Goal: Information Seeking & Learning: Find specific page/section

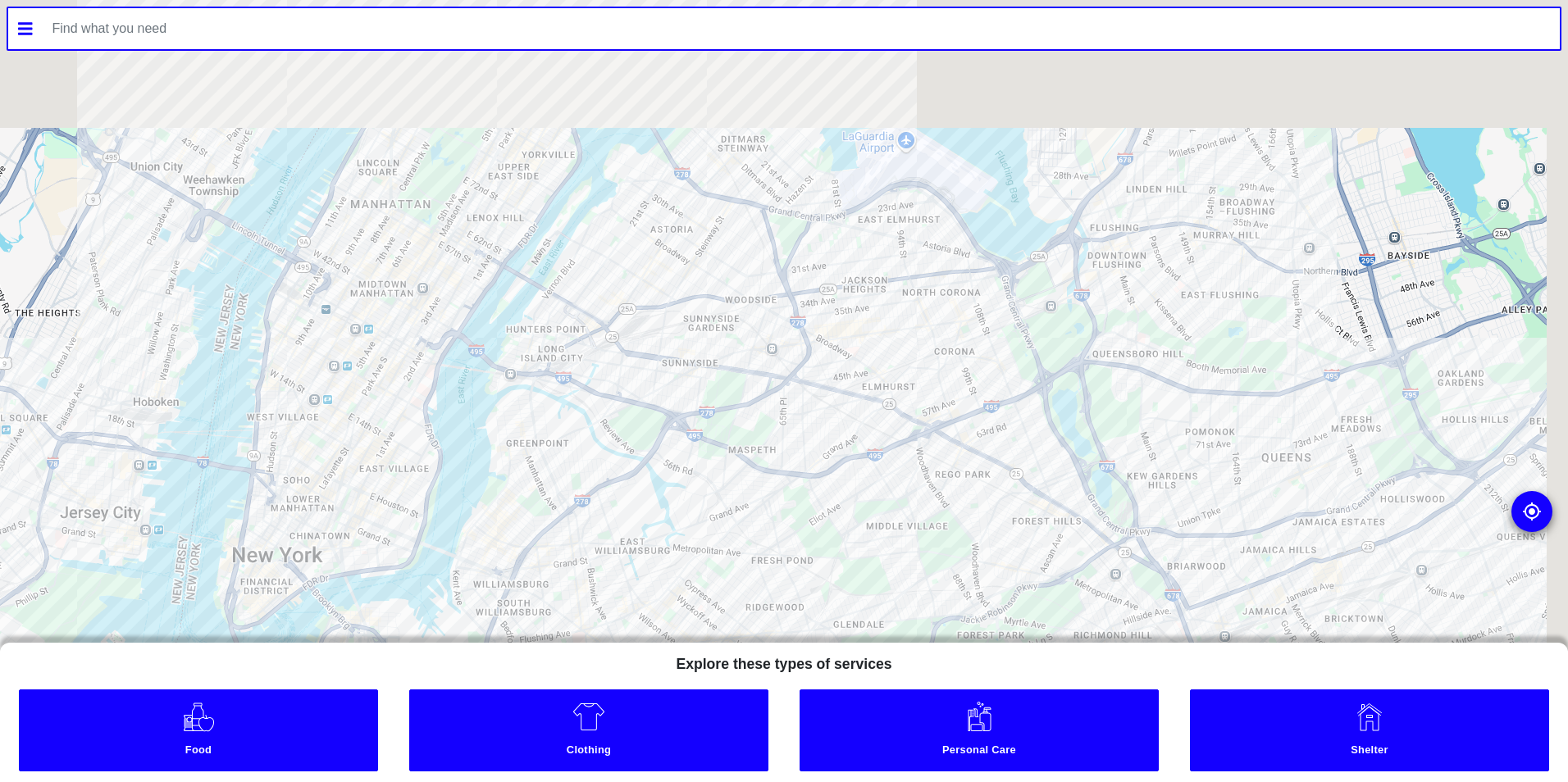
drag, startPoint x: 861, startPoint y: 294, endPoint x: 724, endPoint y: 577, distance: 314.4
click at [724, 576] on div at bounding box center [784, 391] width 1568 height 782
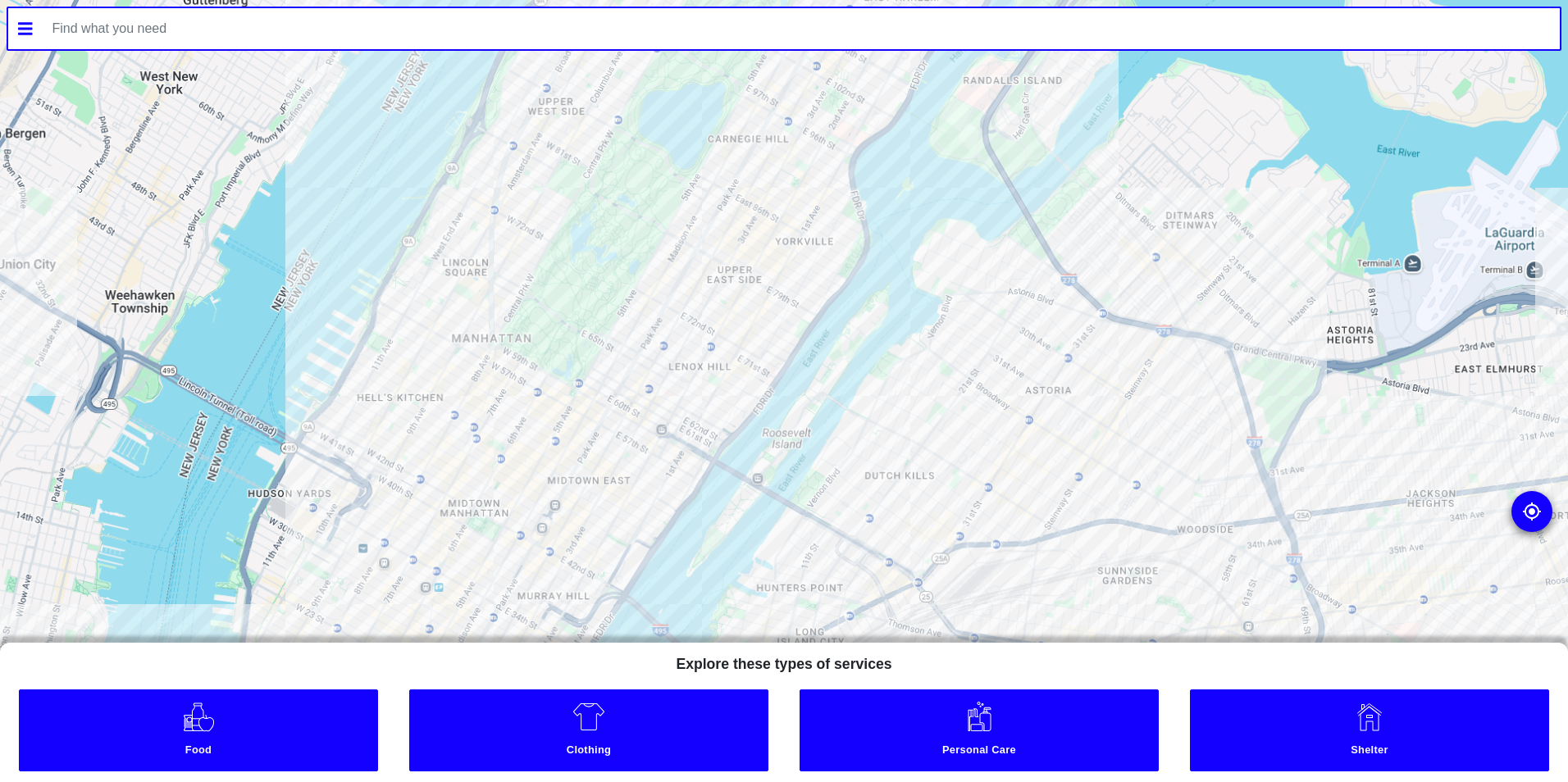
drag, startPoint x: 408, startPoint y: 228, endPoint x: 698, endPoint y: 361, distance: 319.0
click at [698, 361] on div at bounding box center [784, 391] width 1568 height 782
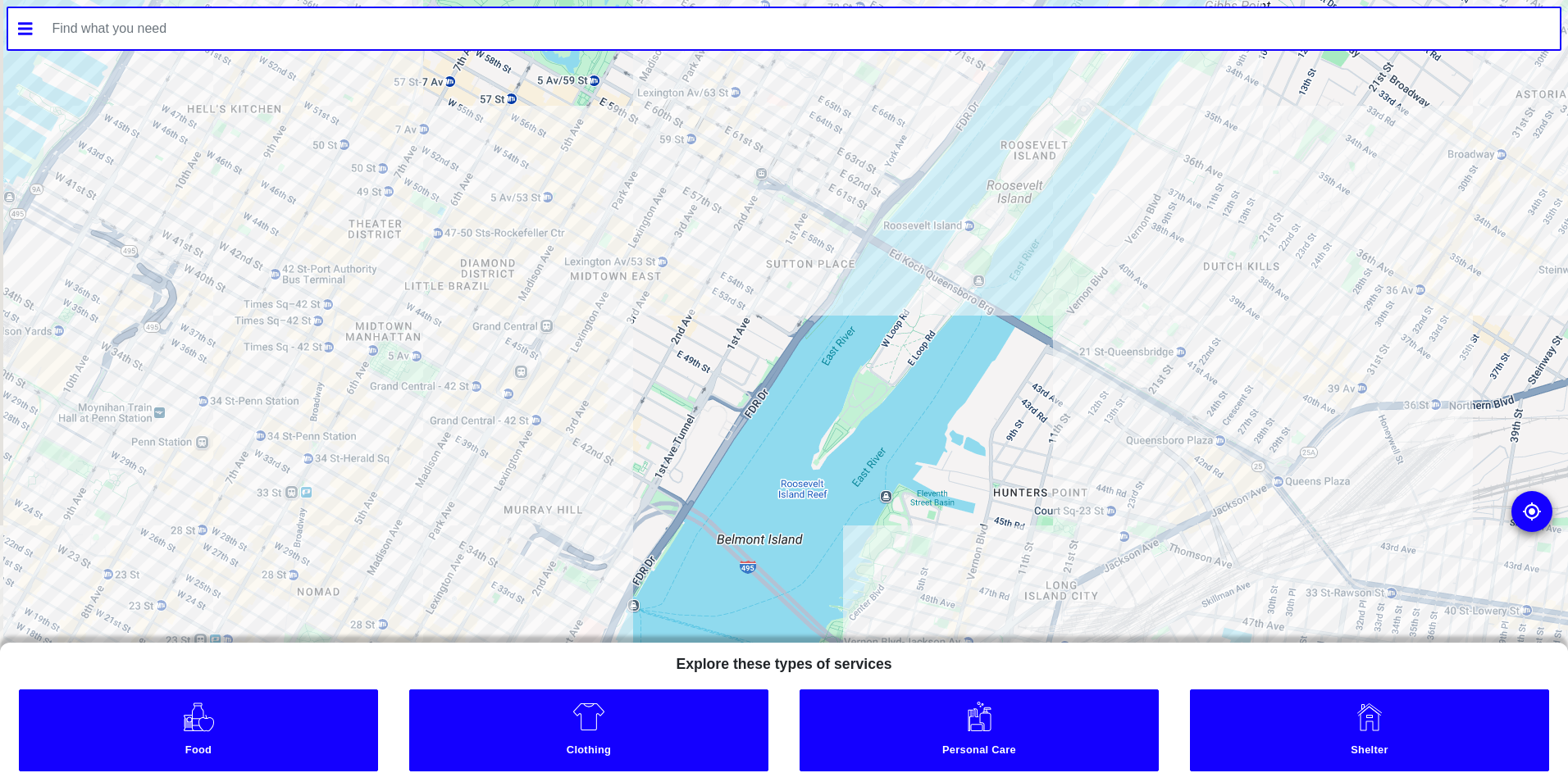
drag, startPoint x: 601, startPoint y: 395, endPoint x: 742, endPoint y: 202, distance: 239.0
click at [740, 202] on div at bounding box center [784, 391] width 1568 height 782
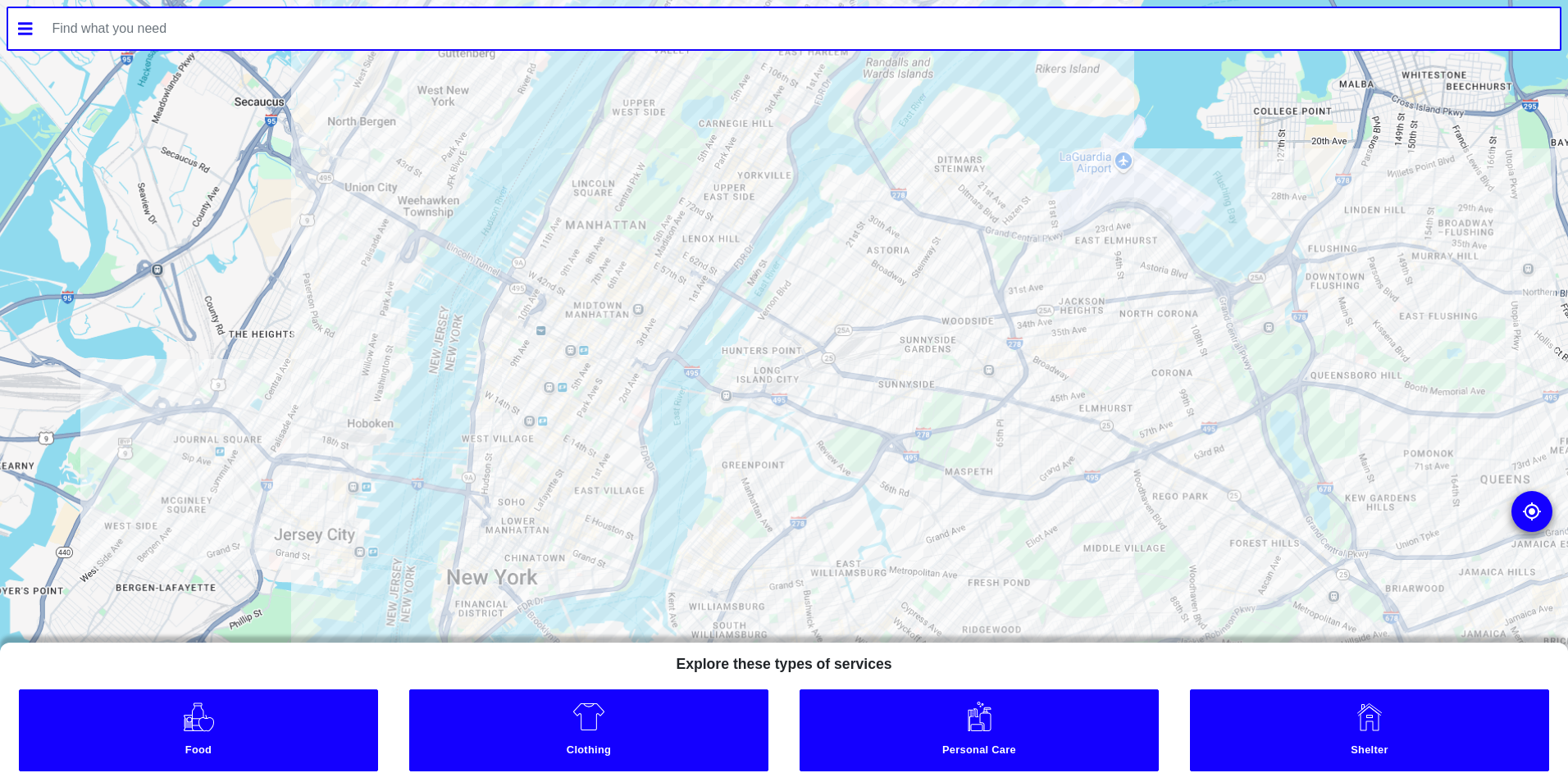
drag, startPoint x: 573, startPoint y: 402, endPoint x: 699, endPoint y: 371, distance: 129.8
click at [699, 371] on div at bounding box center [784, 391] width 1568 height 782
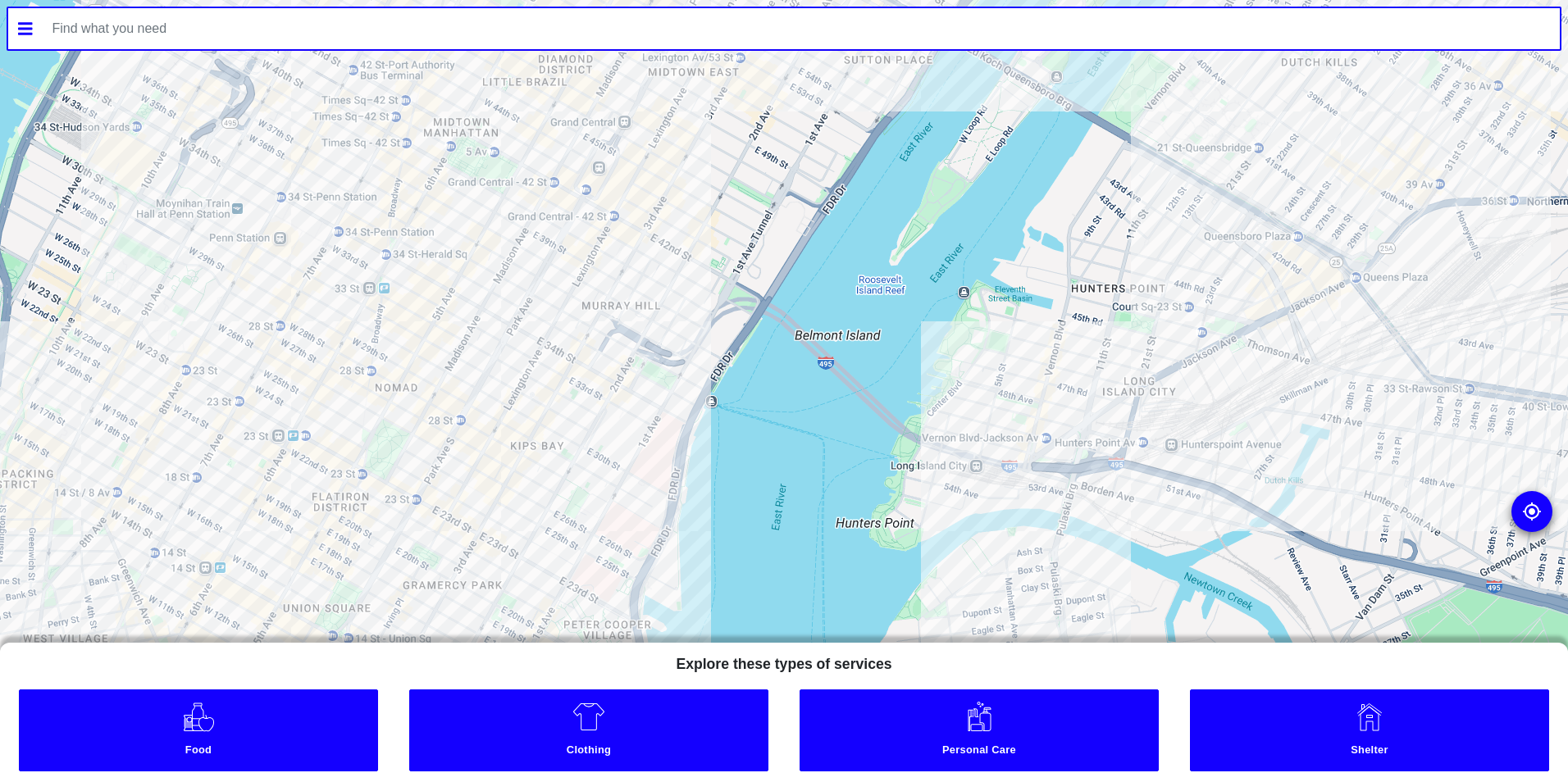
click at [583, 263] on div at bounding box center [784, 391] width 1568 height 782
drag, startPoint x: 573, startPoint y: 339, endPoint x: 673, endPoint y: 267, distance: 123.2
click at [673, 267] on div at bounding box center [784, 391] width 1568 height 782
click at [524, 353] on div at bounding box center [784, 391] width 1568 height 782
click at [549, 365] on div at bounding box center [784, 391] width 1568 height 782
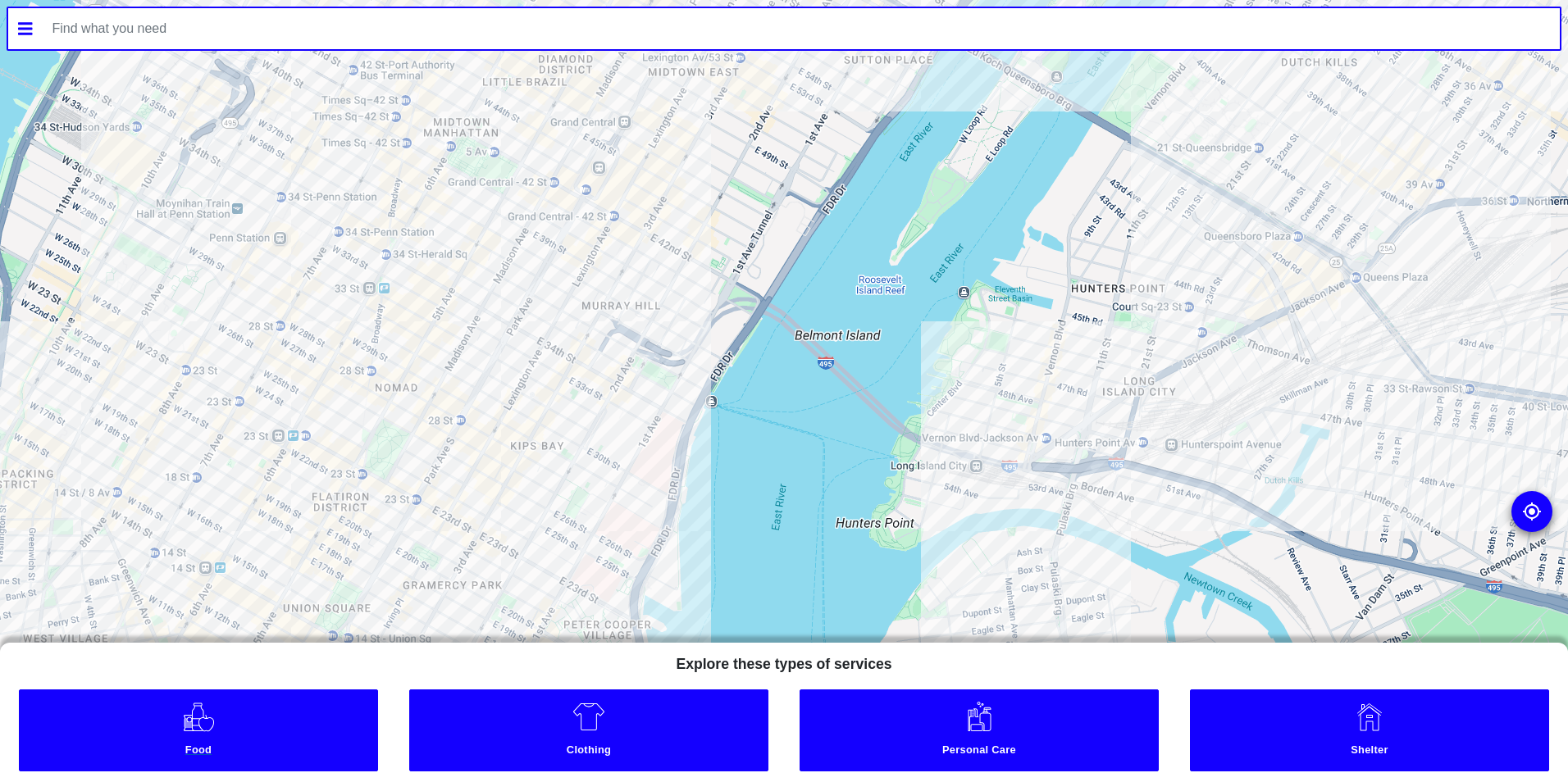
click at [172, 716] on link "Food" at bounding box center [199, 731] width 359 height 82
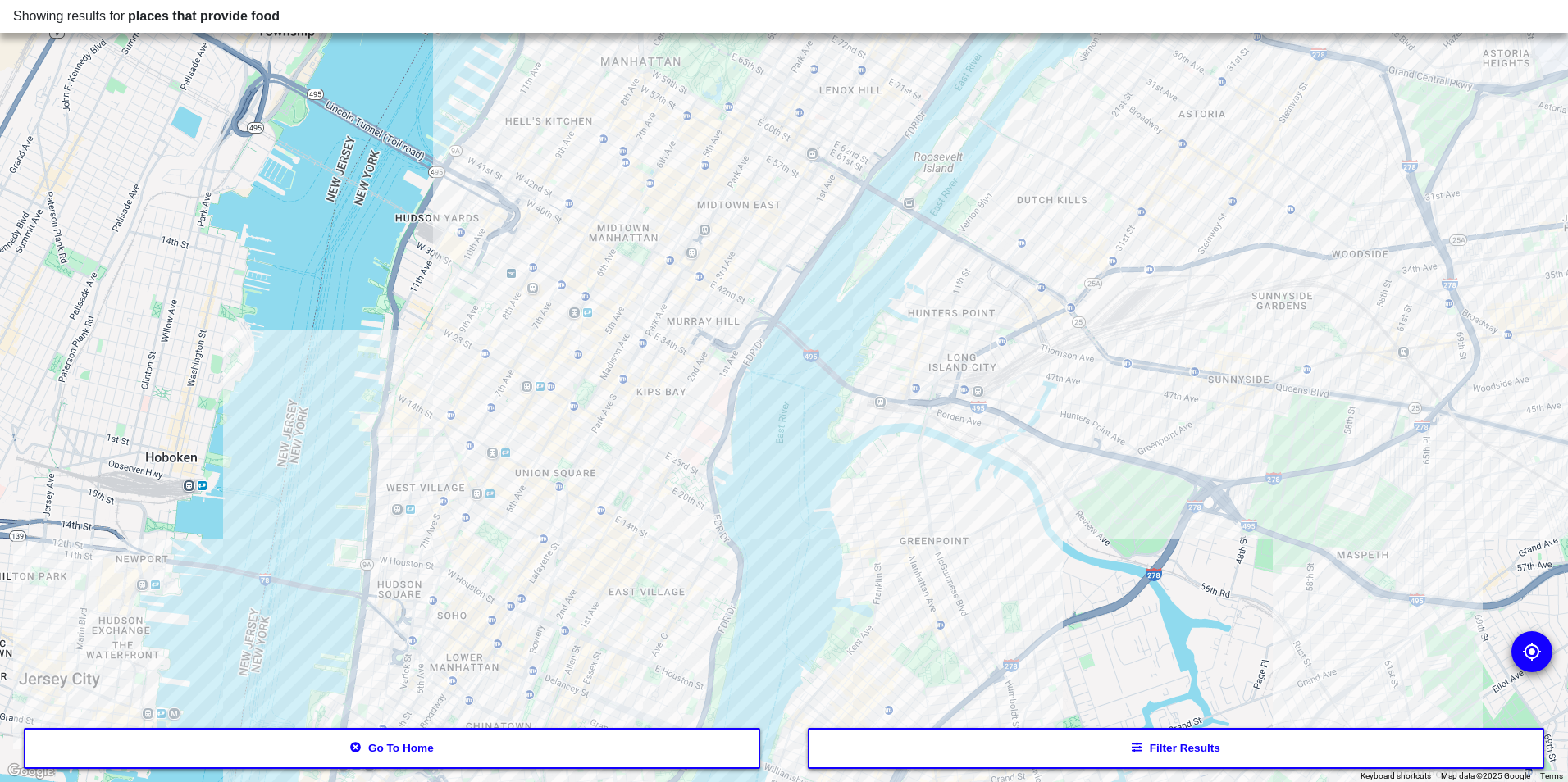
click at [981, 771] on div at bounding box center [784, 391] width 1568 height 782
click at [986, 752] on button "Filter results" at bounding box center [1176, 748] width 738 height 41
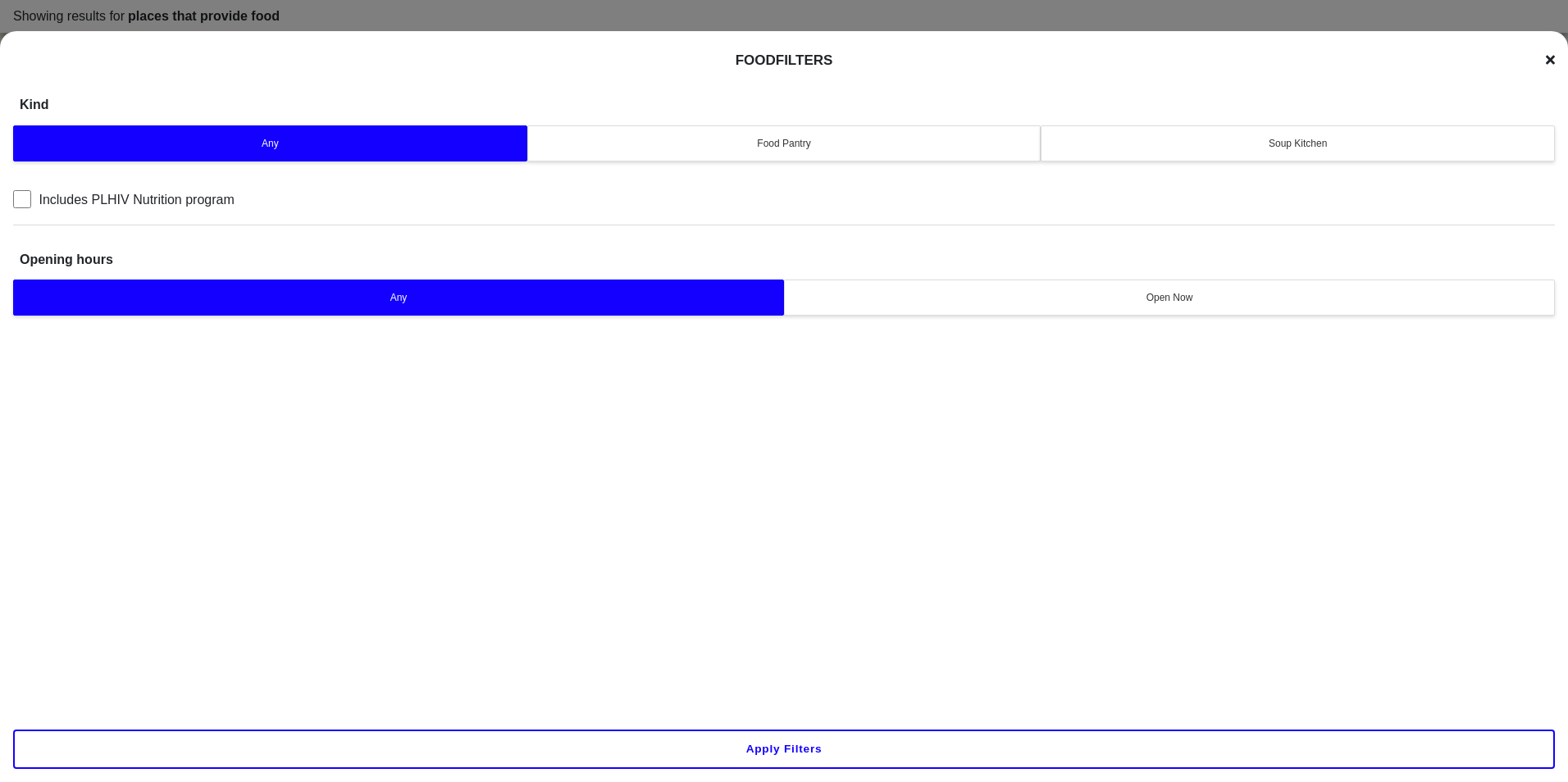
click at [1224, 149] on div "Soup Kitchen" at bounding box center [1298, 143] width 493 height 15
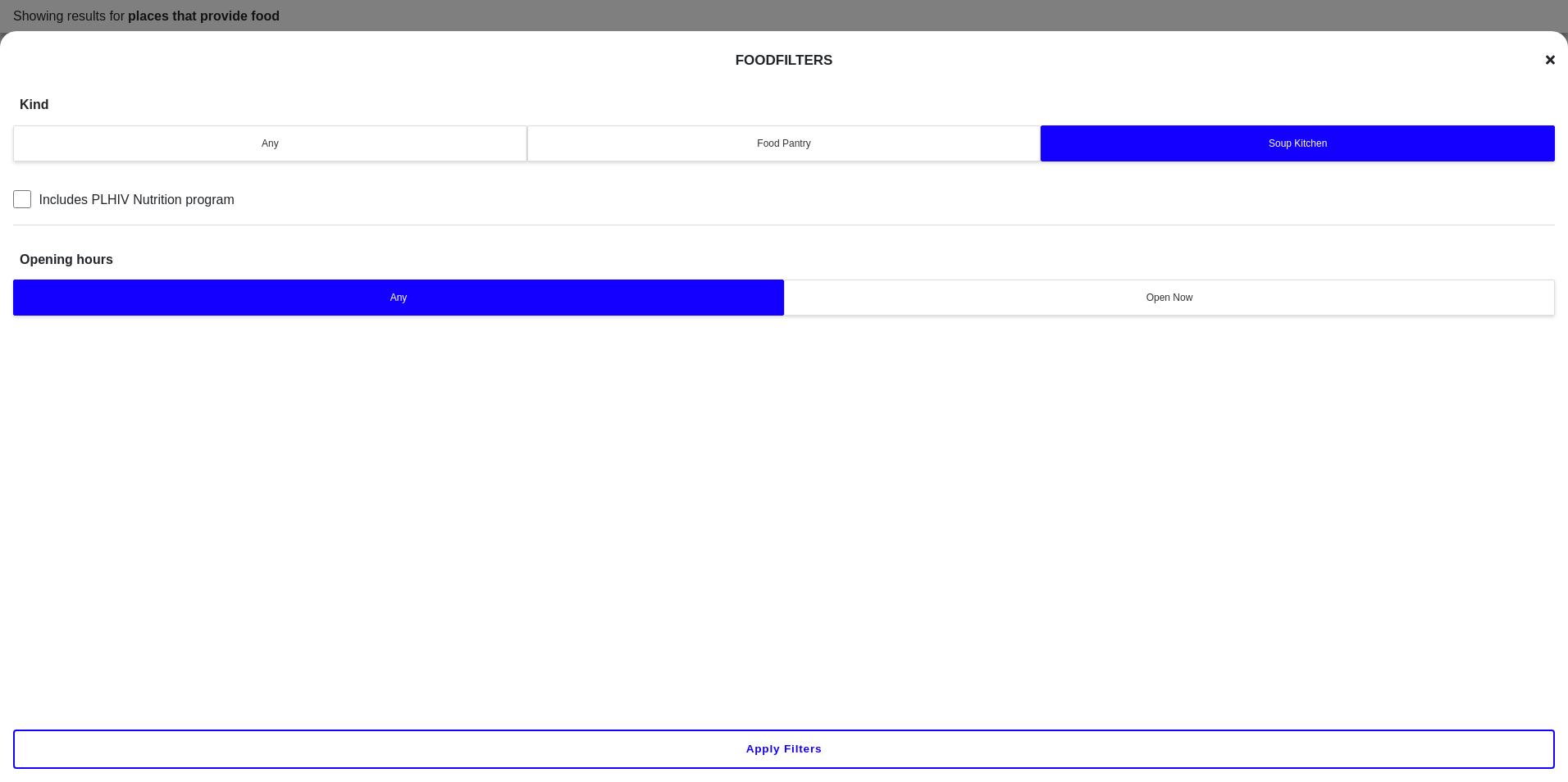
click at [835, 744] on button "Apply filters" at bounding box center [784, 749] width 1542 height 39
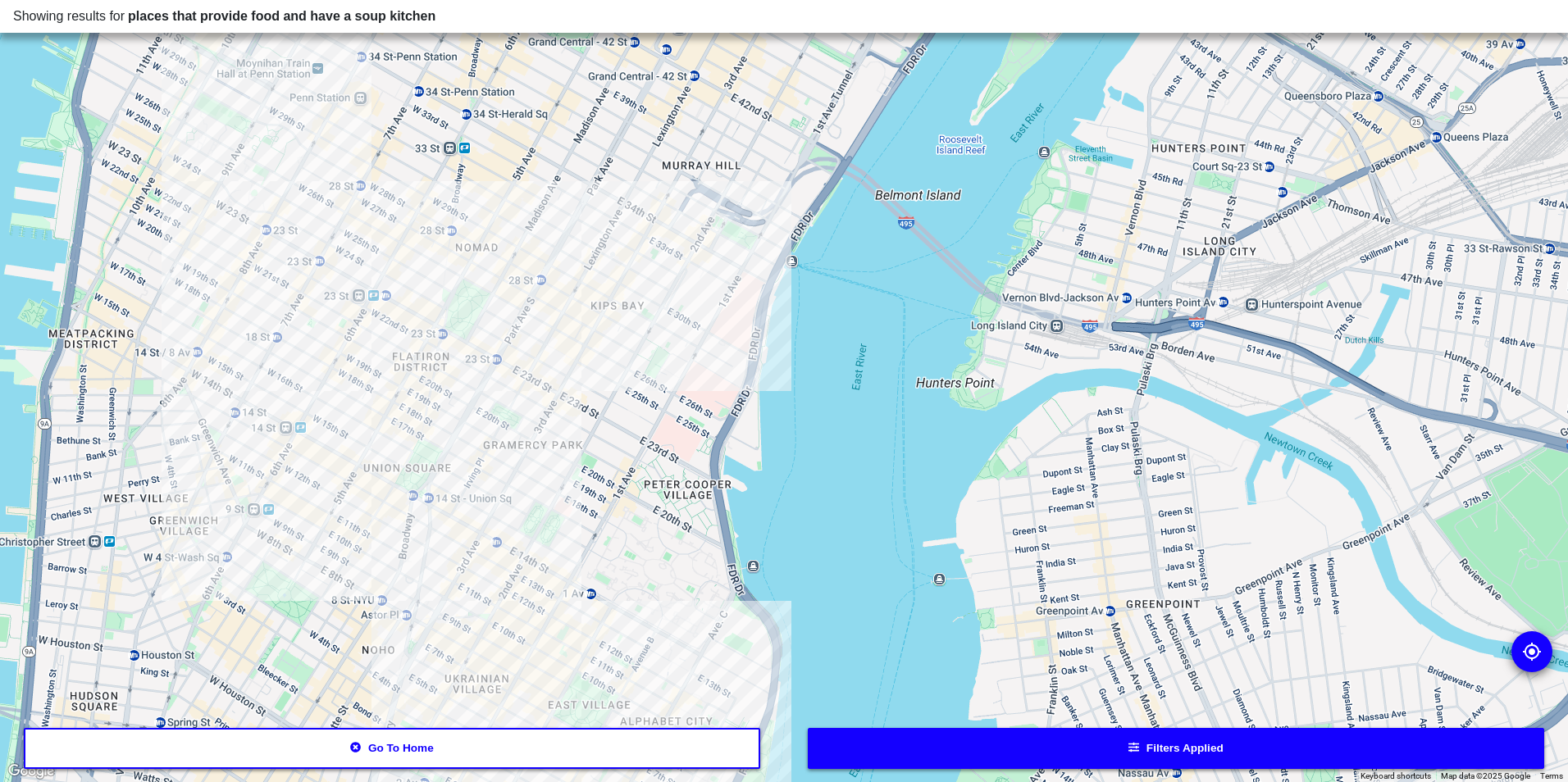
drag, startPoint x: 764, startPoint y: 443, endPoint x: 663, endPoint y: 809, distance: 379.7
click at [663, 0] on html "Showing results for places that provide food and have a soup kitchen To navigat…" at bounding box center [784, 0] width 1568 height 0
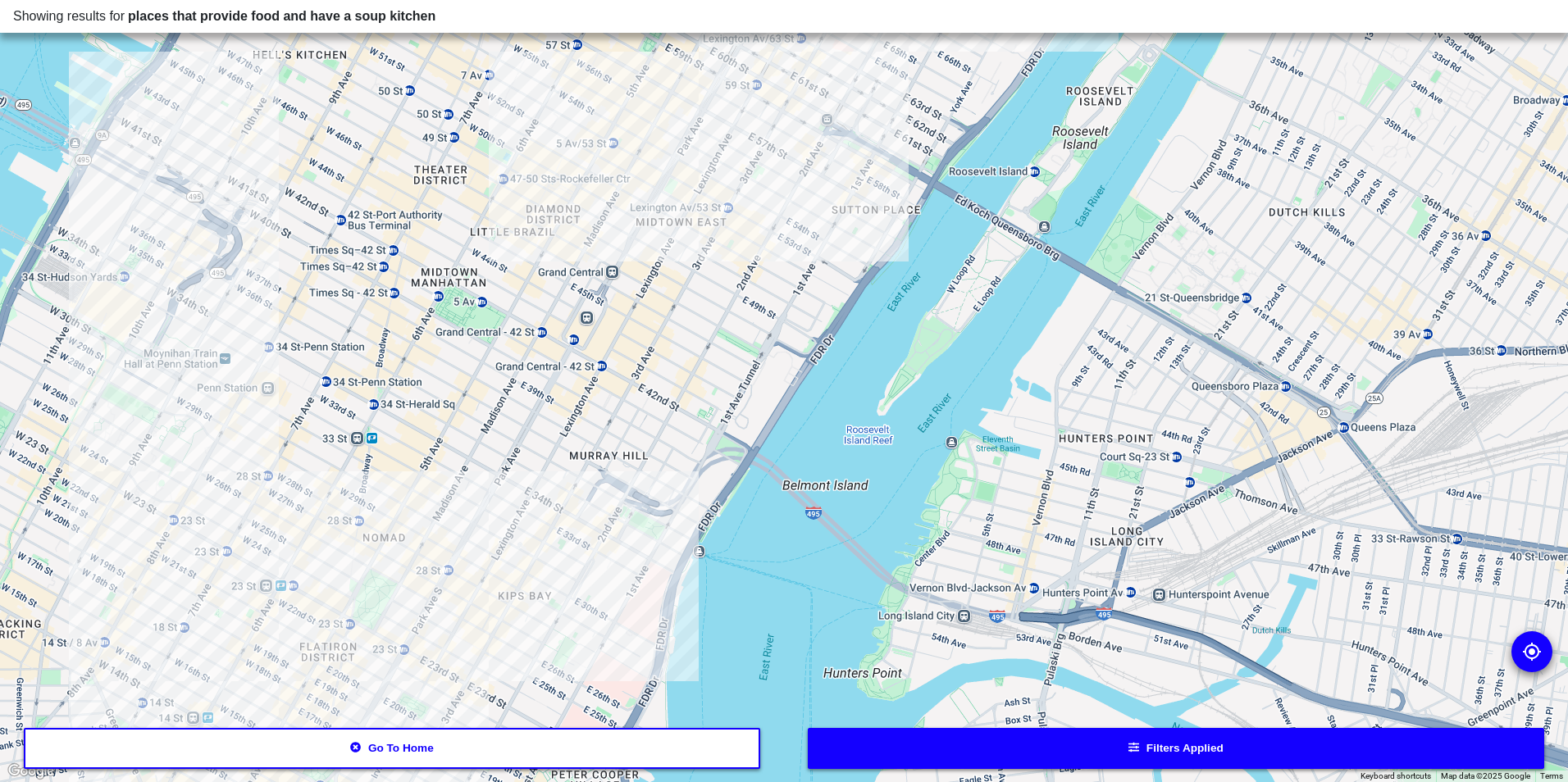
click at [499, 497] on div at bounding box center [784, 391] width 1568 height 782
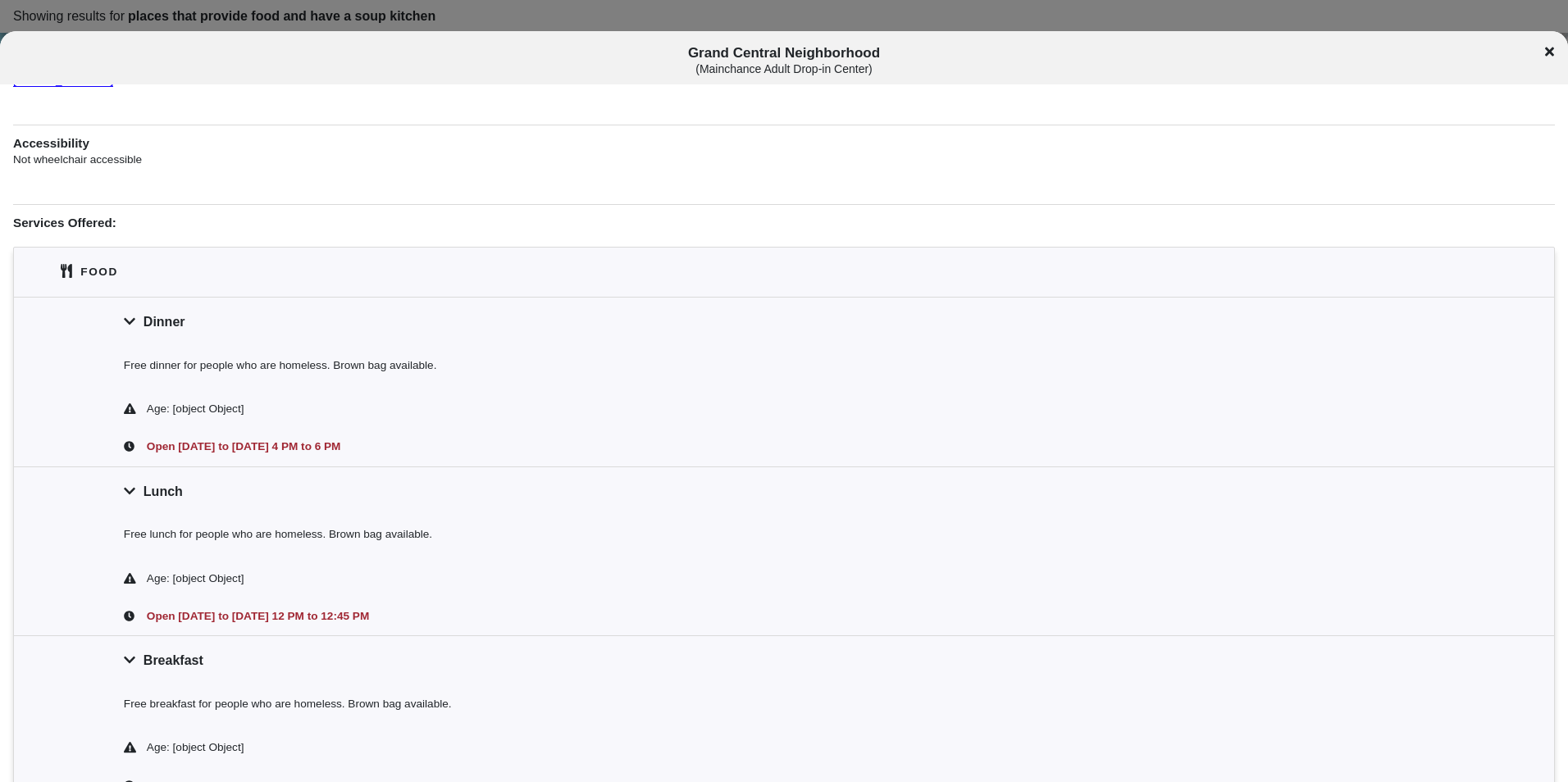
scroll to position [328, 0]
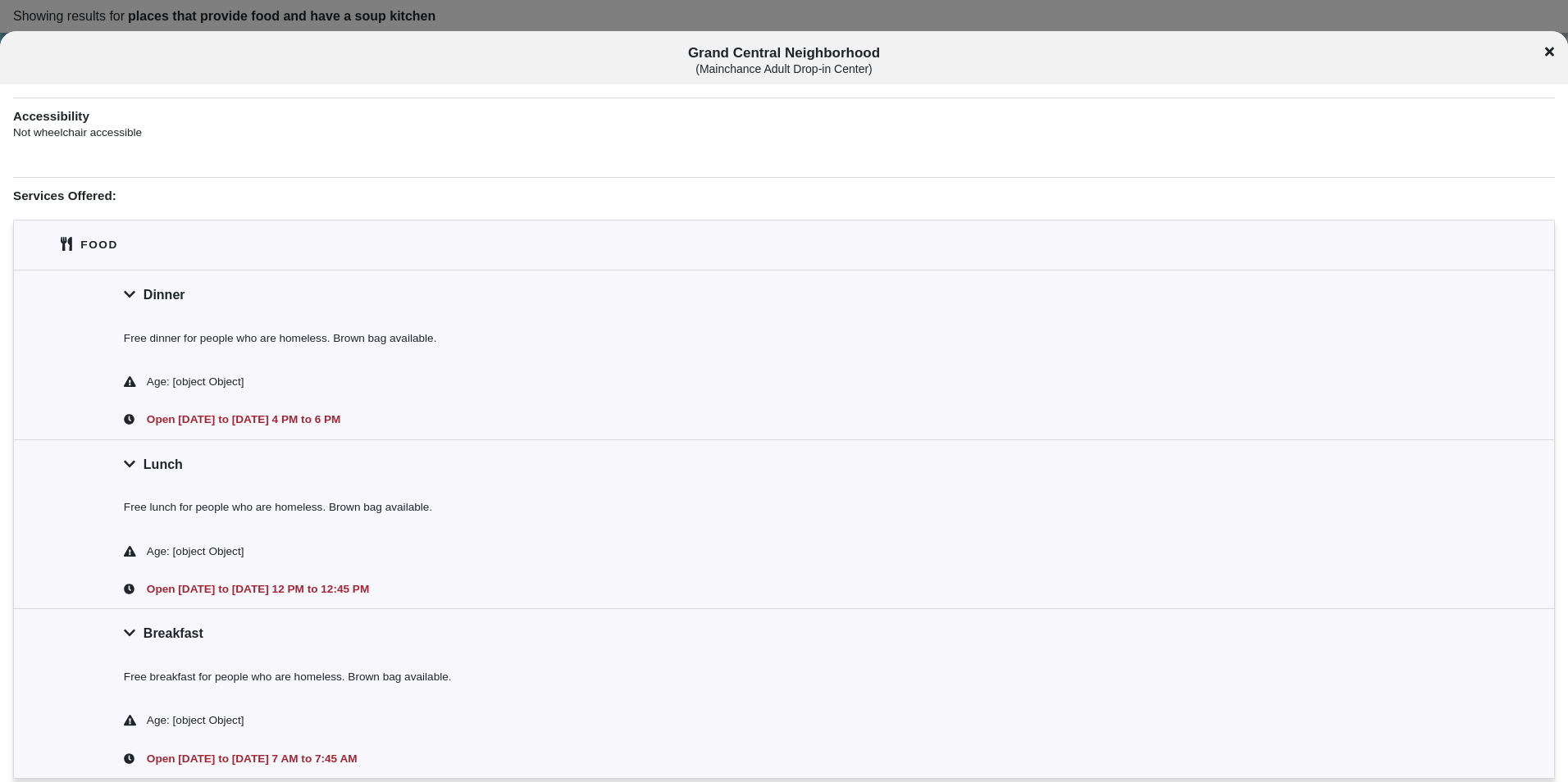
click at [836, 45] on span "Grand Central Neighborhood ( Mainchance Adult Drop-in Center )" at bounding box center [784, 60] width 1302 height 31
click at [835, 44] on div "Grand Central Neighborhood ( Mainchance Adult Drop-in Center )" at bounding box center [784, 58] width 1568 height 53
drag, startPoint x: 835, startPoint y: 44, endPoint x: 827, endPoint y: 63, distance: 20.6
click at [827, 63] on div "Grand Central Neighborhood ( Mainchance Adult Drop-in Center )" at bounding box center [784, 58] width 1568 height 53
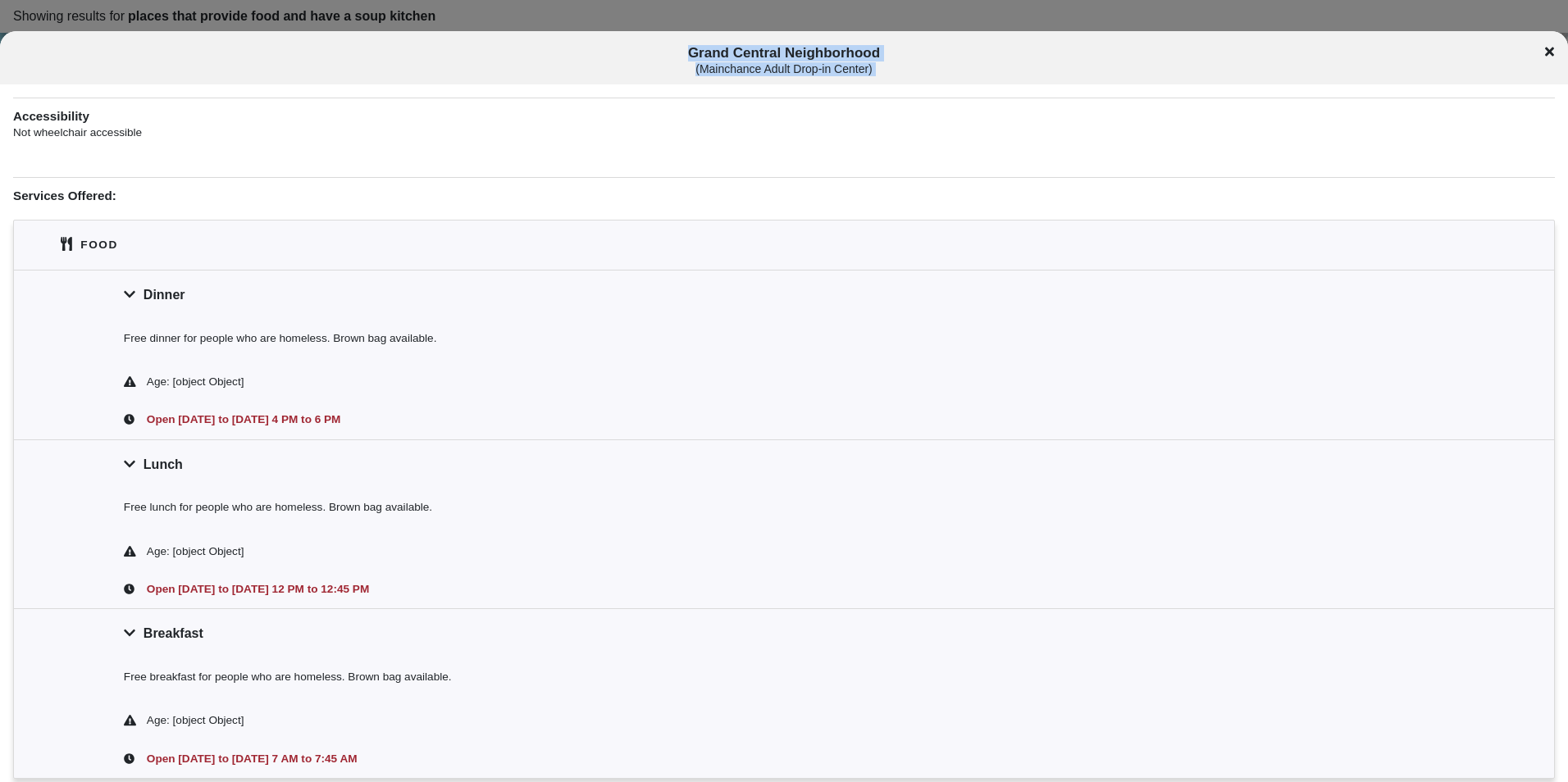
drag, startPoint x: 827, startPoint y: 63, endPoint x: 817, endPoint y: 58, distance: 11.2
click at [817, 58] on span "Grand Central Neighborhood ( Mainchance Adult Drop-in Center )" at bounding box center [784, 60] width 1302 height 31
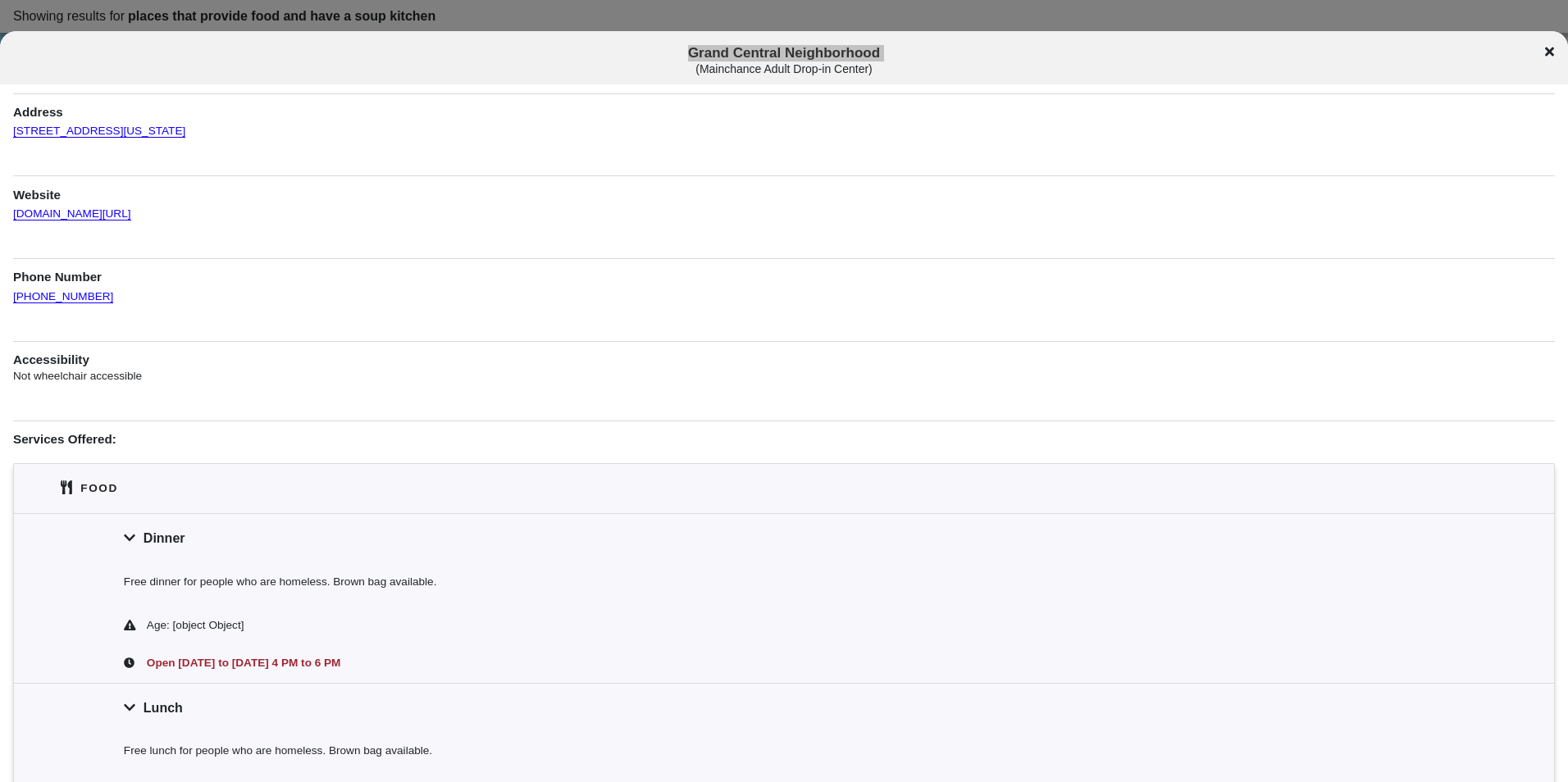
scroll to position [0, 0]
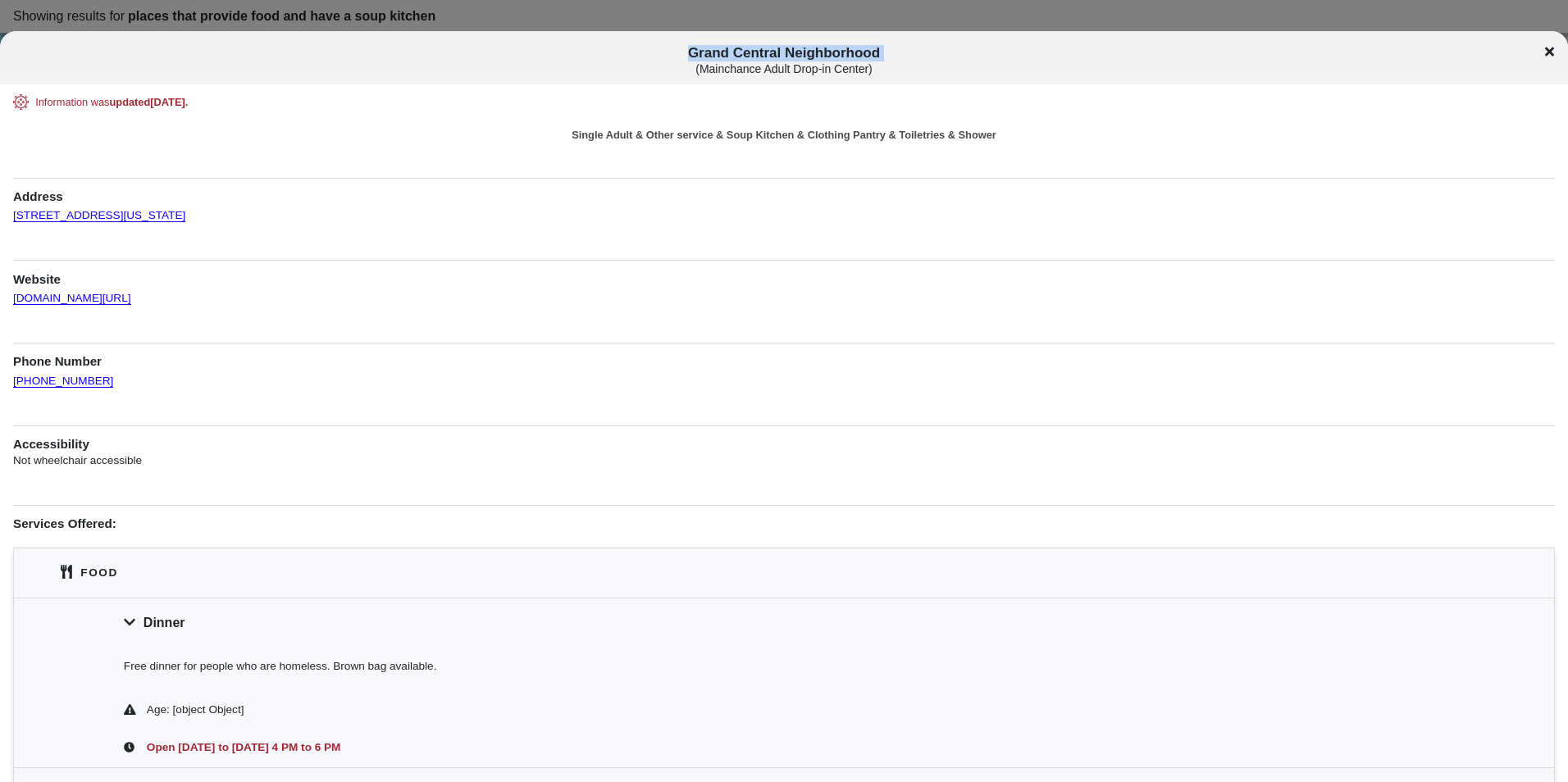
drag, startPoint x: 55, startPoint y: 224, endPoint x: 11, endPoint y: 216, distance: 44.7
copy link "[STREET_ADDRESS][US_STATE]"
drag, startPoint x: 395, startPoint y: 249, endPoint x: 448, endPoint y: 311, distance: 81.6
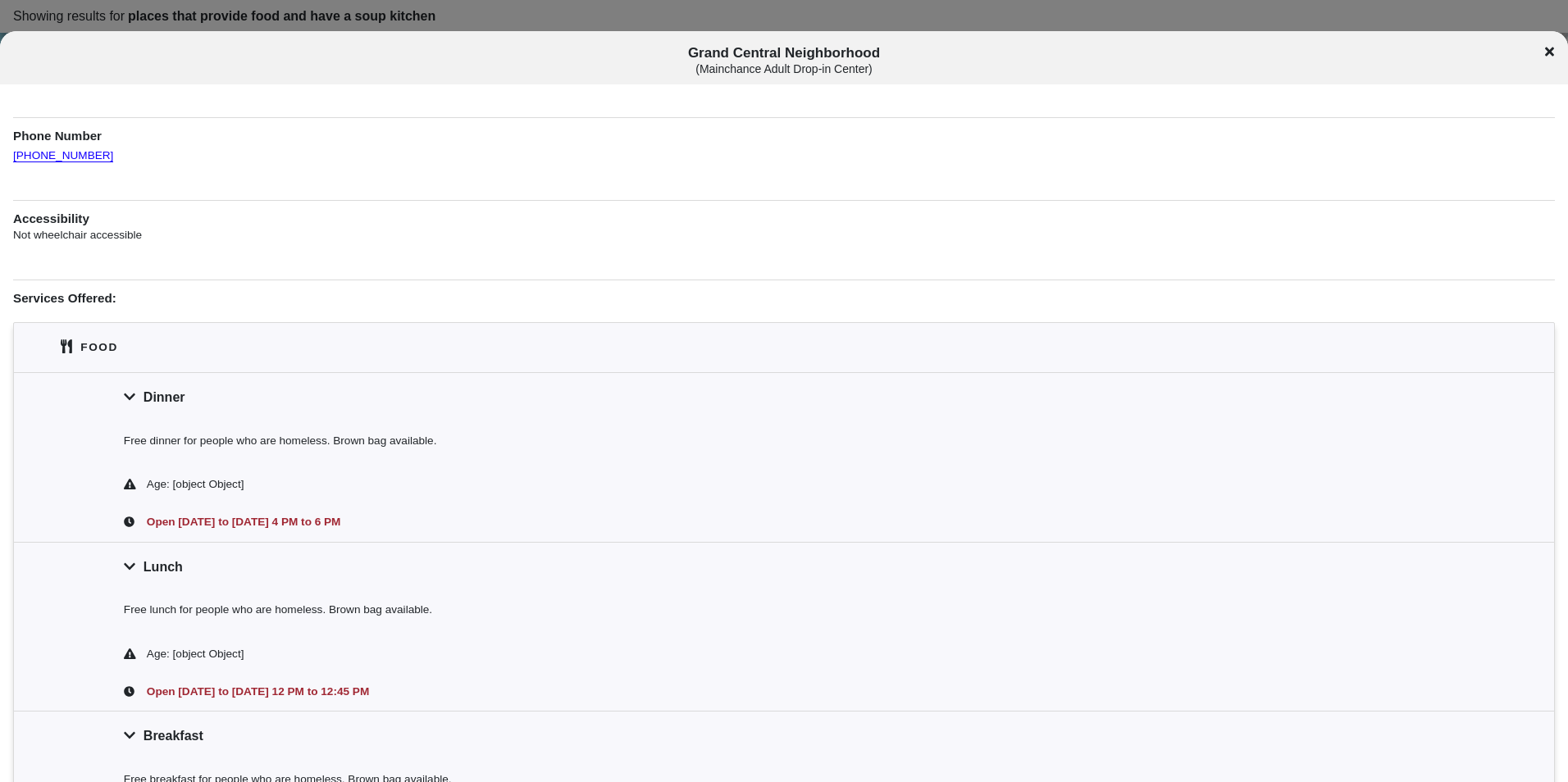
scroll to position [492, 0]
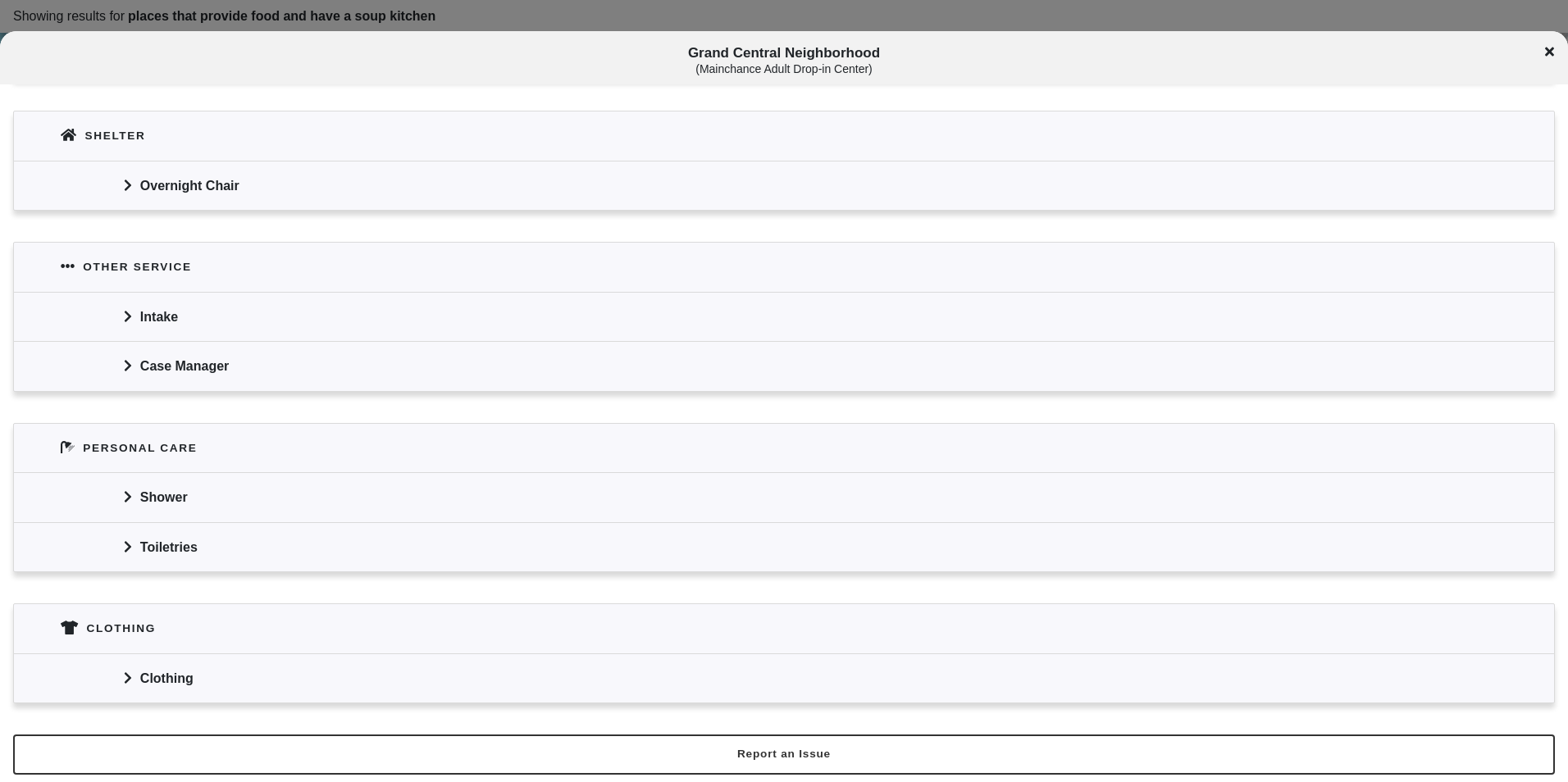
drag, startPoint x: 214, startPoint y: 671, endPoint x: 302, endPoint y: 672, distance: 88.0
click at [214, 671] on div "Clothing" at bounding box center [784, 678] width 1540 height 49
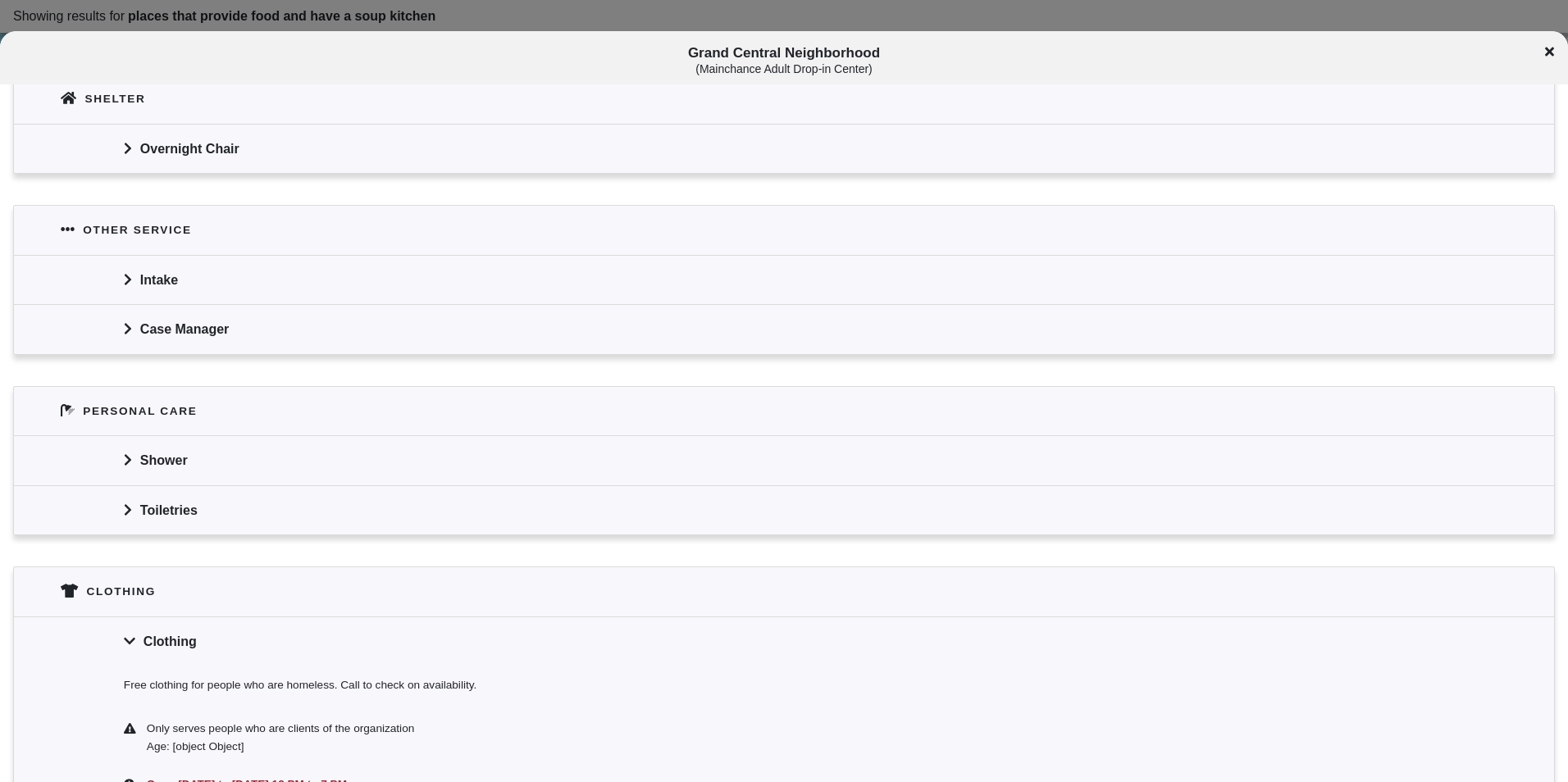
scroll to position [894, 0]
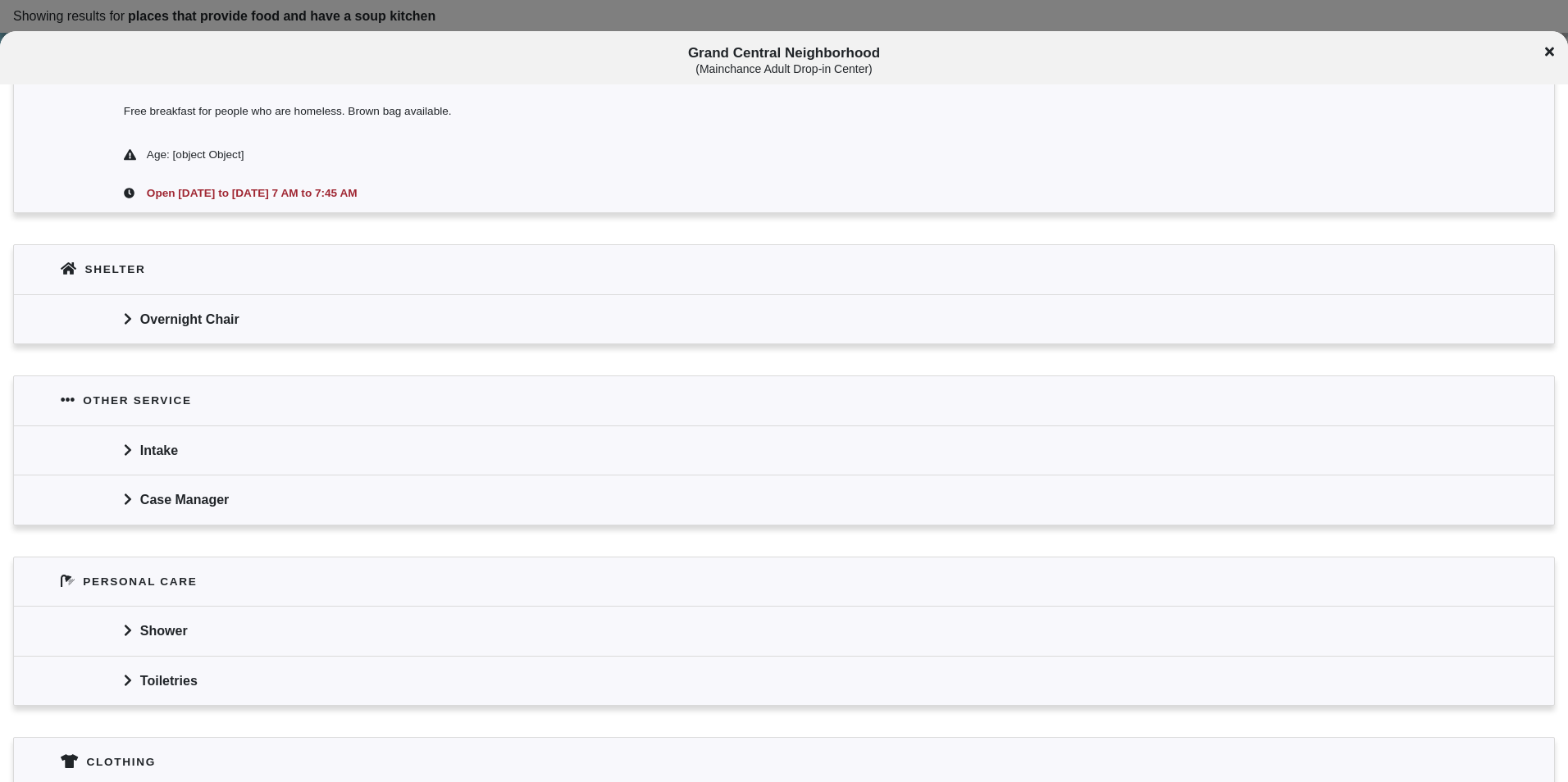
click at [378, 29] on div at bounding box center [784, 391] width 1568 height 782
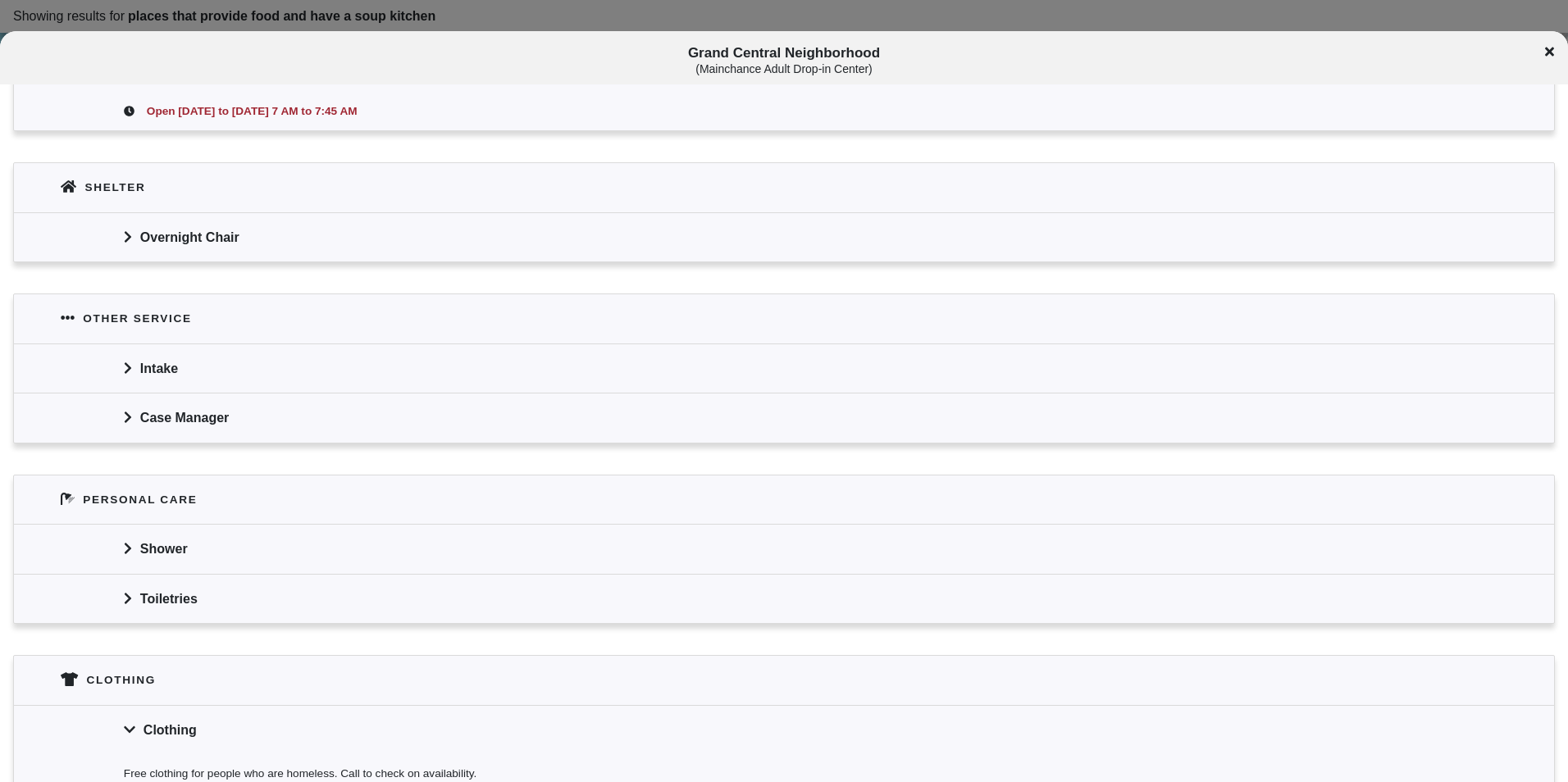
click at [157, 601] on div "Toiletries" at bounding box center [784, 598] width 1540 height 49
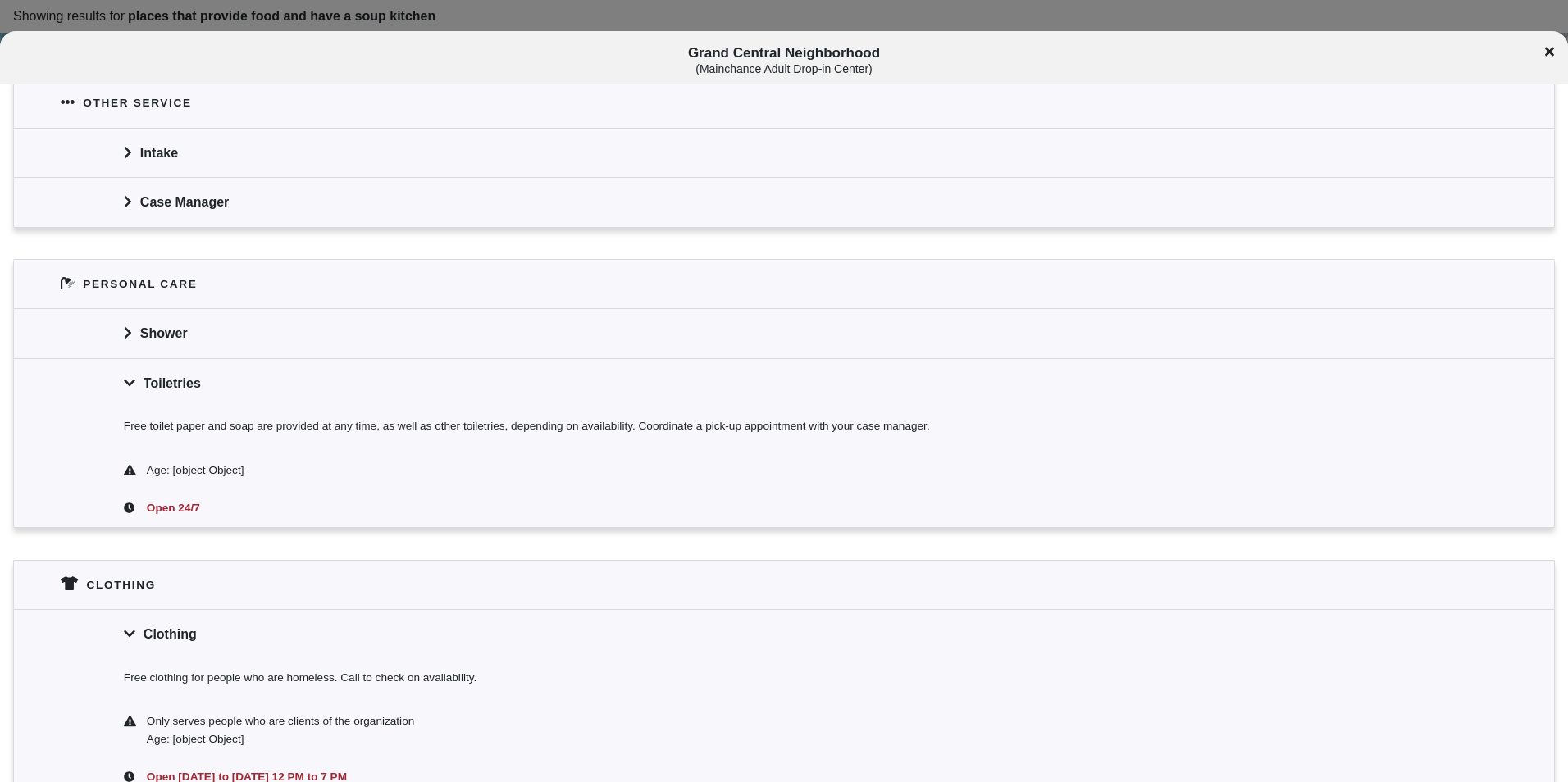
scroll to position [1304, 0]
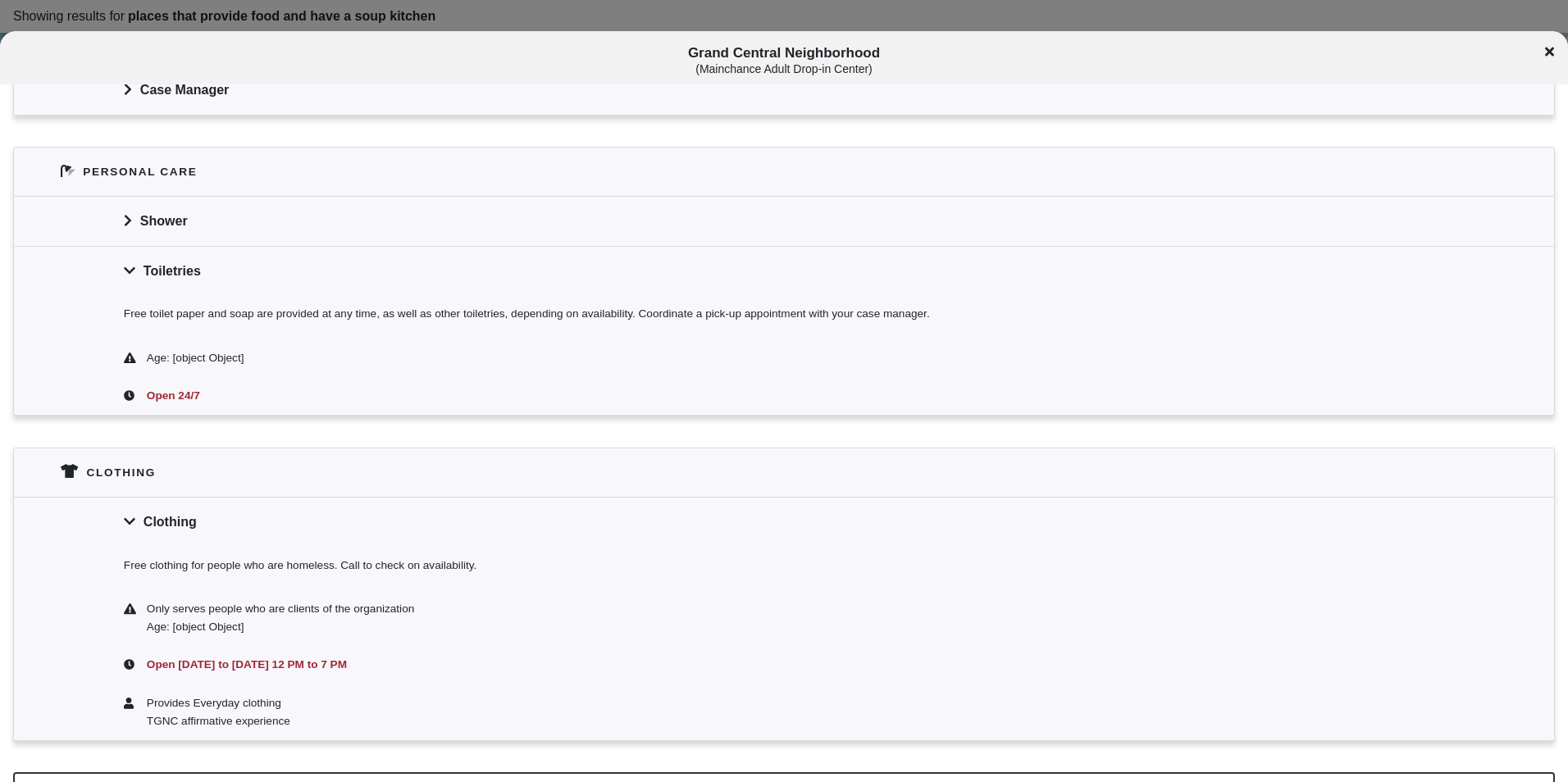
click at [309, 309] on div "Free toilet paper and soap are provided at any time, as well as other toiletrie…" at bounding box center [784, 317] width 1540 height 44
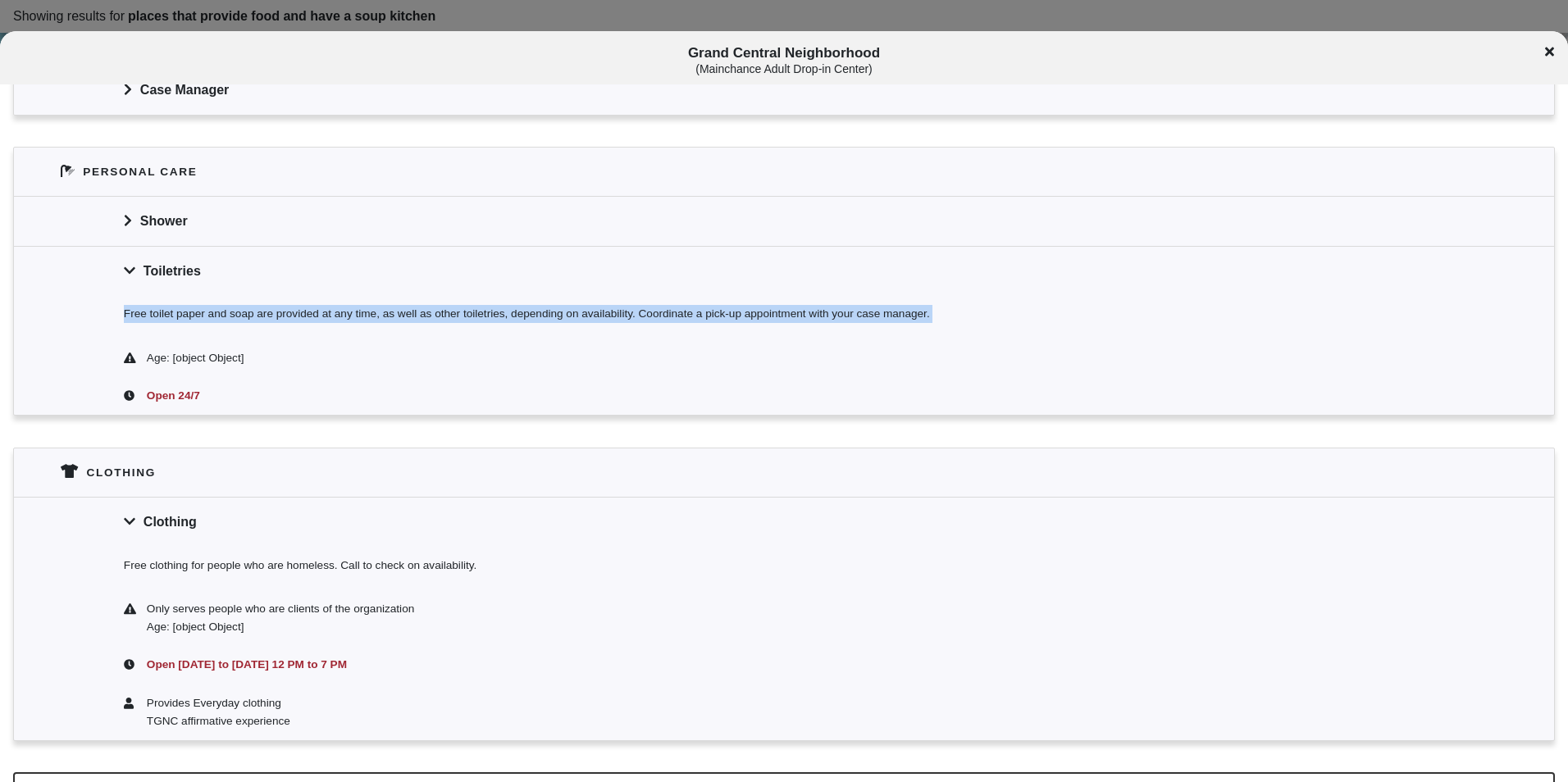
click at [309, 309] on div "Free toilet paper and soap are provided at any time, as well as other toiletrie…" at bounding box center [784, 317] width 1540 height 44
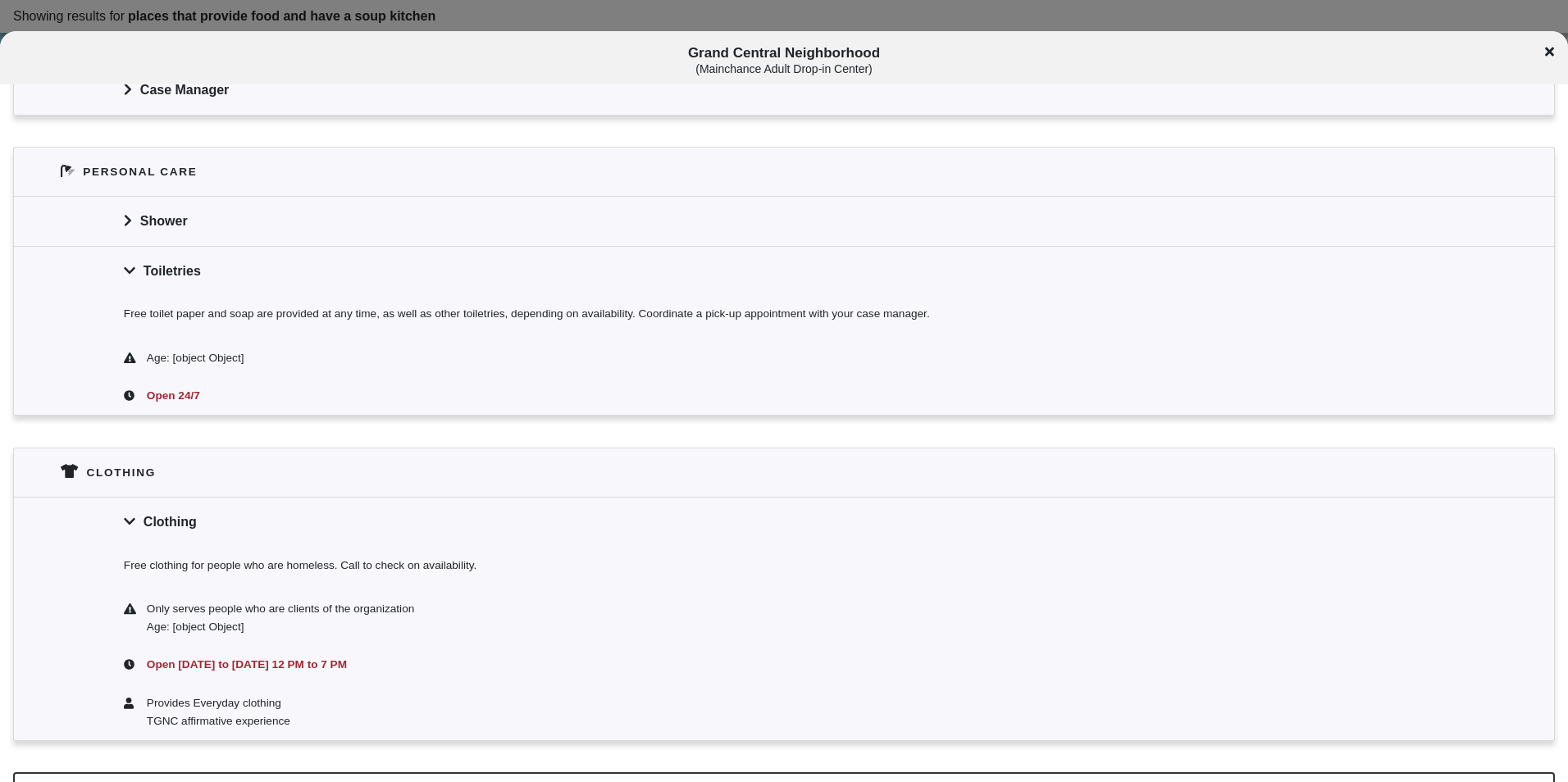
drag, startPoint x: 309, startPoint y: 309, endPoint x: 443, endPoint y: 386, distance: 154.5
click at [402, 366] on div "Age: [object Object]" at bounding box center [795, 358] width 1298 height 18
click at [580, 415] on div "Open 24/7" at bounding box center [784, 397] width 1540 height 38
drag, startPoint x: 525, startPoint y: 285, endPoint x: 534, endPoint y: 300, distance: 17.5
click at [528, 287] on div "Toiletries" at bounding box center [784, 270] width 1540 height 49
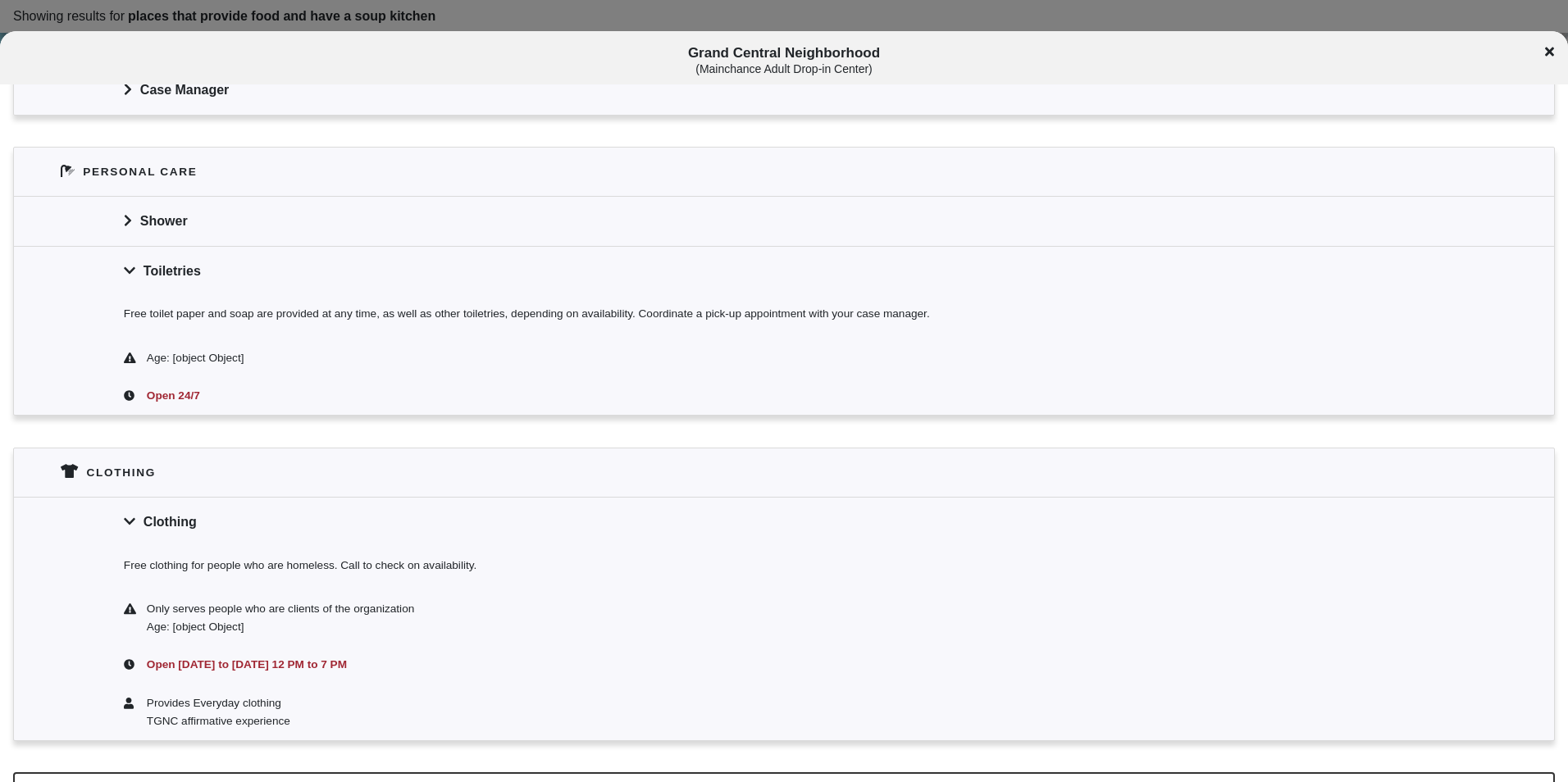
scroll to position [1221, 0]
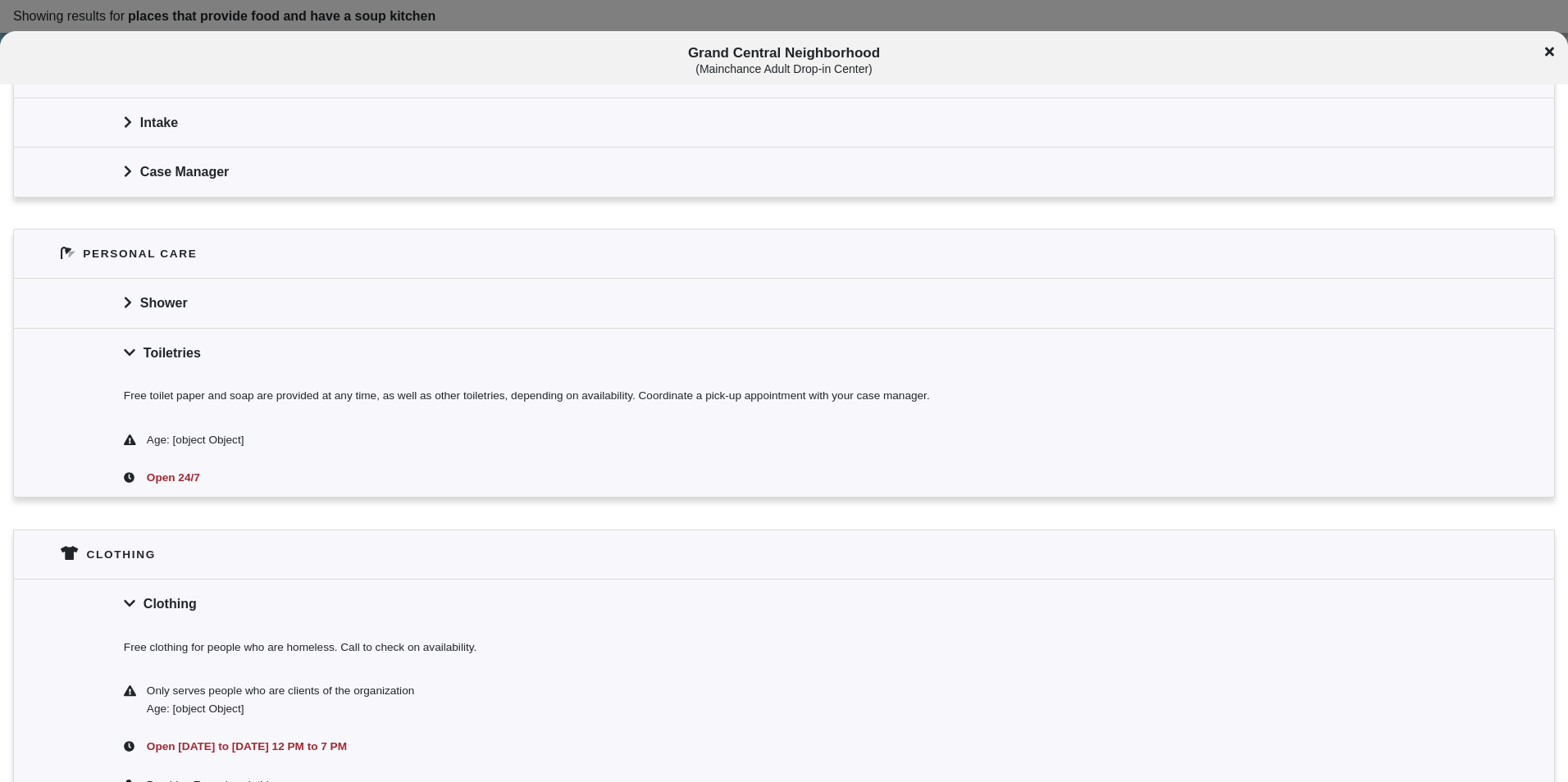
click at [535, 300] on div "Shower" at bounding box center [784, 303] width 1540 height 49
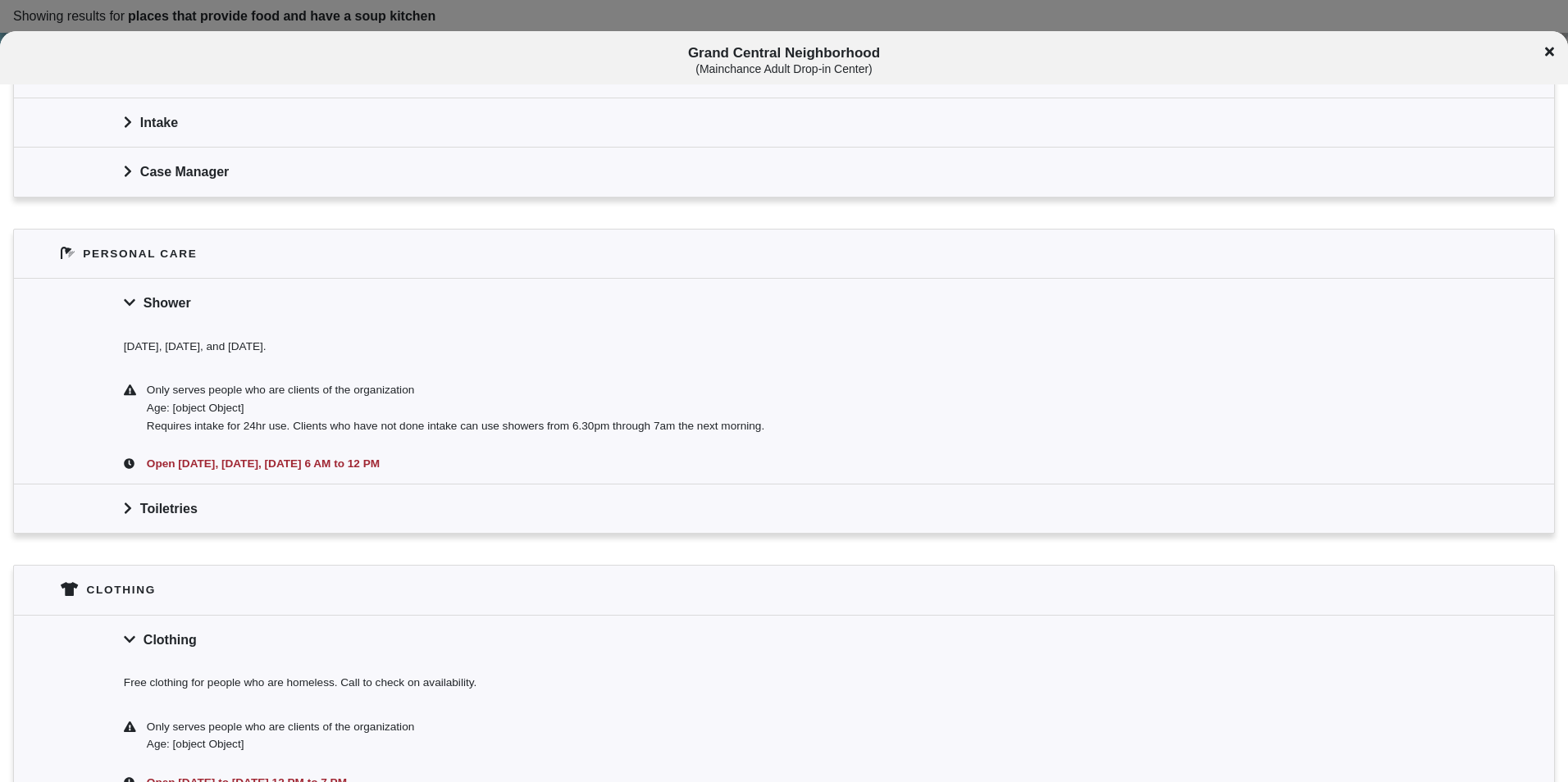
click at [525, 99] on div "Intake" at bounding box center [784, 122] width 1540 height 49
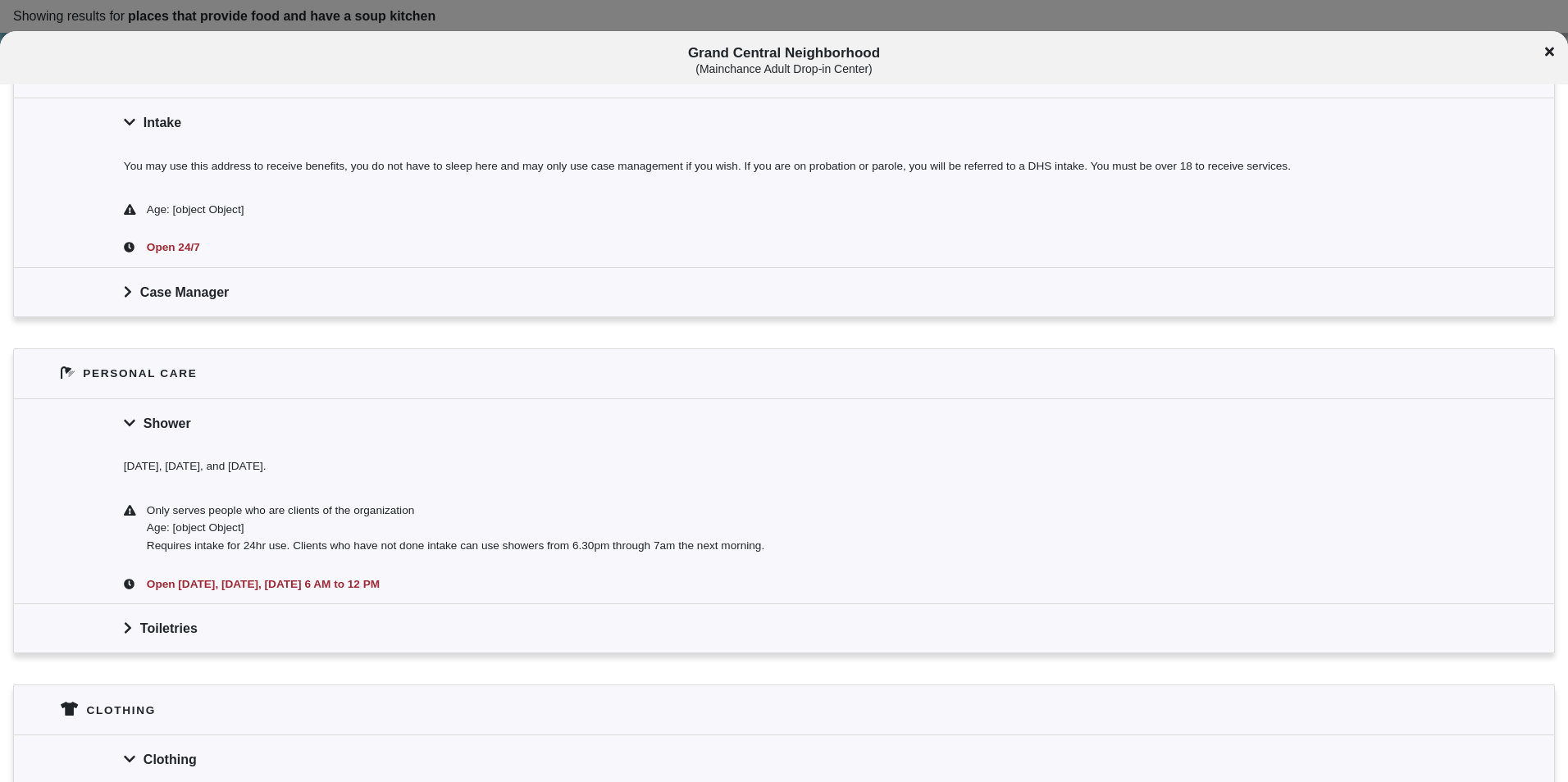
click at [647, 21] on div at bounding box center [784, 391] width 1568 height 782
drag, startPoint x: 651, startPoint y: 7, endPoint x: 821, endPoint y: 55, distance: 176.6
click at [652, 8] on div at bounding box center [784, 391] width 1568 height 782
click at [1551, 52] on icon at bounding box center [1550, 52] width 9 height 9
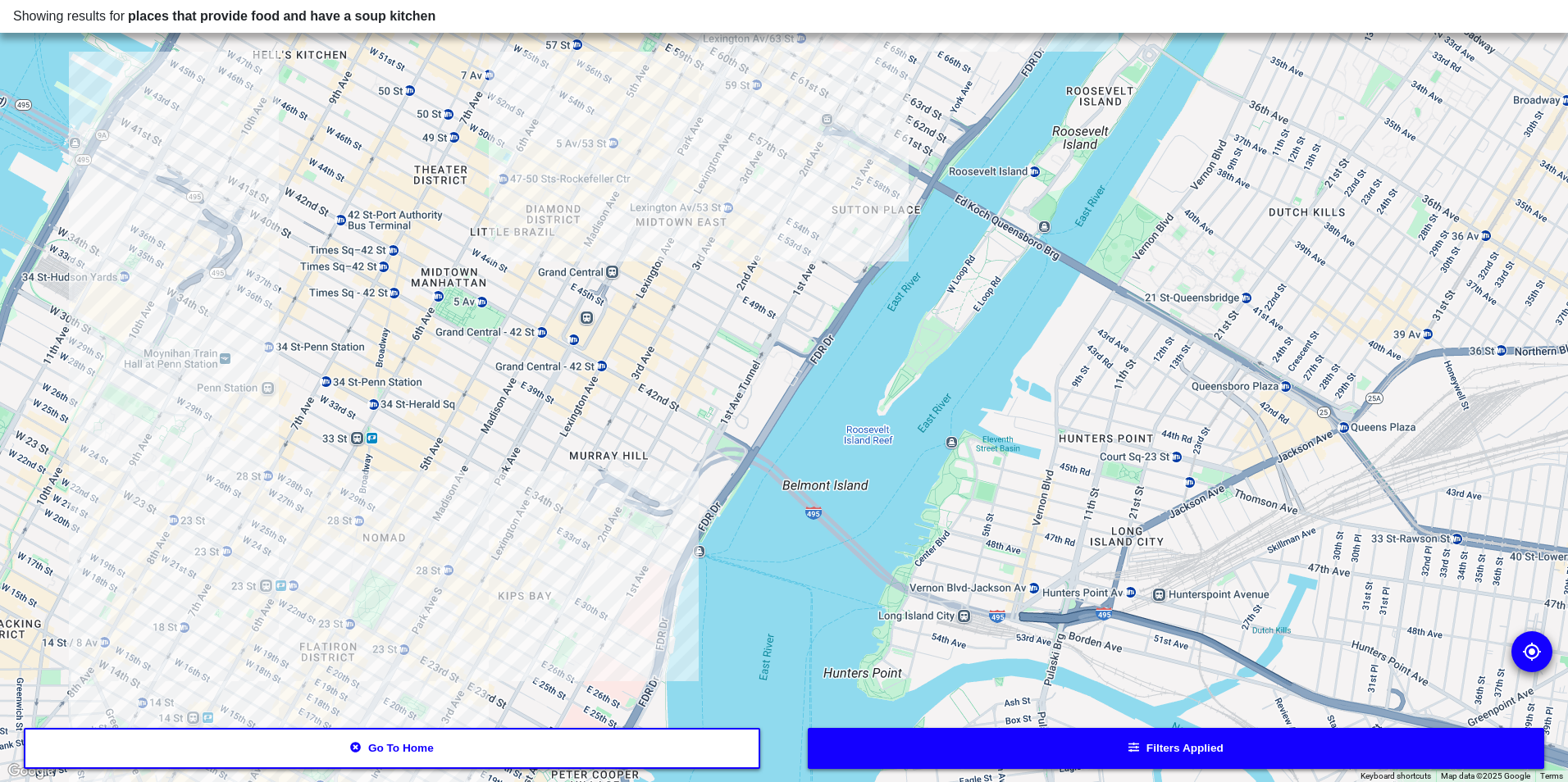
click at [248, 402] on div at bounding box center [784, 391] width 1568 height 782
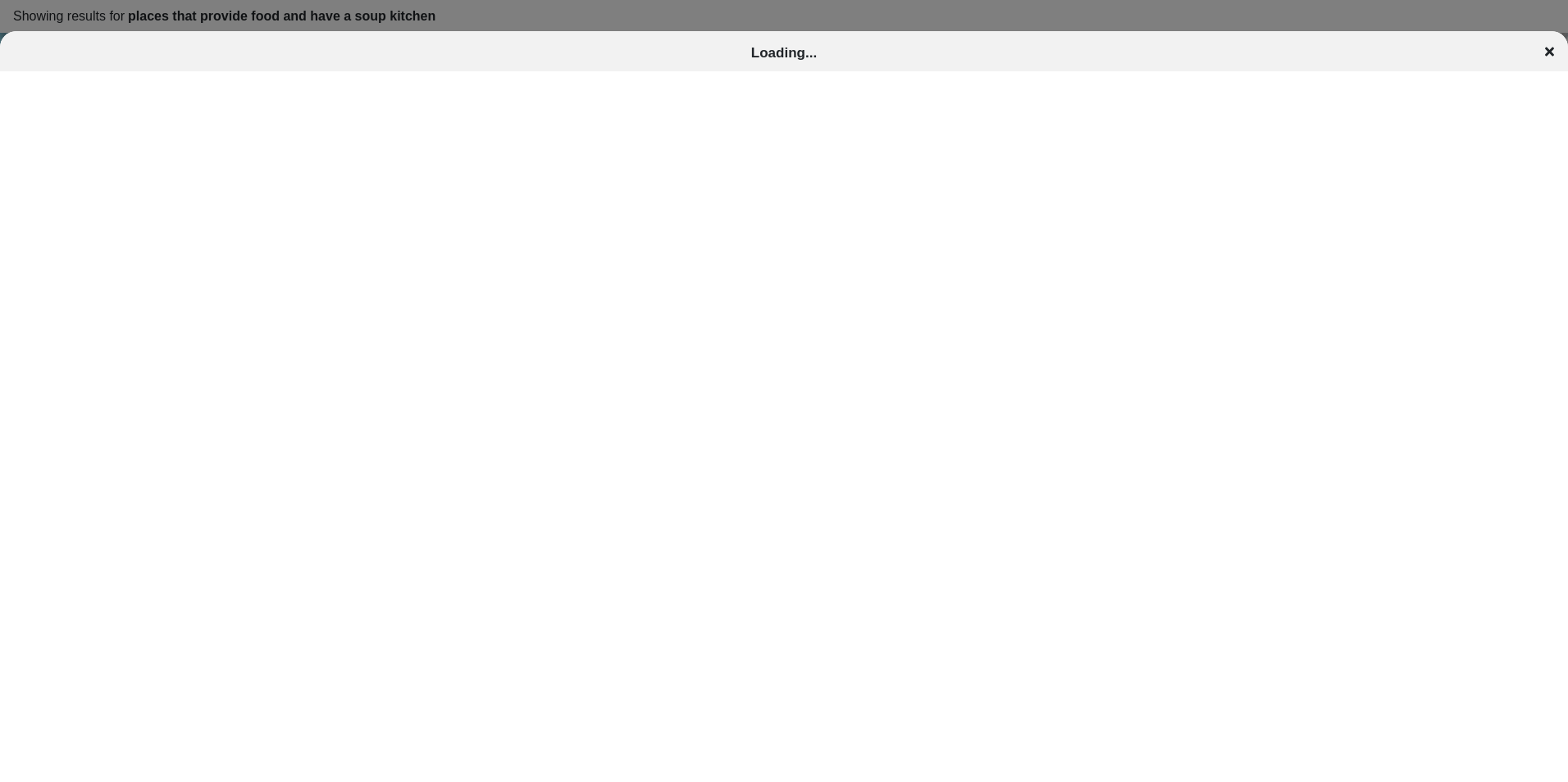
click at [408, 392] on div at bounding box center [784, 433] width 1568 height 724
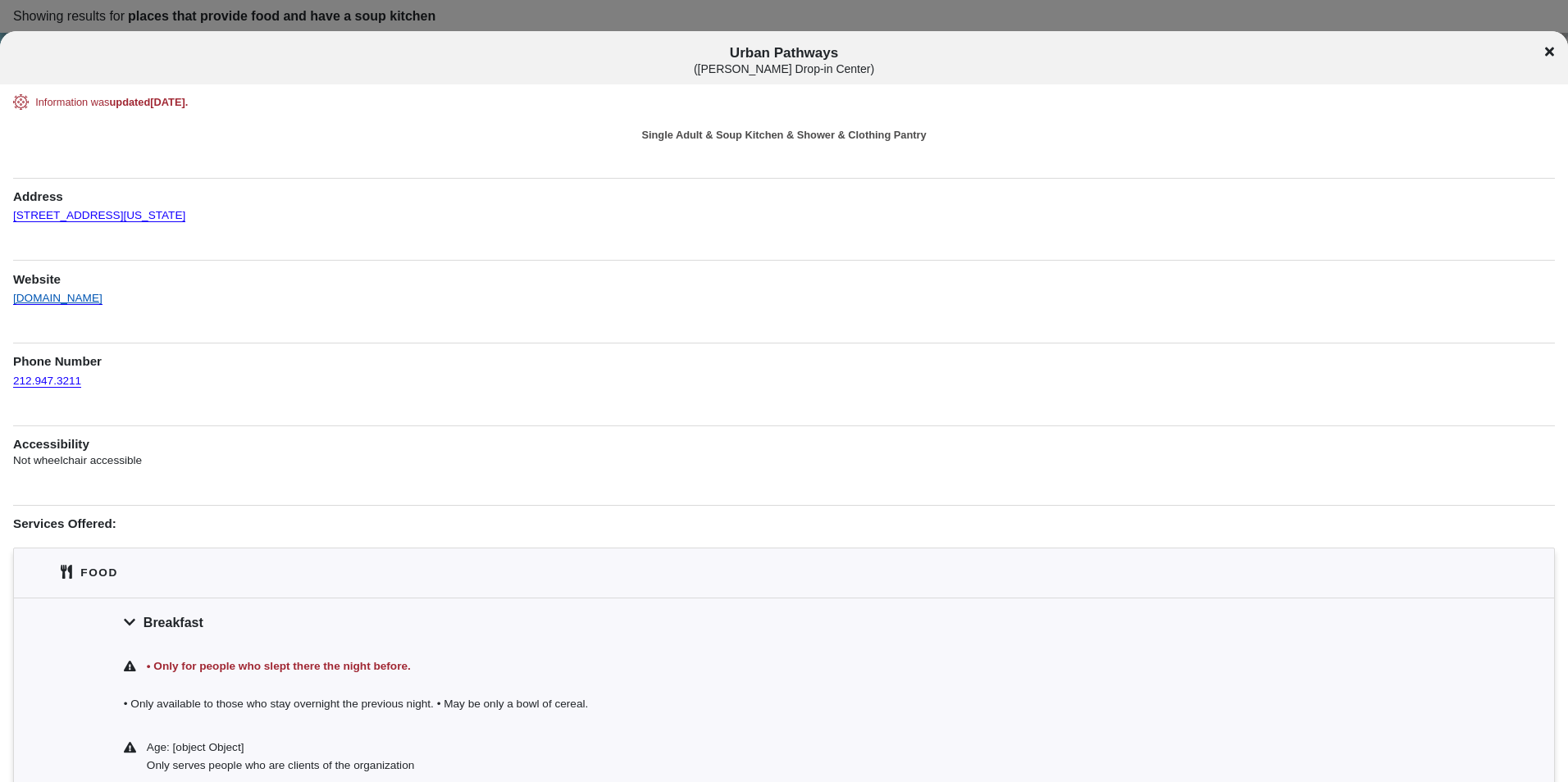
click at [82, 299] on link "[DOMAIN_NAME]" at bounding box center [58, 290] width 90 height 29
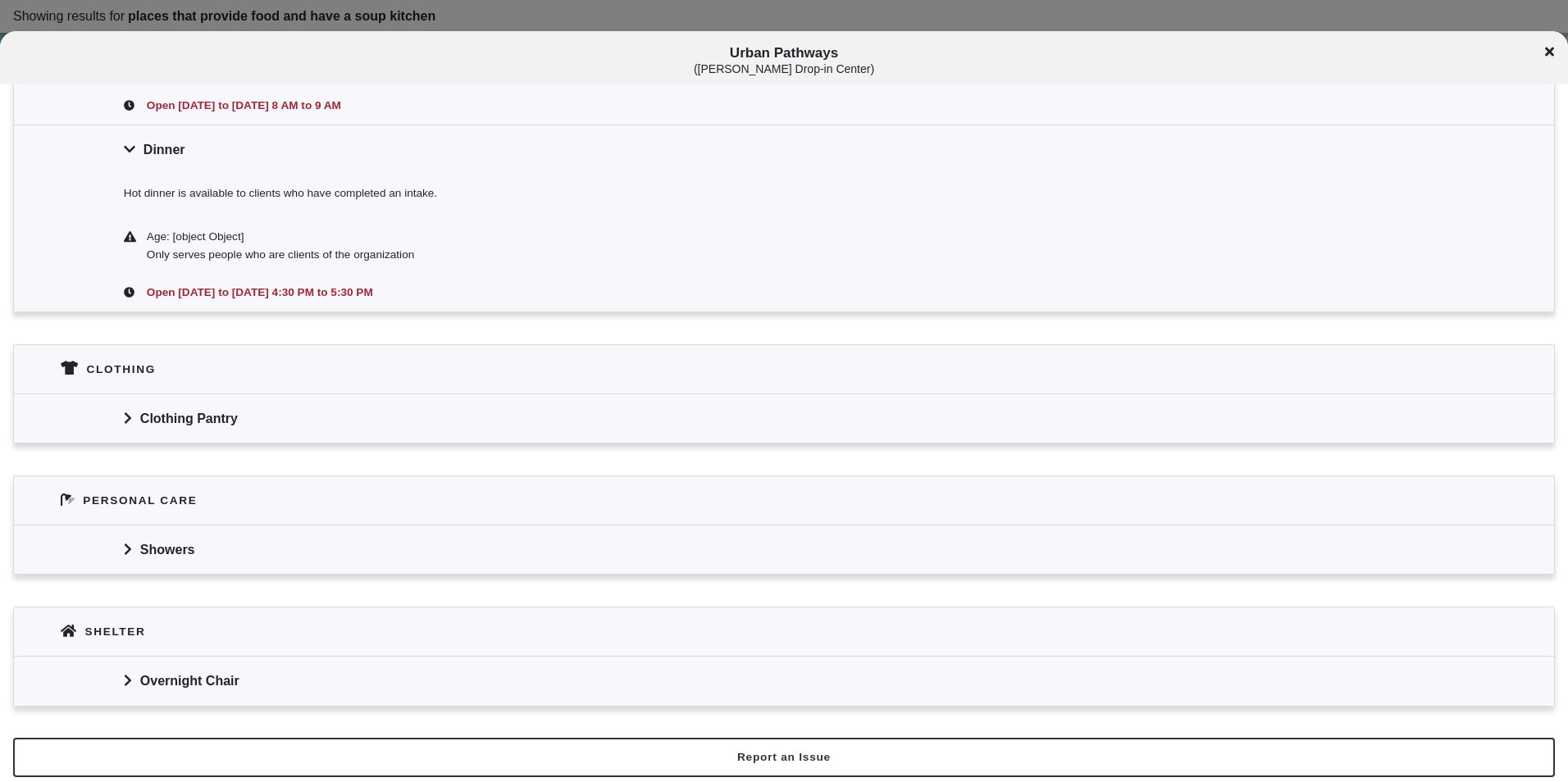
scroll to position [702, 0]
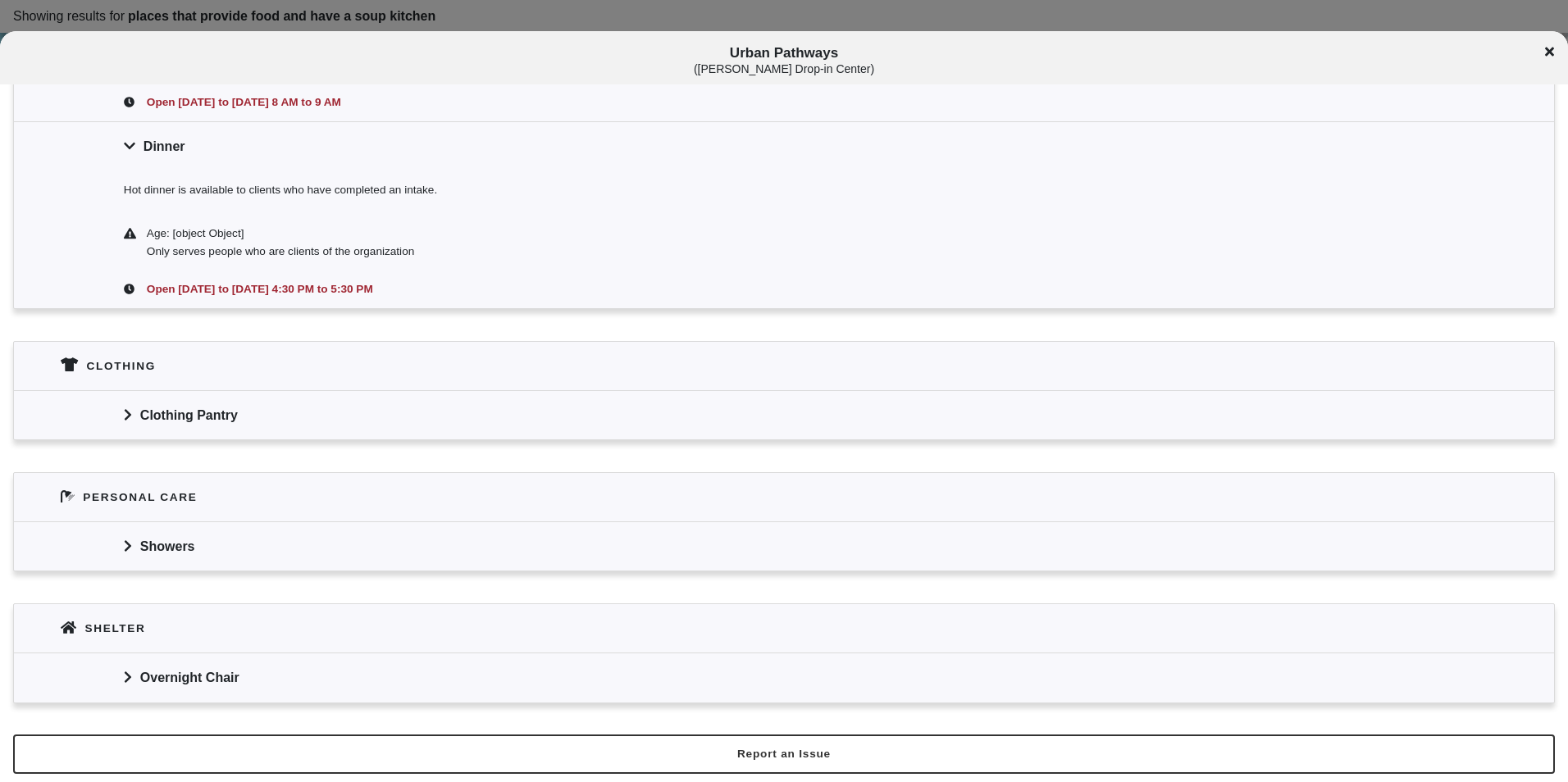
click at [307, 419] on div "Clothing Pantry" at bounding box center [784, 415] width 1540 height 49
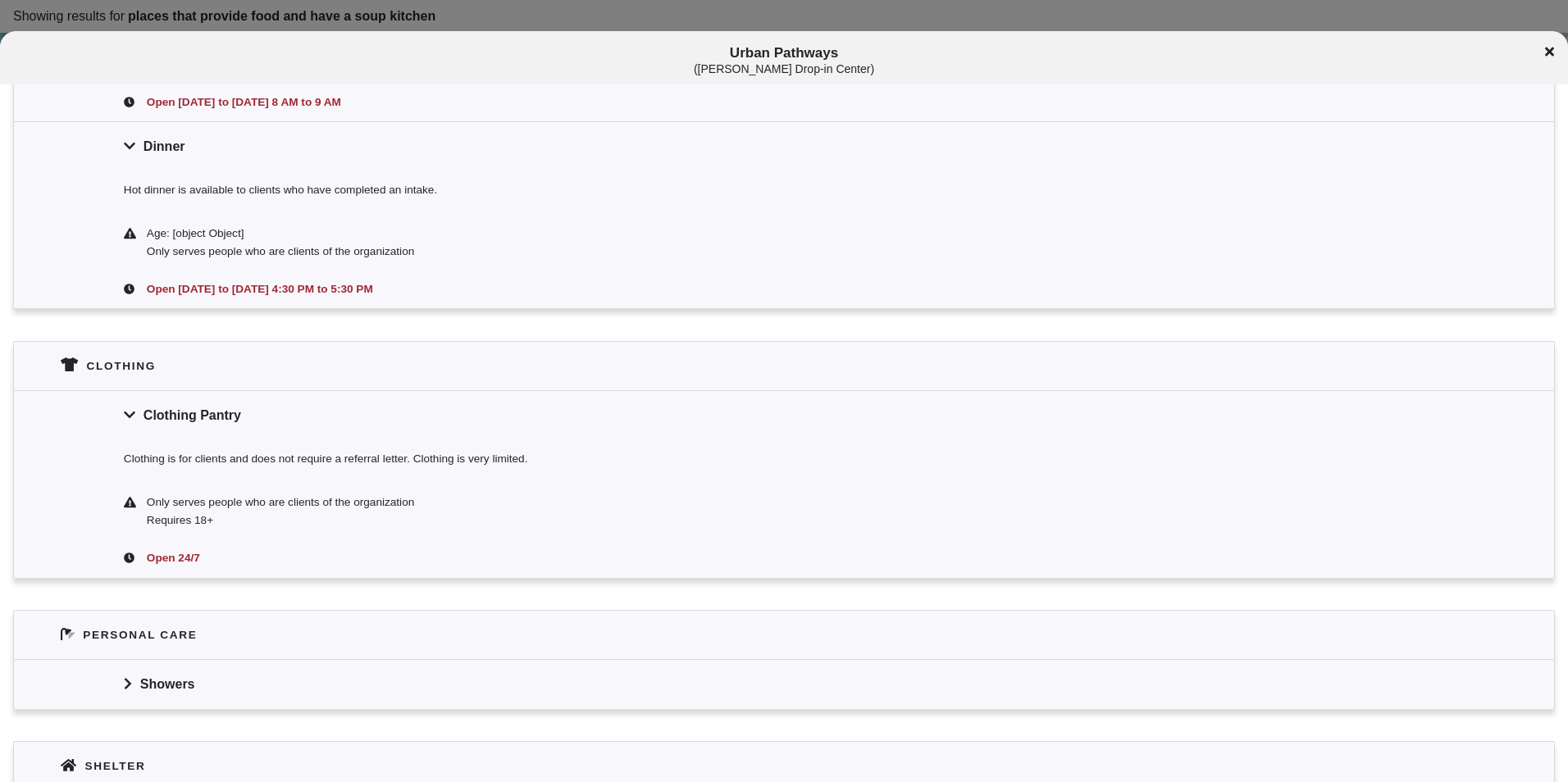
click at [309, 422] on div "Clothing Pantry" at bounding box center [784, 415] width 1540 height 49
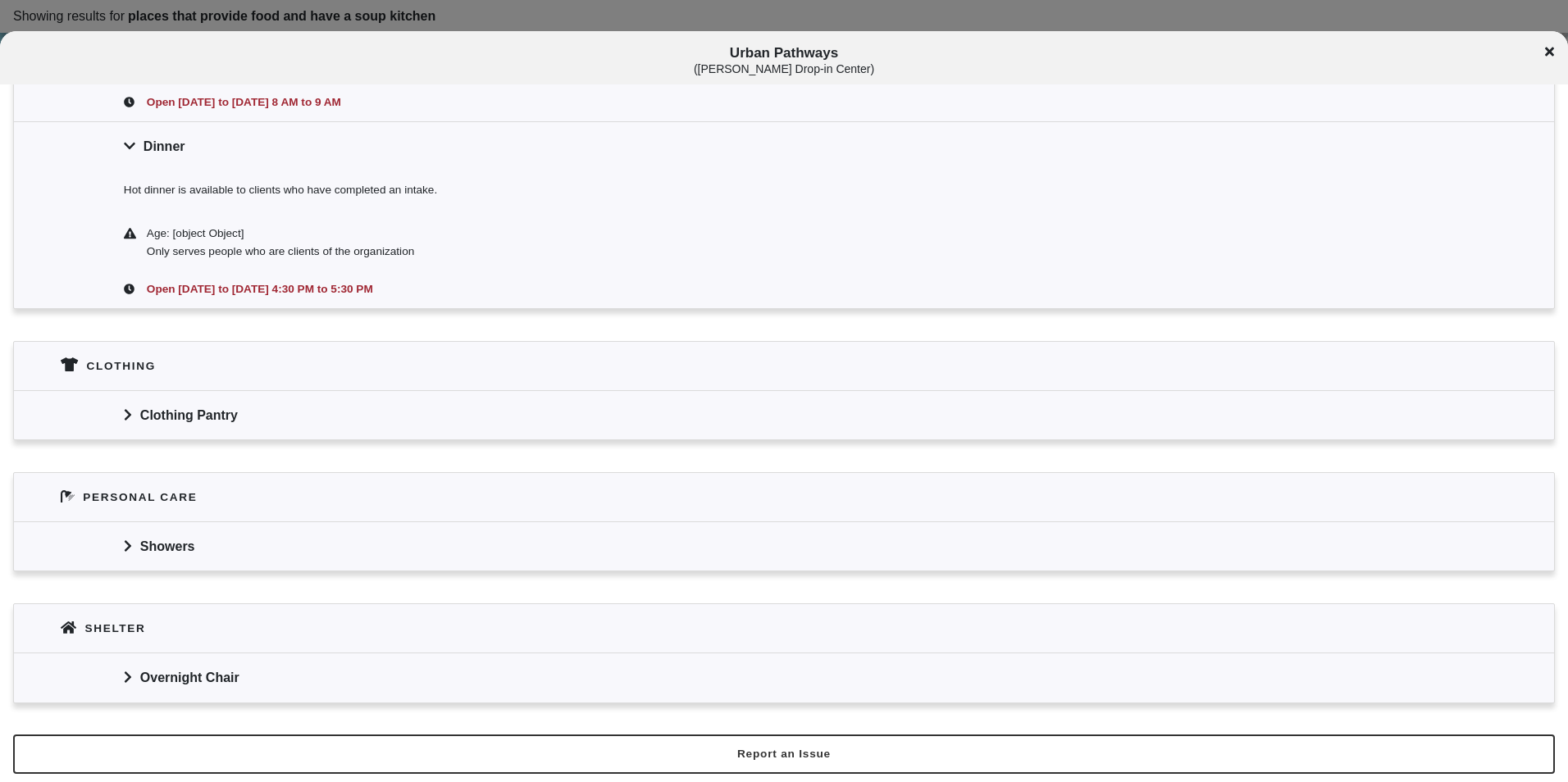
click at [309, 422] on div "Clothing Pantry" at bounding box center [784, 415] width 1540 height 49
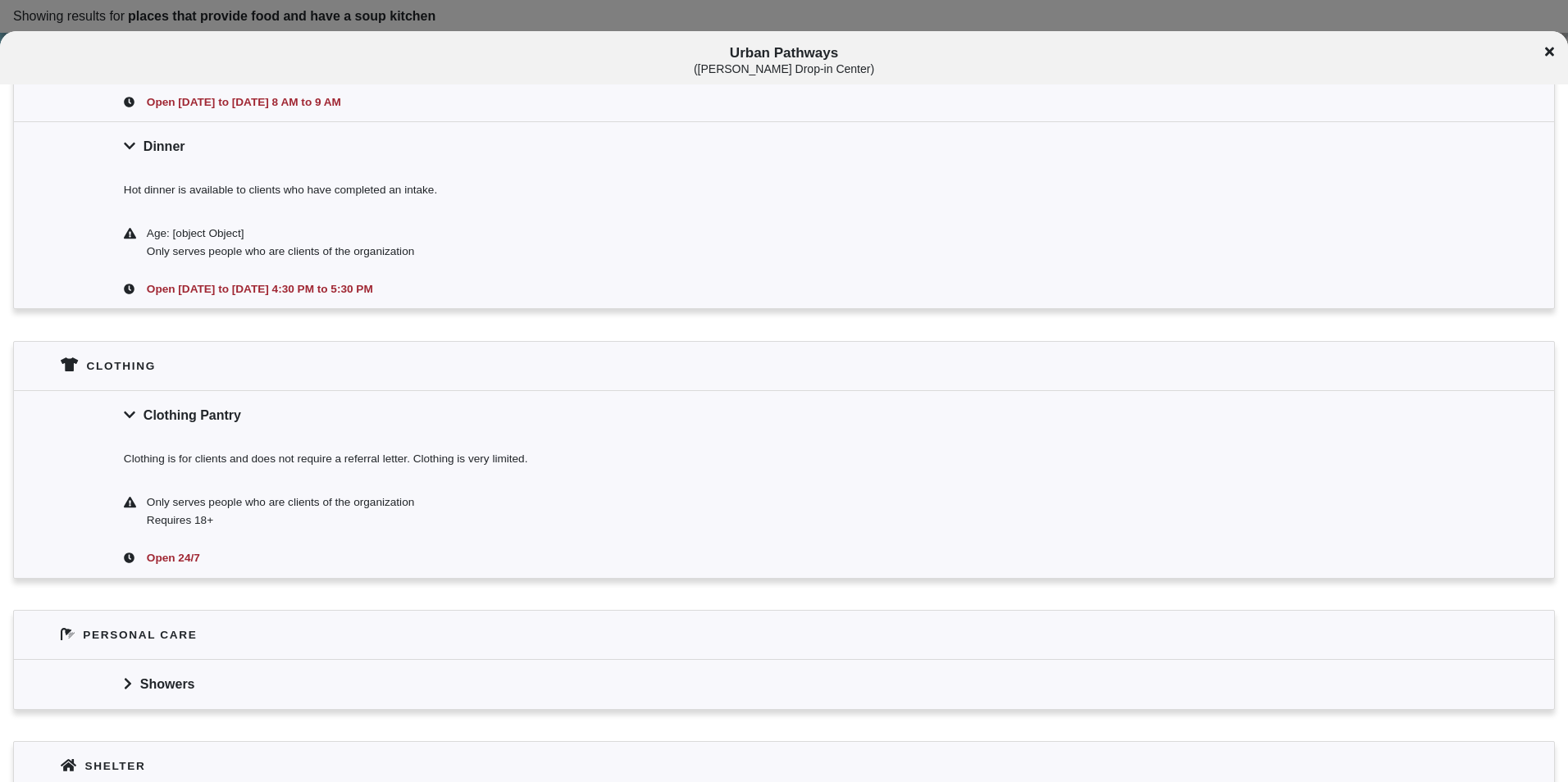
click at [392, 379] on div "Clothing" at bounding box center [784, 365] width 1540 height 48
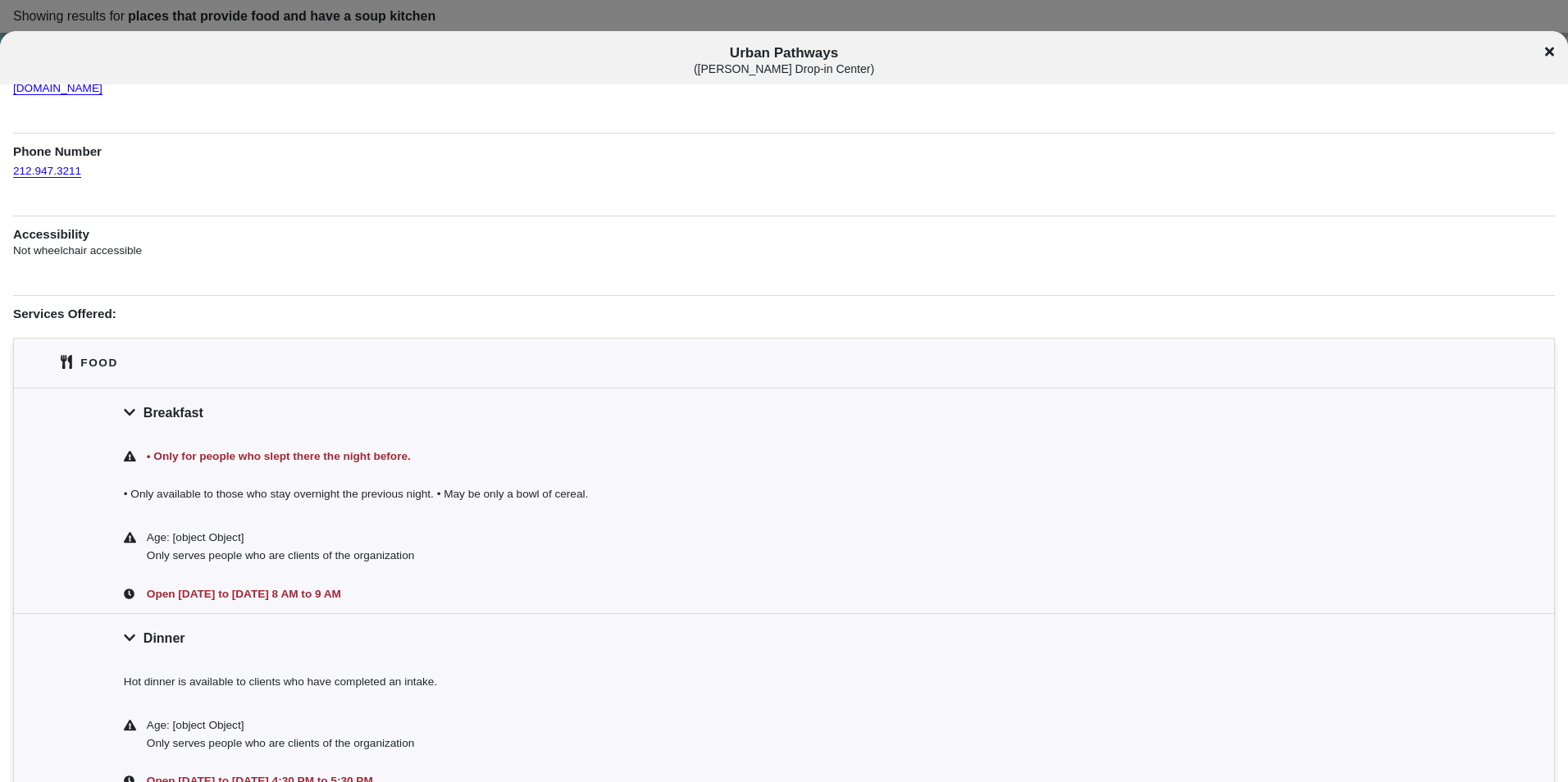
scroll to position [0, 0]
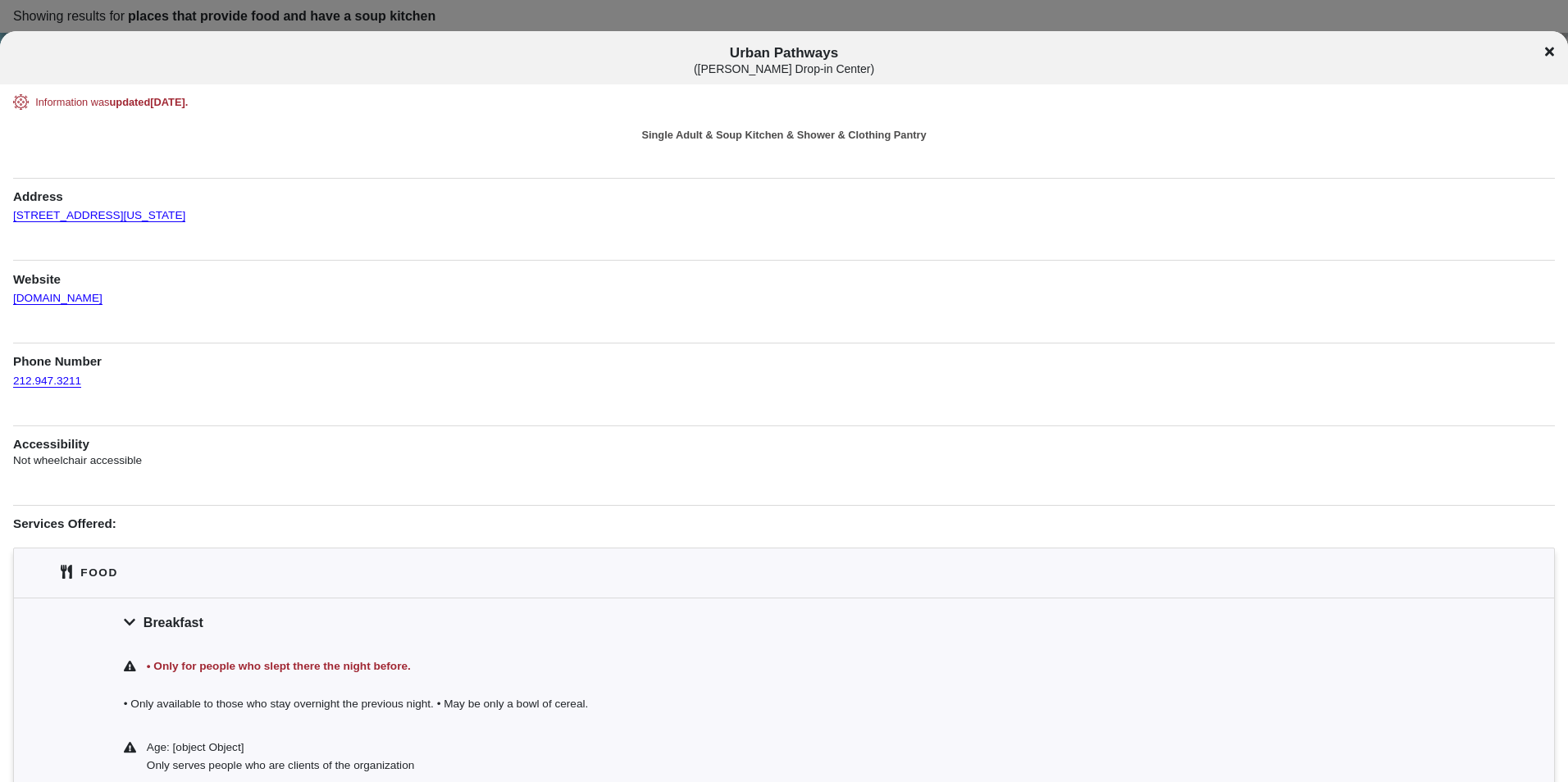
click at [460, 23] on div at bounding box center [784, 391] width 1568 height 782
drag, startPoint x: 471, startPoint y: 10, endPoint x: 473, endPoint y: 24, distance: 14.1
click at [474, 11] on div at bounding box center [784, 391] width 1568 height 782
click at [1547, 48] on icon at bounding box center [1550, 52] width 9 height 9
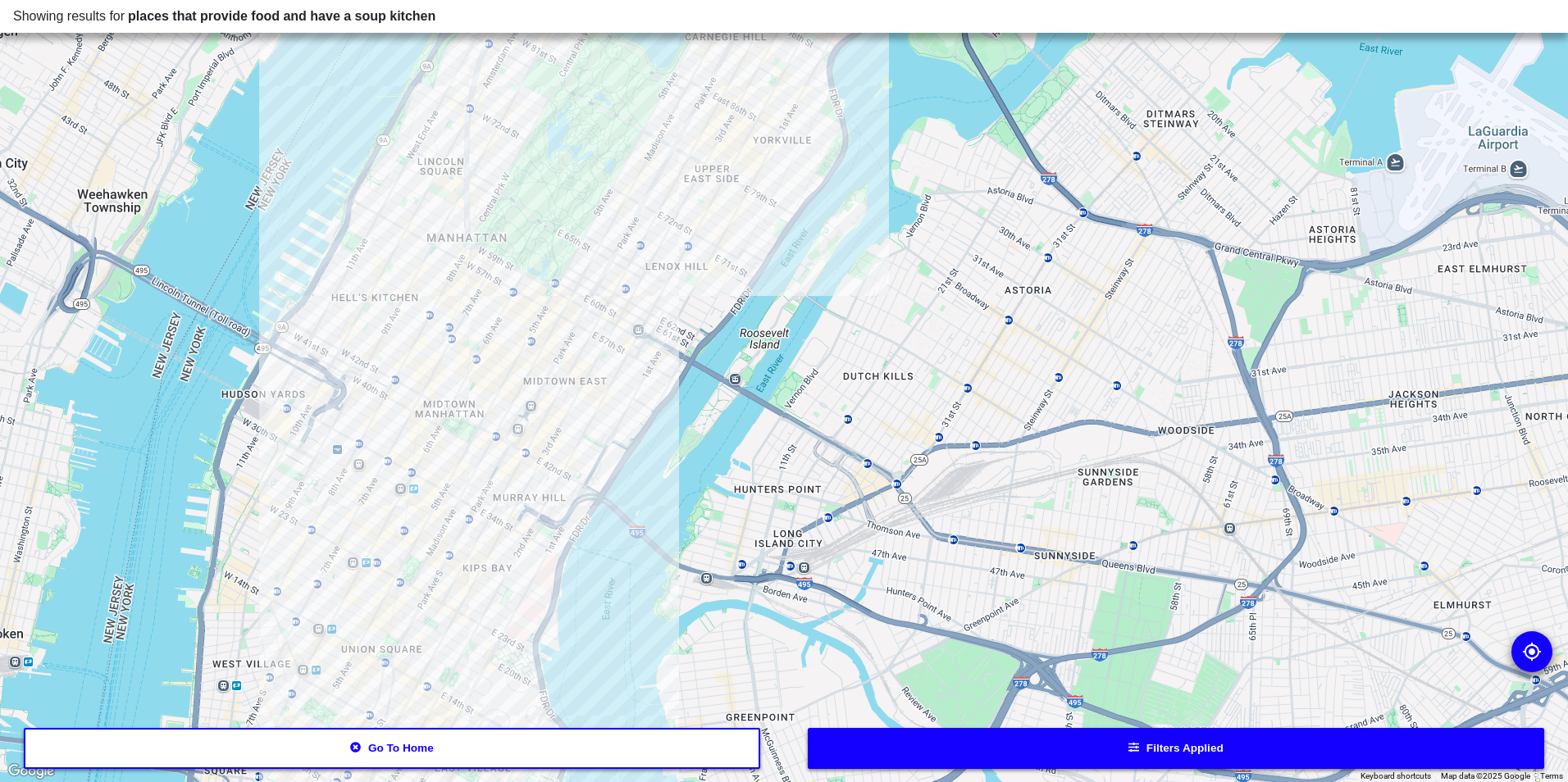
click at [472, 509] on div at bounding box center [784, 391] width 1568 height 782
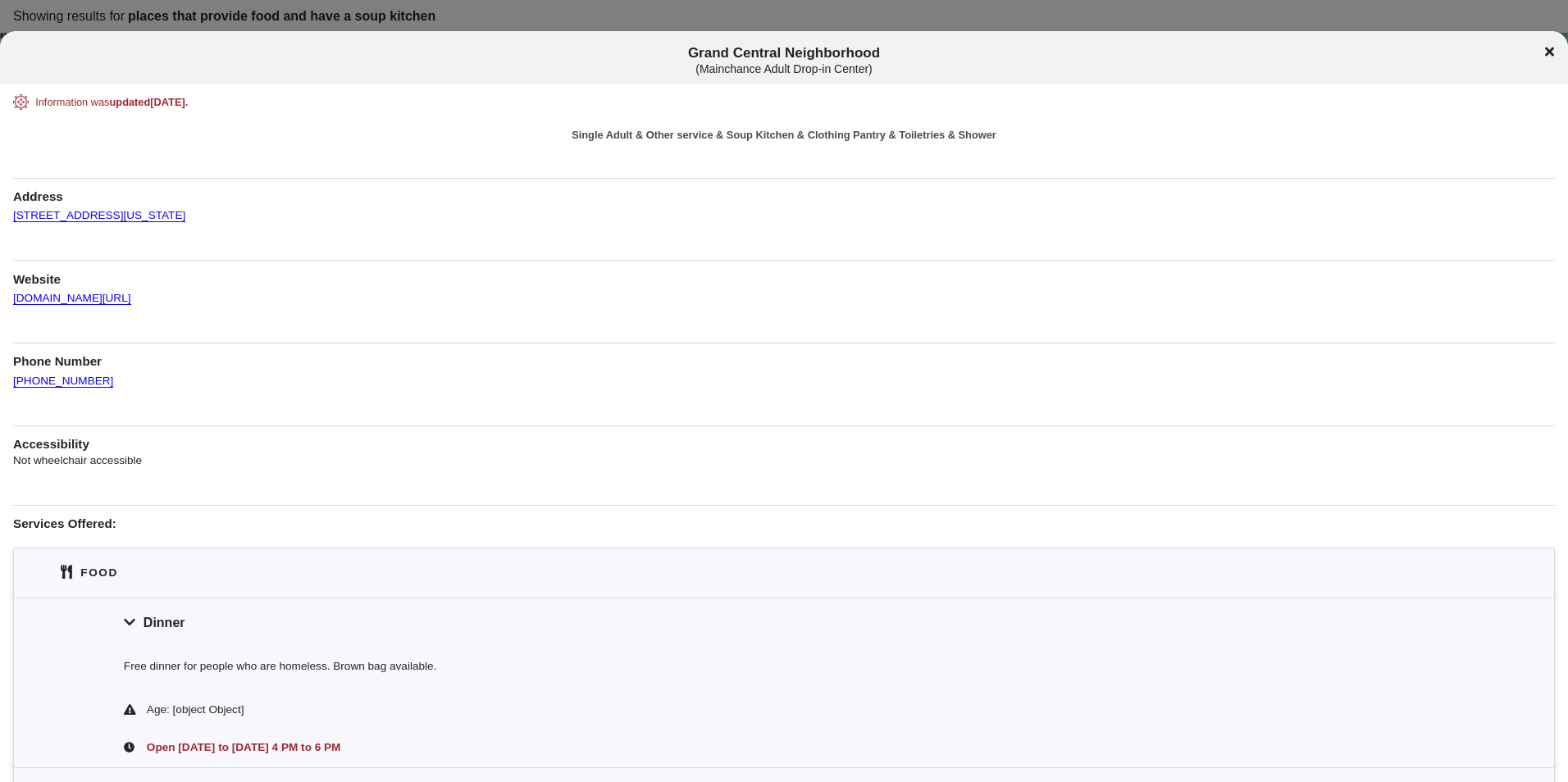
click at [857, 14] on div at bounding box center [784, 391] width 1568 height 782
click at [856, 17] on div at bounding box center [784, 391] width 1568 height 782
click at [856, 35] on div "Grand Central Neighborhood ( Mainchance Adult Drop-in Center )" at bounding box center [784, 58] width 1568 height 53
drag, startPoint x: 856, startPoint y: 36, endPoint x: 942, endPoint y: 32, distance: 86.1
click at [858, 37] on div "Grand Central Neighborhood ( Mainchance Adult Drop-in Center )" at bounding box center [784, 58] width 1568 height 53
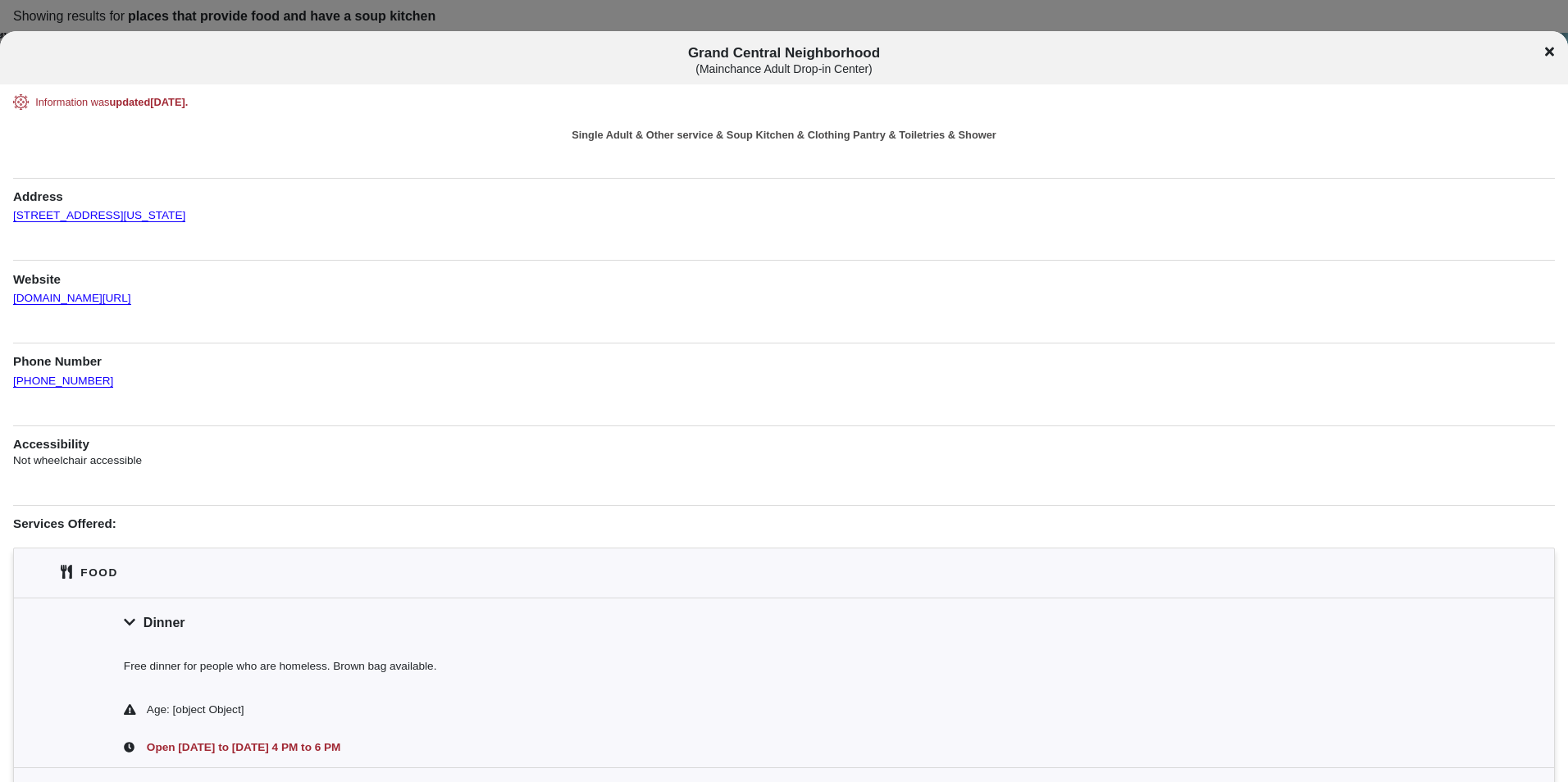
click at [1553, 53] on icon at bounding box center [1550, 52] width 9 height 9
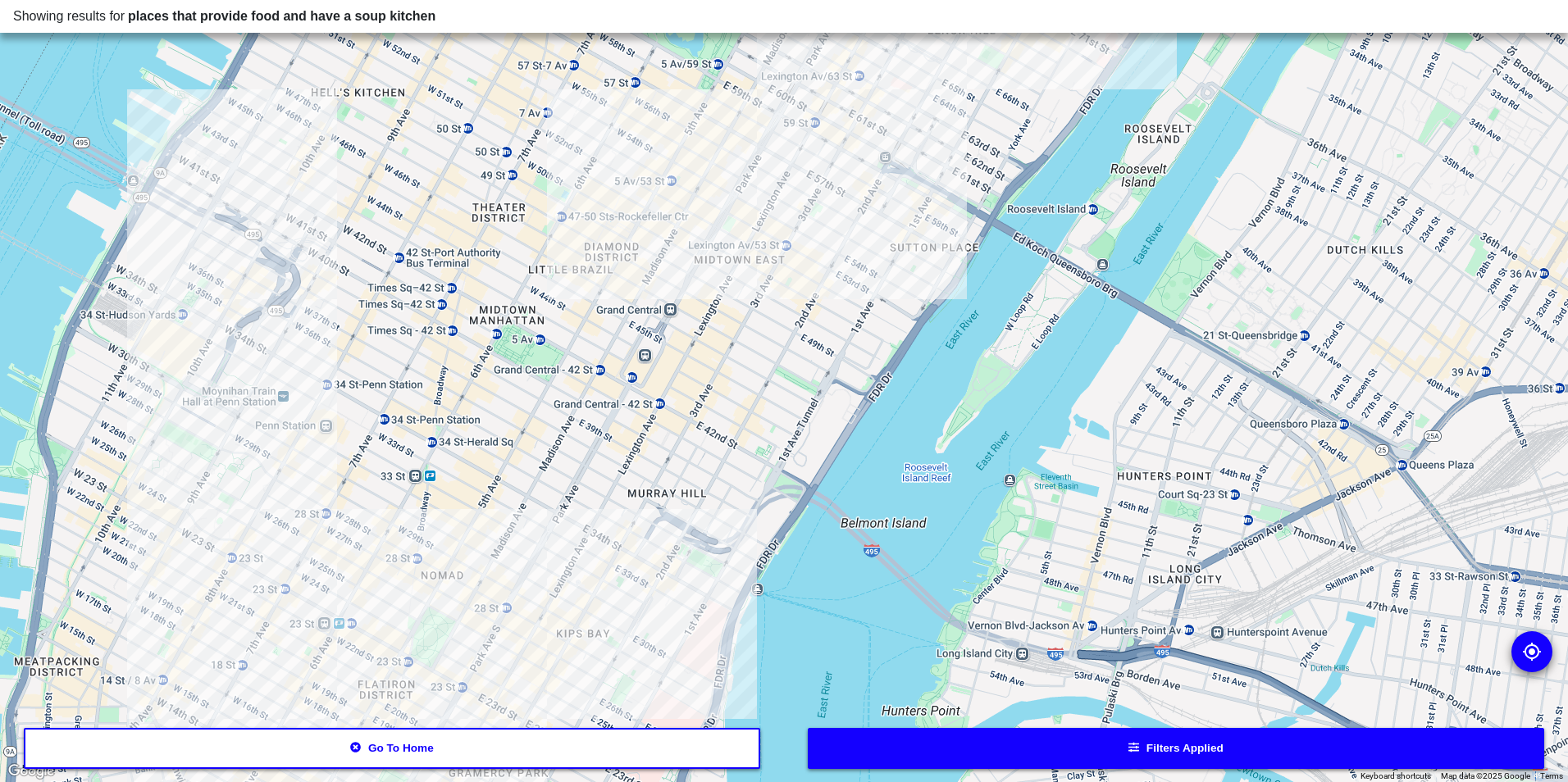
drag, startPoint x: 297, startPoint y: 532, endPoint x: 360, endPoint y: 493, distance: 74.1
click at [366, 498] on div at bounding box center [784, 391] width 1568 height 782
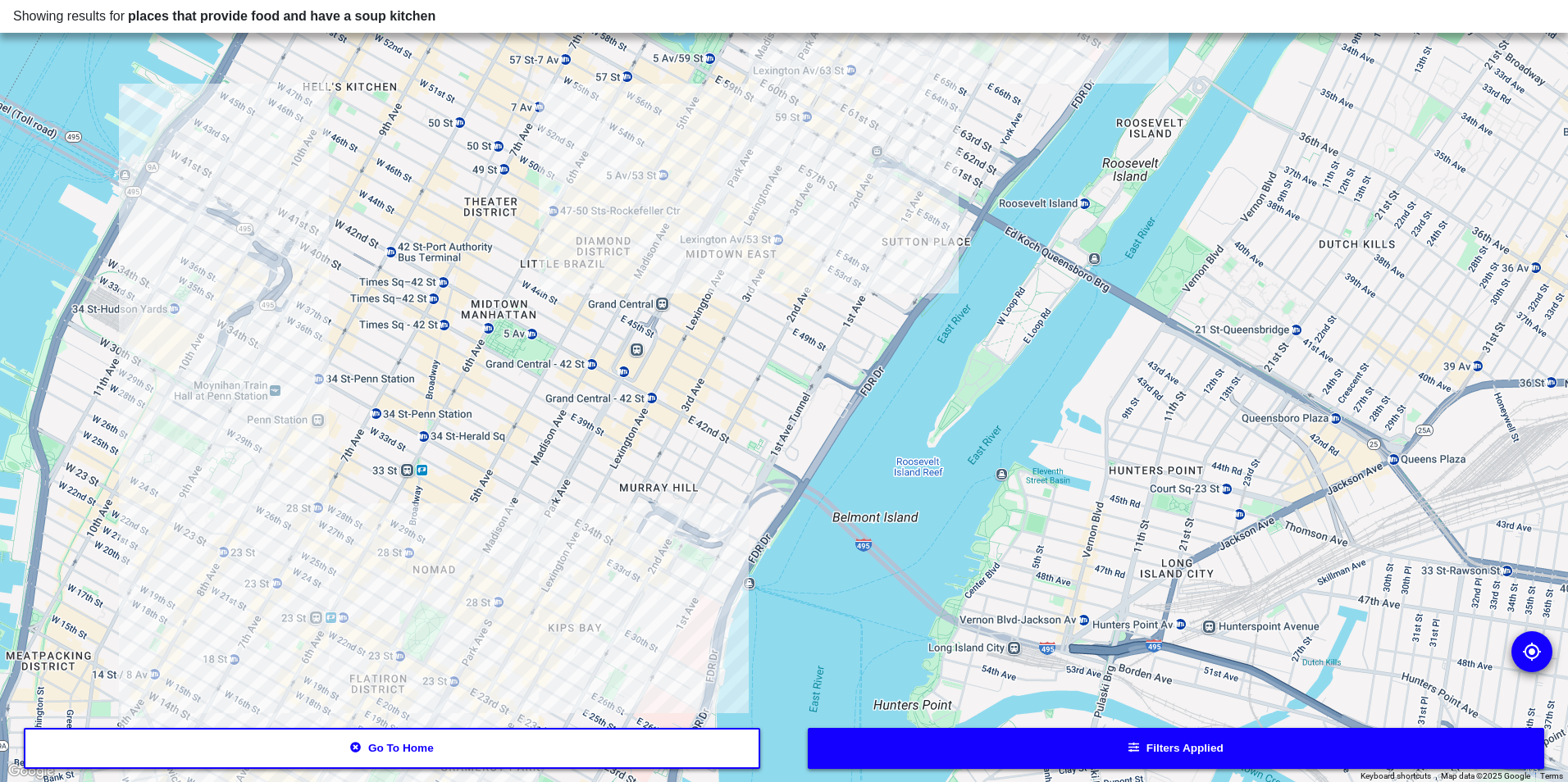
click at [219, 439] on div at bounding box center [784, 391] width 1568 height 782
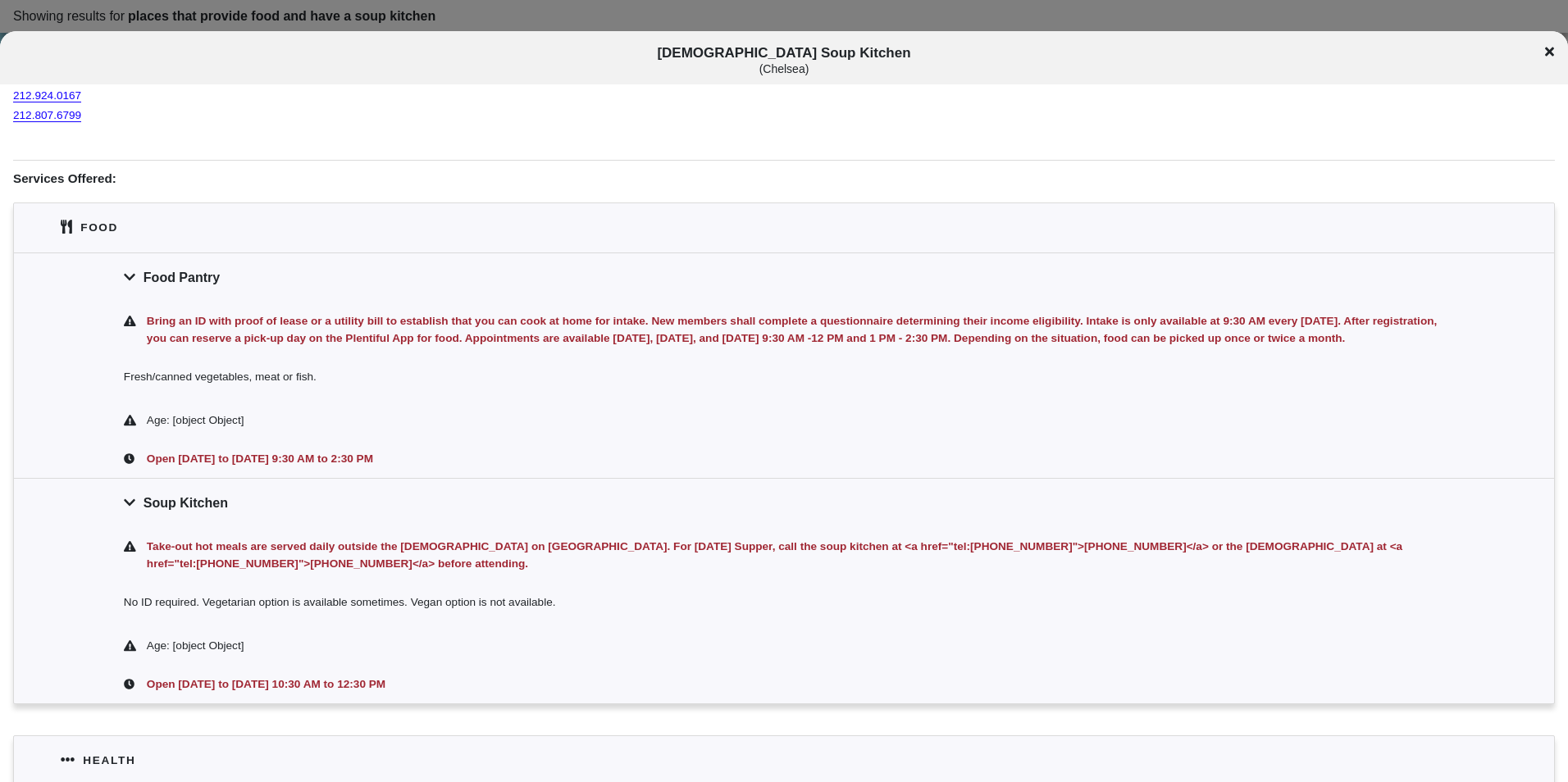
scroll to position [246, 0]
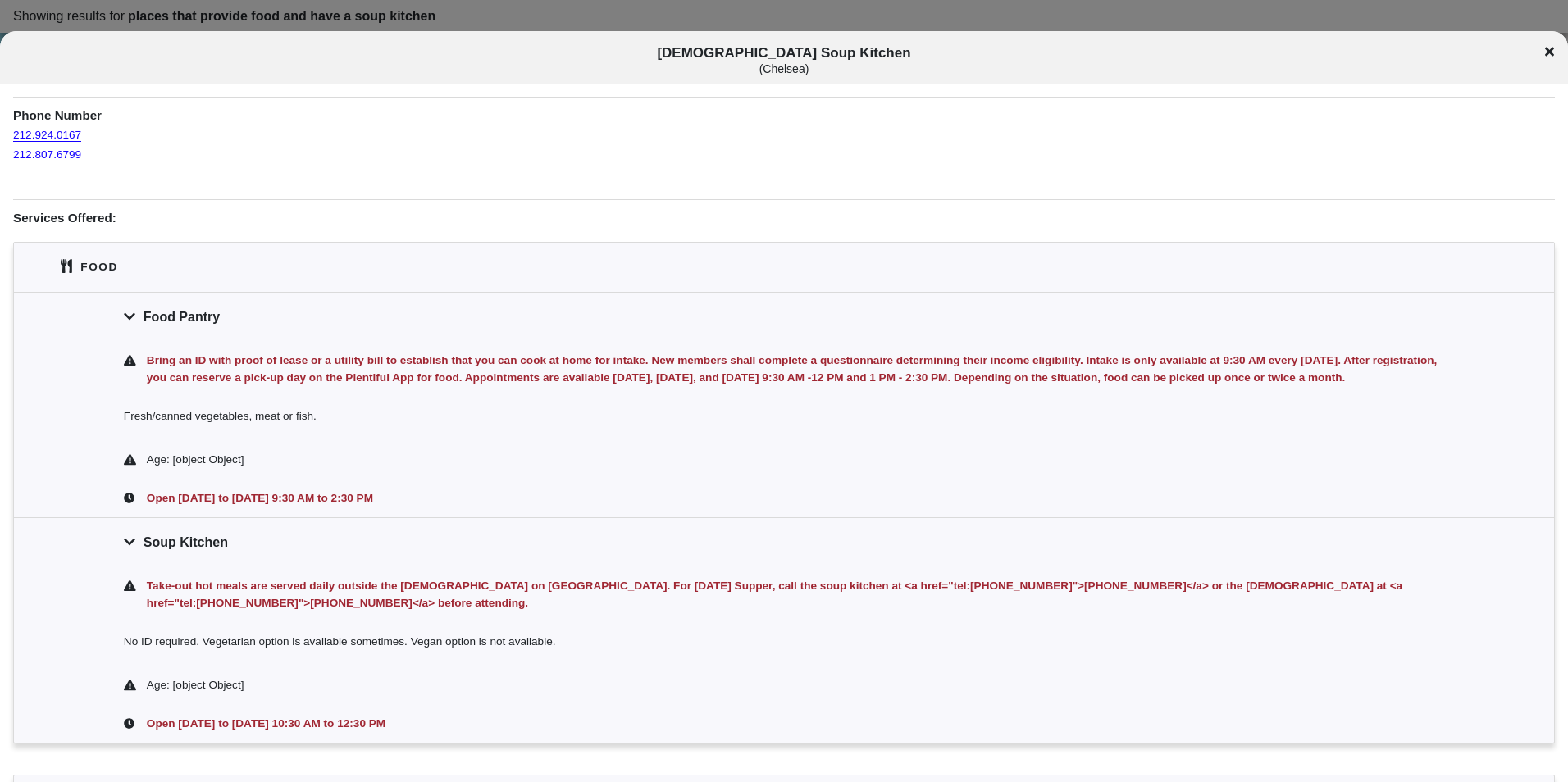
click at [721, 388] on div "Bring an ID with proof of lease or a utility bill to establish that you can coo…" at bounding box center [794, 370] width 1301 height 36
drag, startPoint x: 205, startPoint y: 329, endPoint x: 203, endPoint y: 320, distance: 9.2
click at [204, 328] on div "Food Pantry" at bounding box center [784, 316] width 1540 height 49
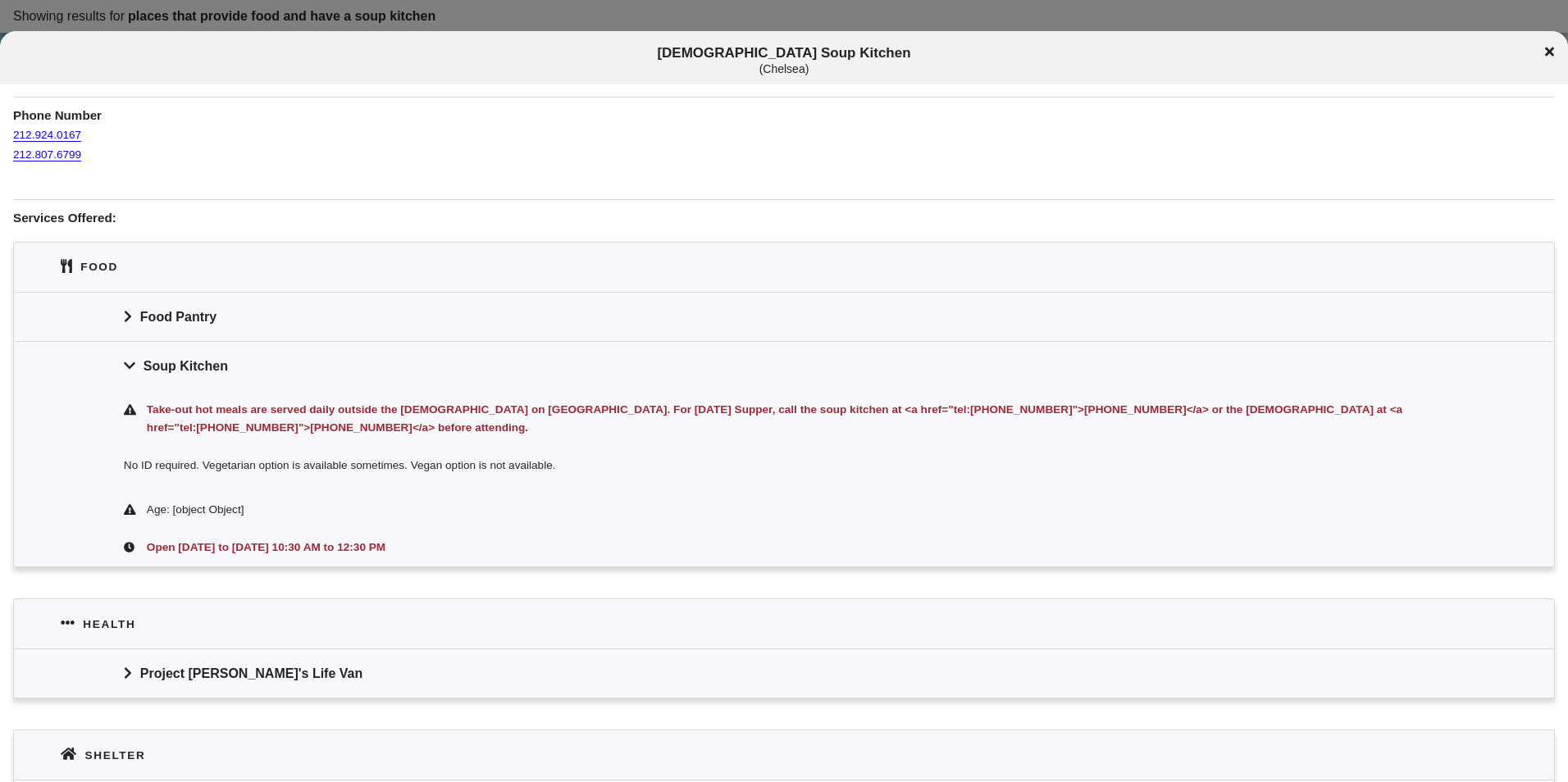
click at [754, 51] on span "[DEMOGRAPHIC_DATA] Soup Kitchen ( [GEOGRAPHIC_DATA] )" at bounding box center [784, 60] width 1302 height 31
click at [753, 51] on span "[DEMOGRAPHIC_DATA] Soup Kitchen ( [GEOGRAPHIC_DATA] )" at bounding box center [784, 60] width 1302 height 31
copy span "[DEMOGRAPHIC_DATA] Soup Kitchen"
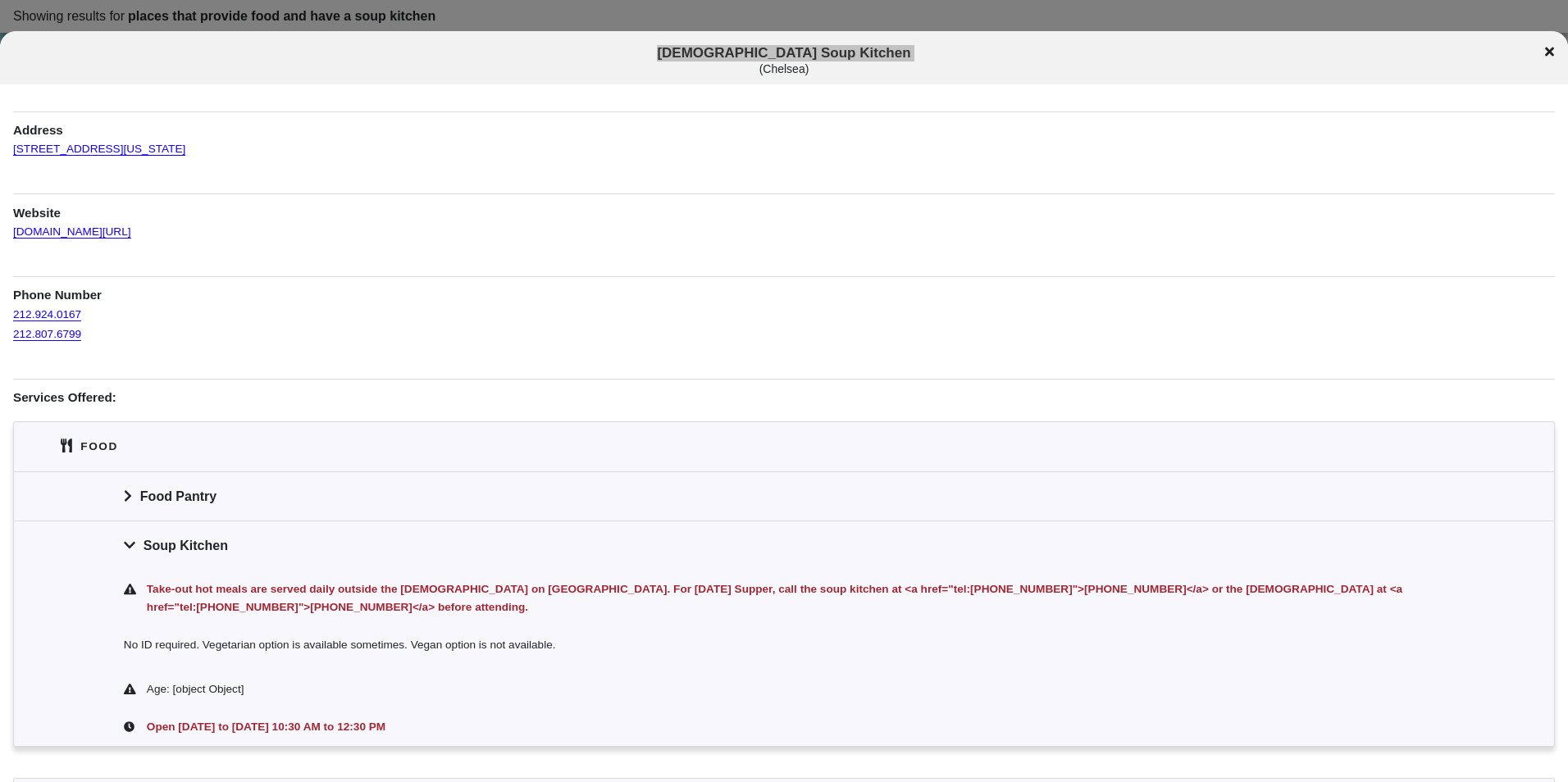
scroll to position [0, 0]
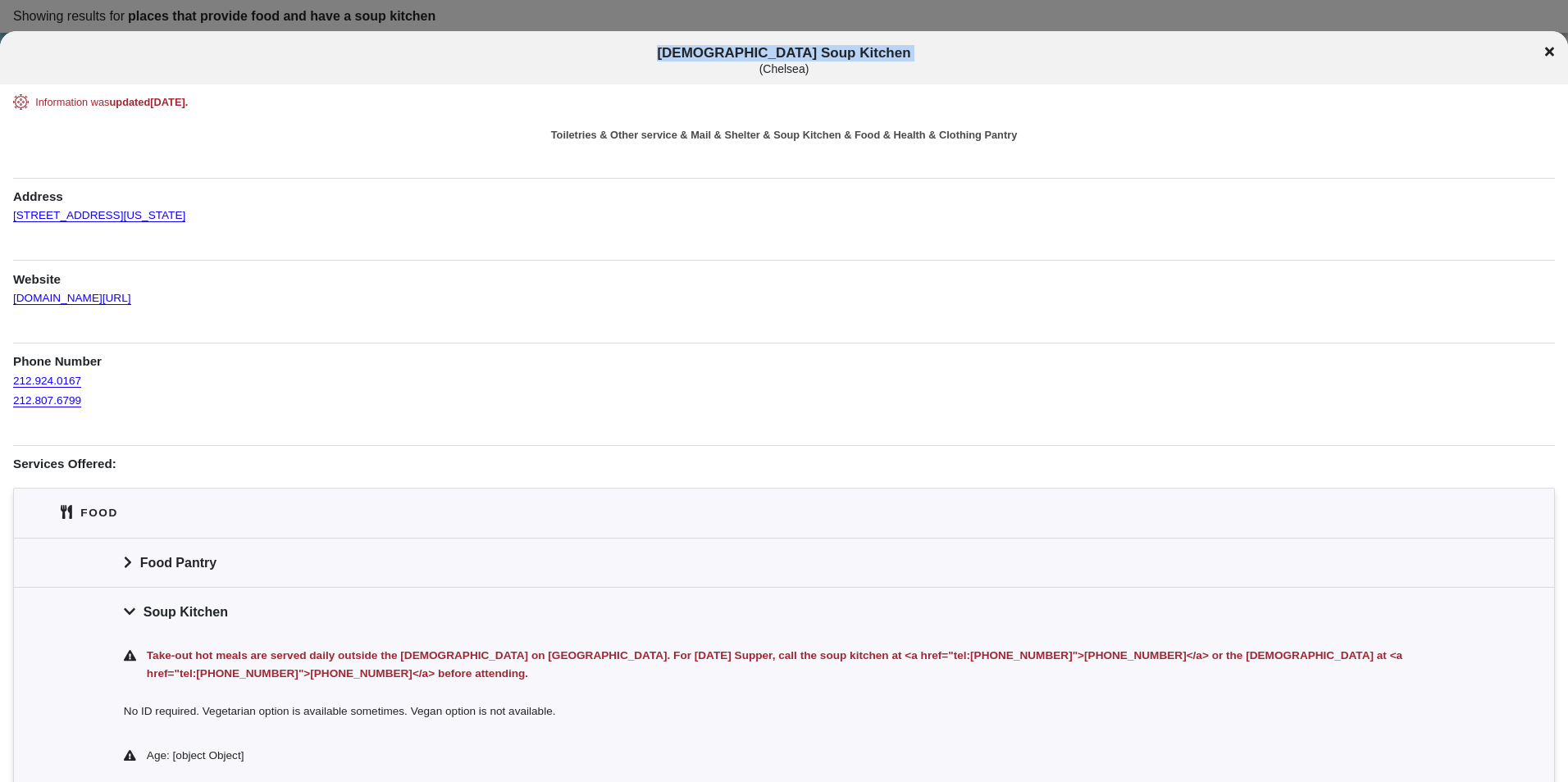
drag, startPoint x: 148, startPoint y: 241, endPoint x: 9, endPoint y: 218, distance: 140.9
copy link "296 9th Ave, New York, 10001"
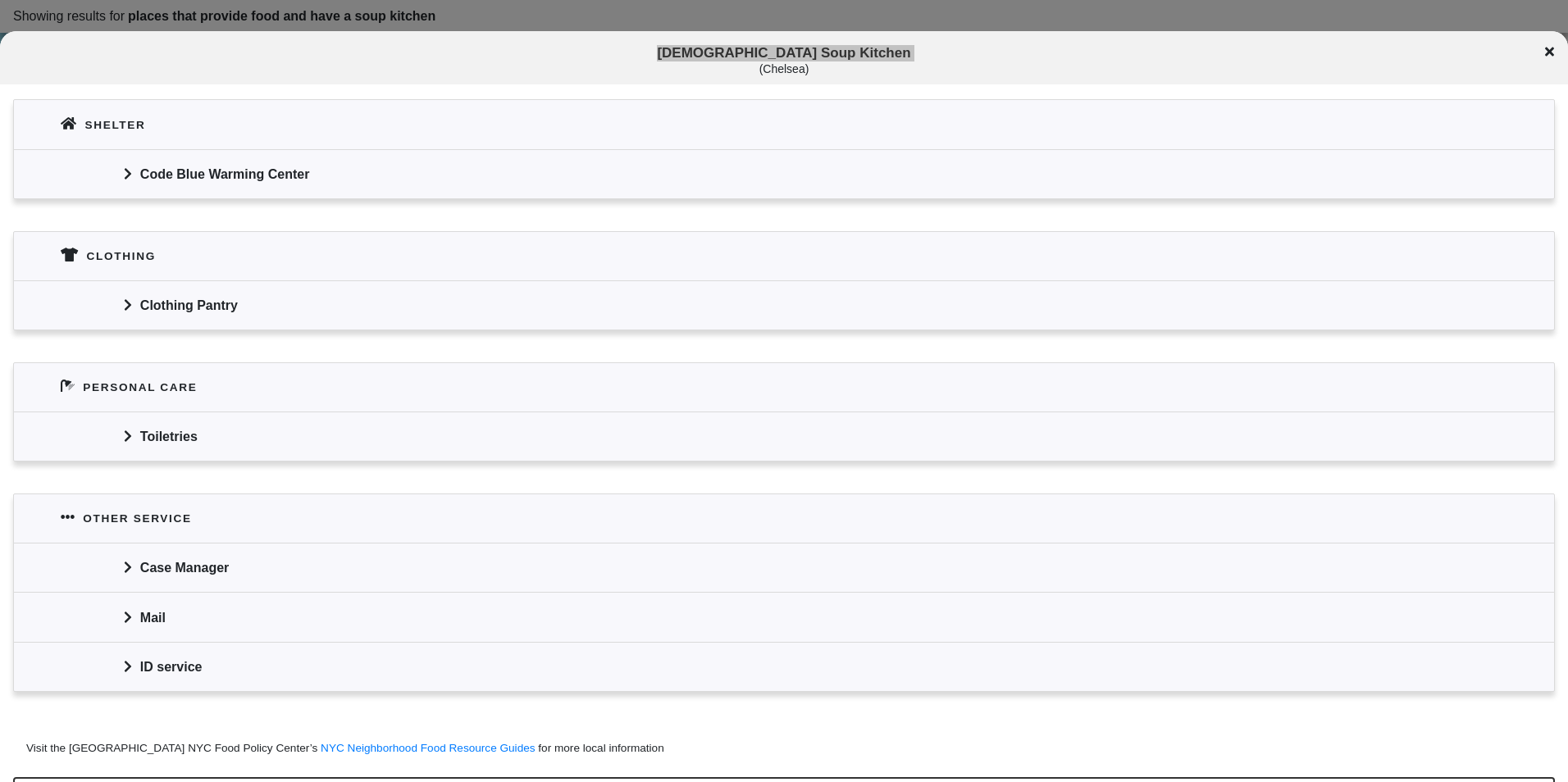
scroll to position [902, 0]
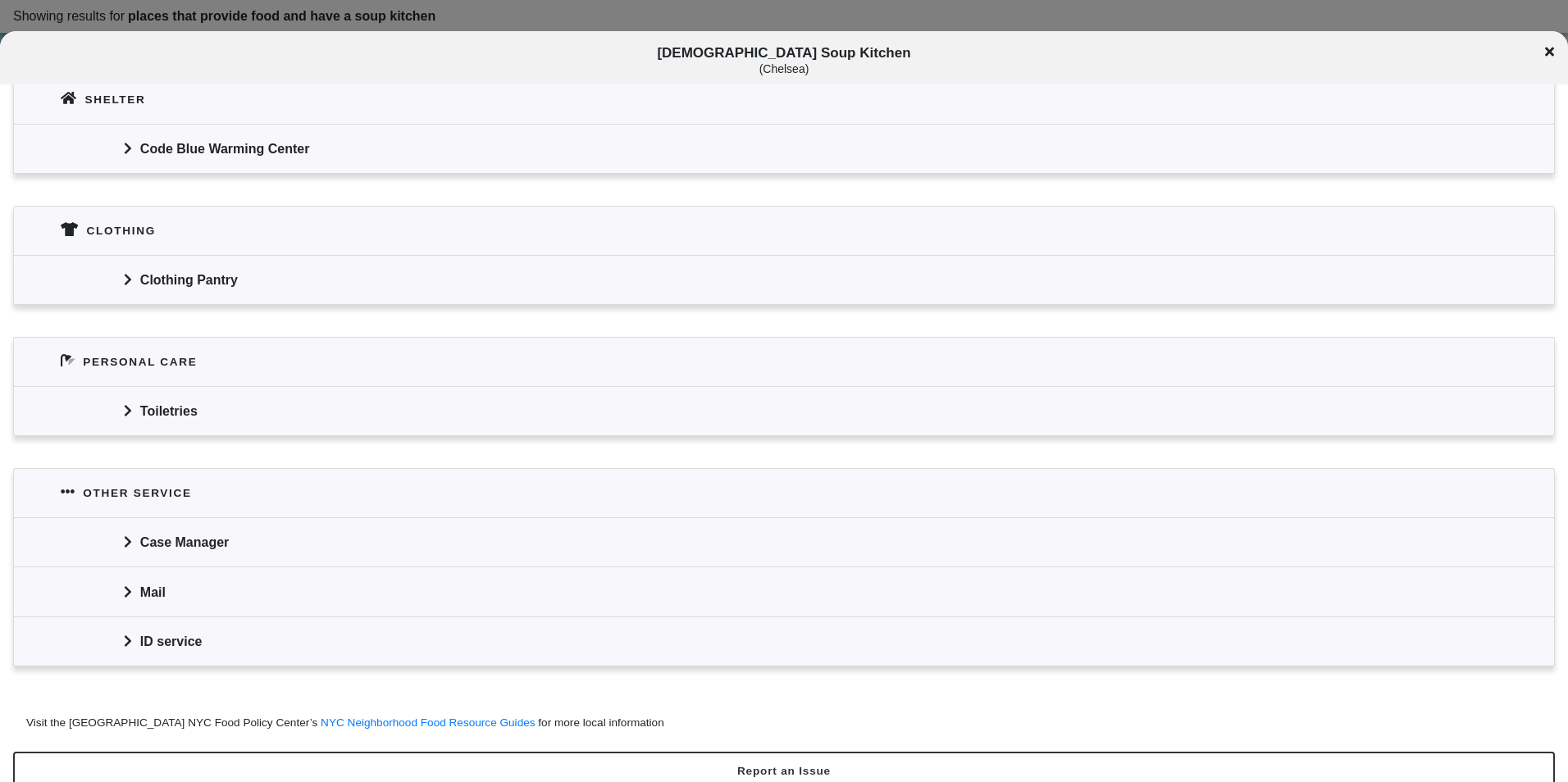
click at [304, 269] on div "Clothing Pantry" at bounding box center [784, 280] width 1540 height 49
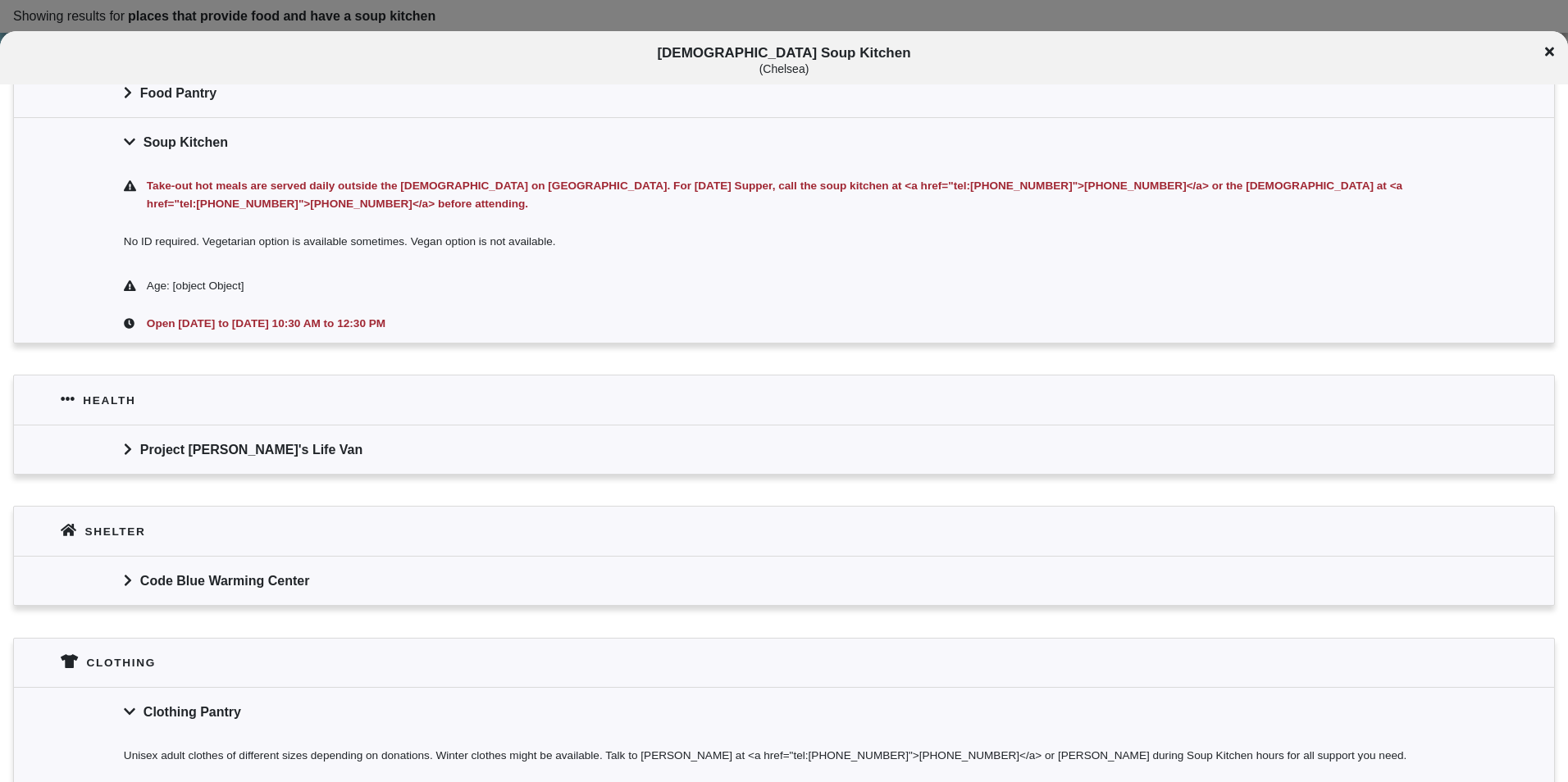
scroll to position [328, 0]
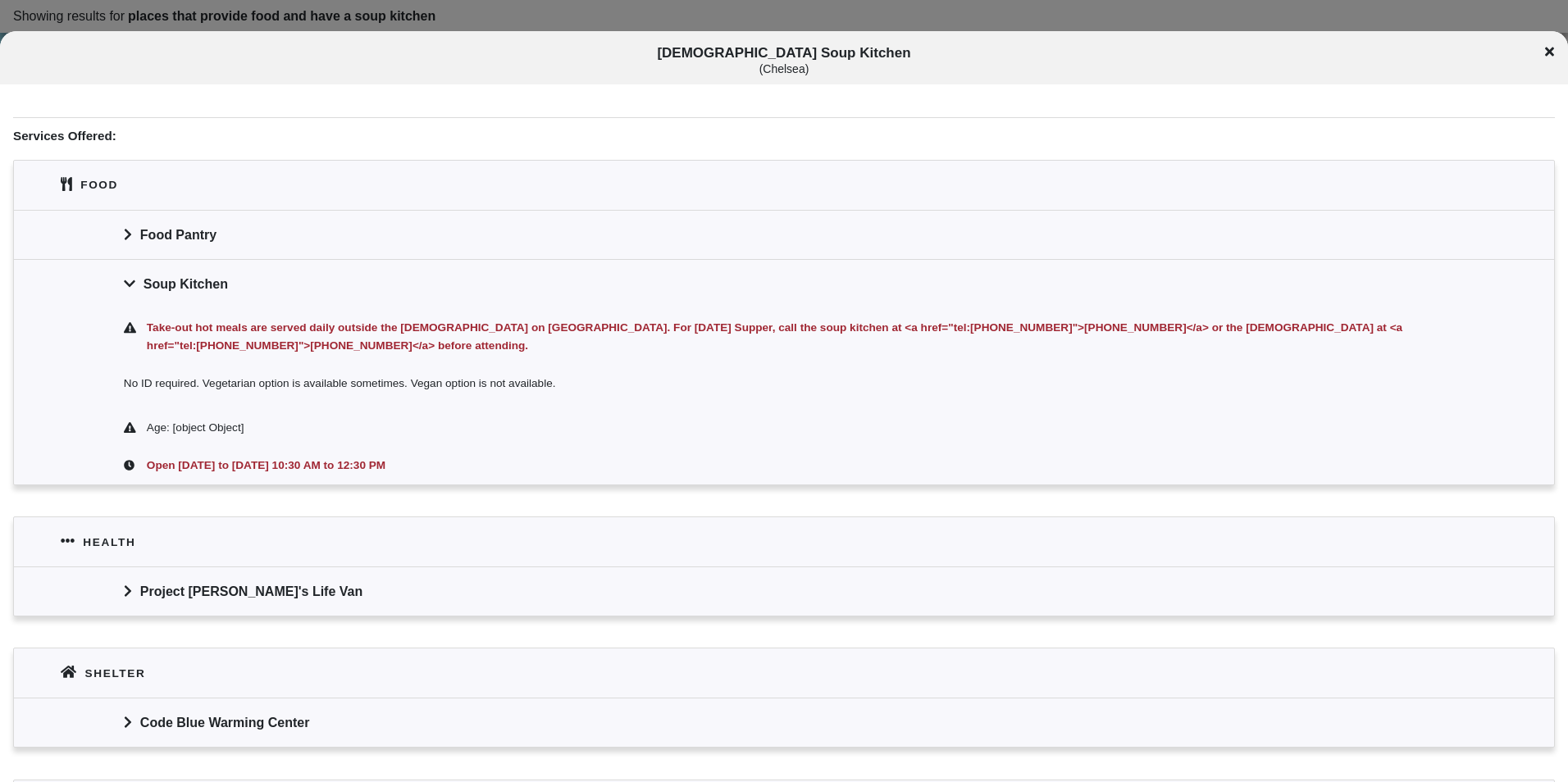
click at [587, 419] on div "Age: [object Object]" at bounding box center [795, 428] width 1298 height 18
click at [570, 383] on div "No ID required. Vegetarian option is available sometimes. Vegan option is not a…" at bounding box center [784, 387] width 1540 height 44
drag, startPoint x: 163, startPoint y: 318, endPoint x: 632, endPoint y: 334, distance: 469.3
click at [632, 334] on div "Take-out hot meals are served daily outside the church on 9th Ave. For Sunday S…" at bounding box center [784, 337] width 1540 height 56
click at [632, 334] on div "Take-out hot meals are served daily outside the church on 9th Ave. For Sunday S…" at bounding box center [794, 337] width 1301 height 36
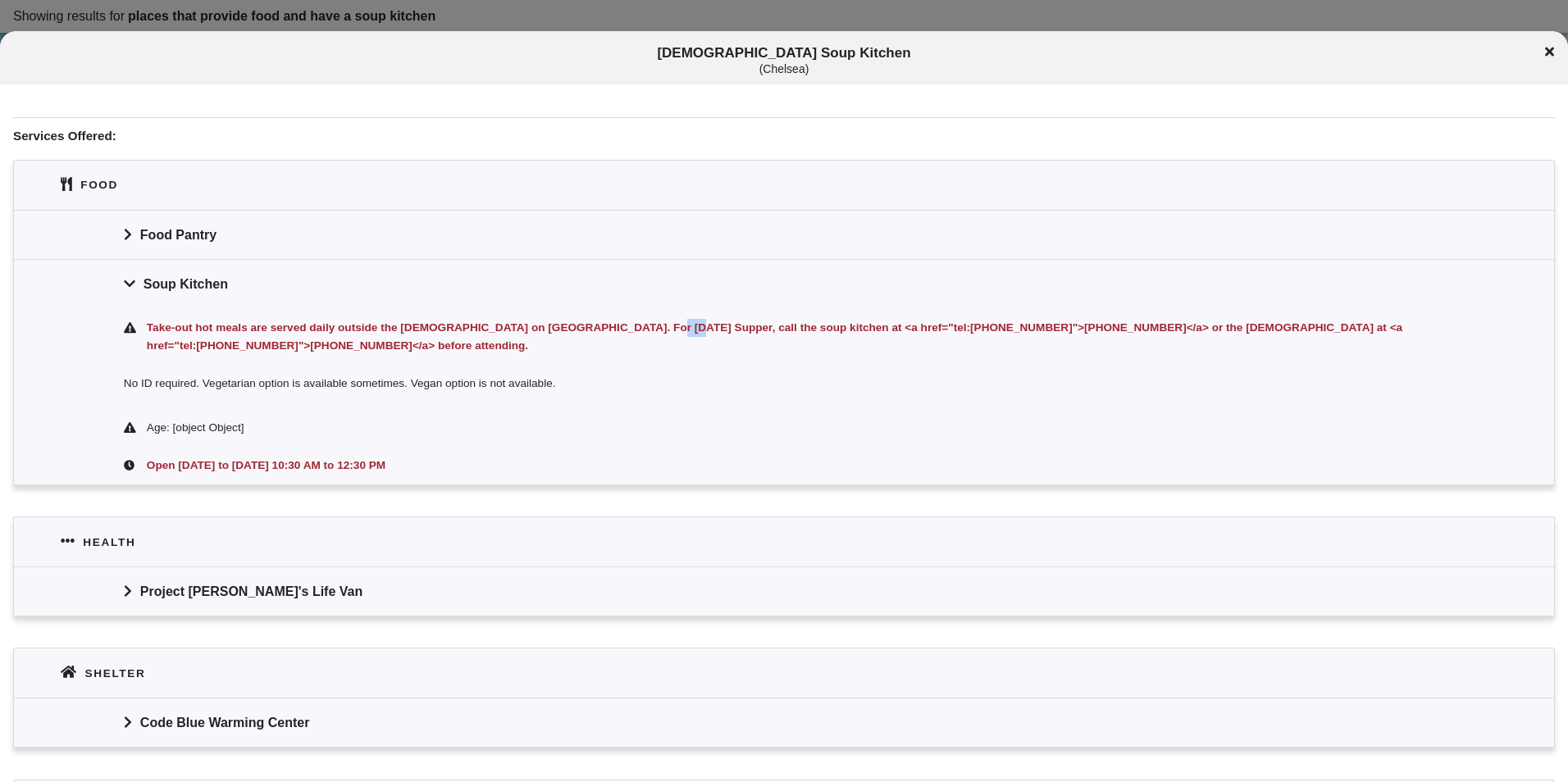
click at [632, 334] on div "Take-out hot meals are served daily outside the church on 9th Ave. For Sunday S…" at bounding box center [794, 337] width 1301 height 36
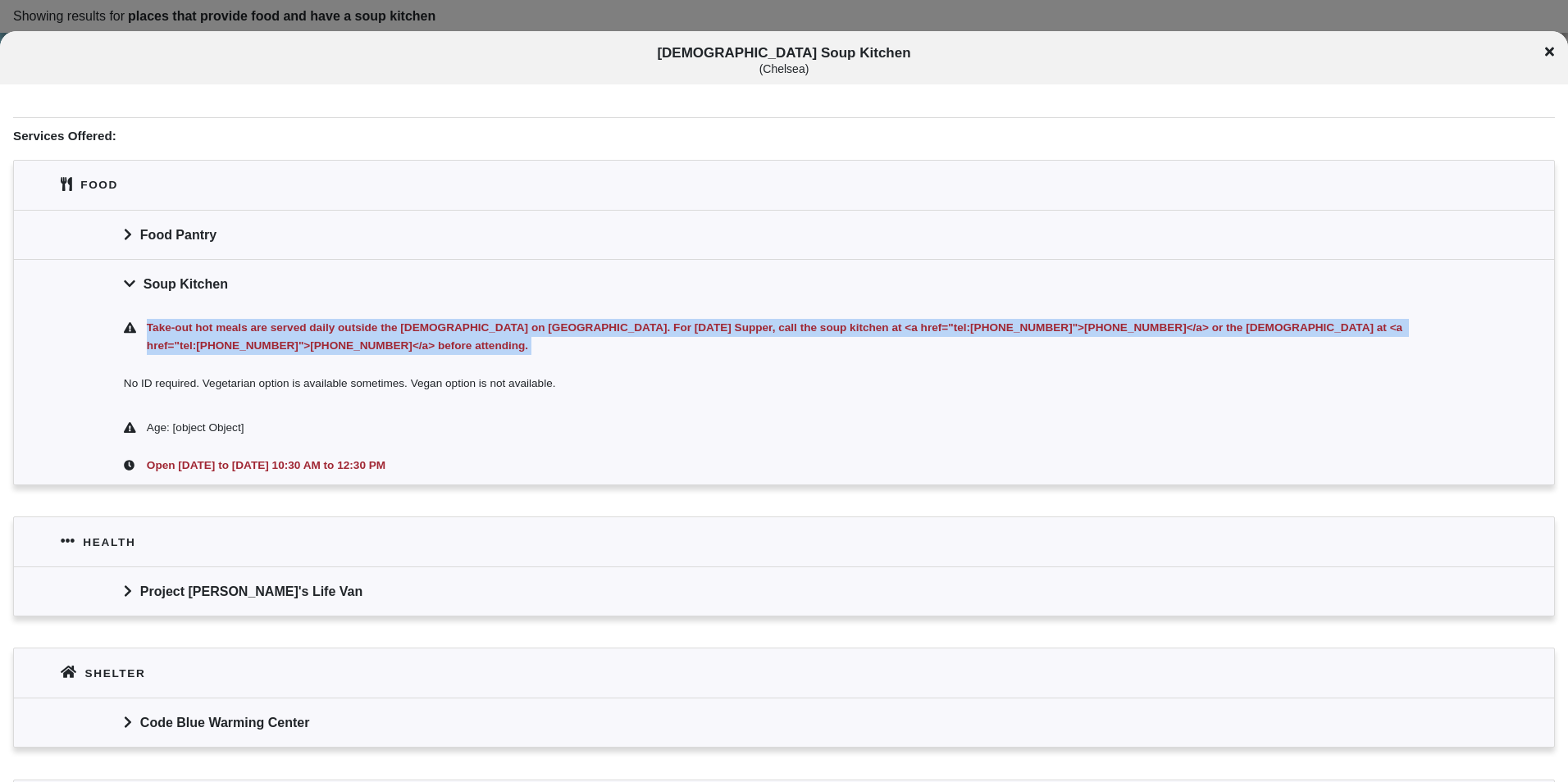
drag, startPoint x: 632, startPoint y: 334, endPoint x: 647, endPoint y: 350, distance: 21.9
click at [647, 350] on div "Take-out hot meals are served daily outside the church on 9th Ave. For Sunday S…" at bounding box center [784, 398] width 1540 height 176
drag, startPoint x: 647, startPoint y: 350, endPoint x: 760, endPoint y: 388, distance: 119.2
click at [760, 388] on div "No ID required. Vegetarian option is available sometimes. Vegan option is not a…" at bounding box center [784, 387] width 1540 height 44
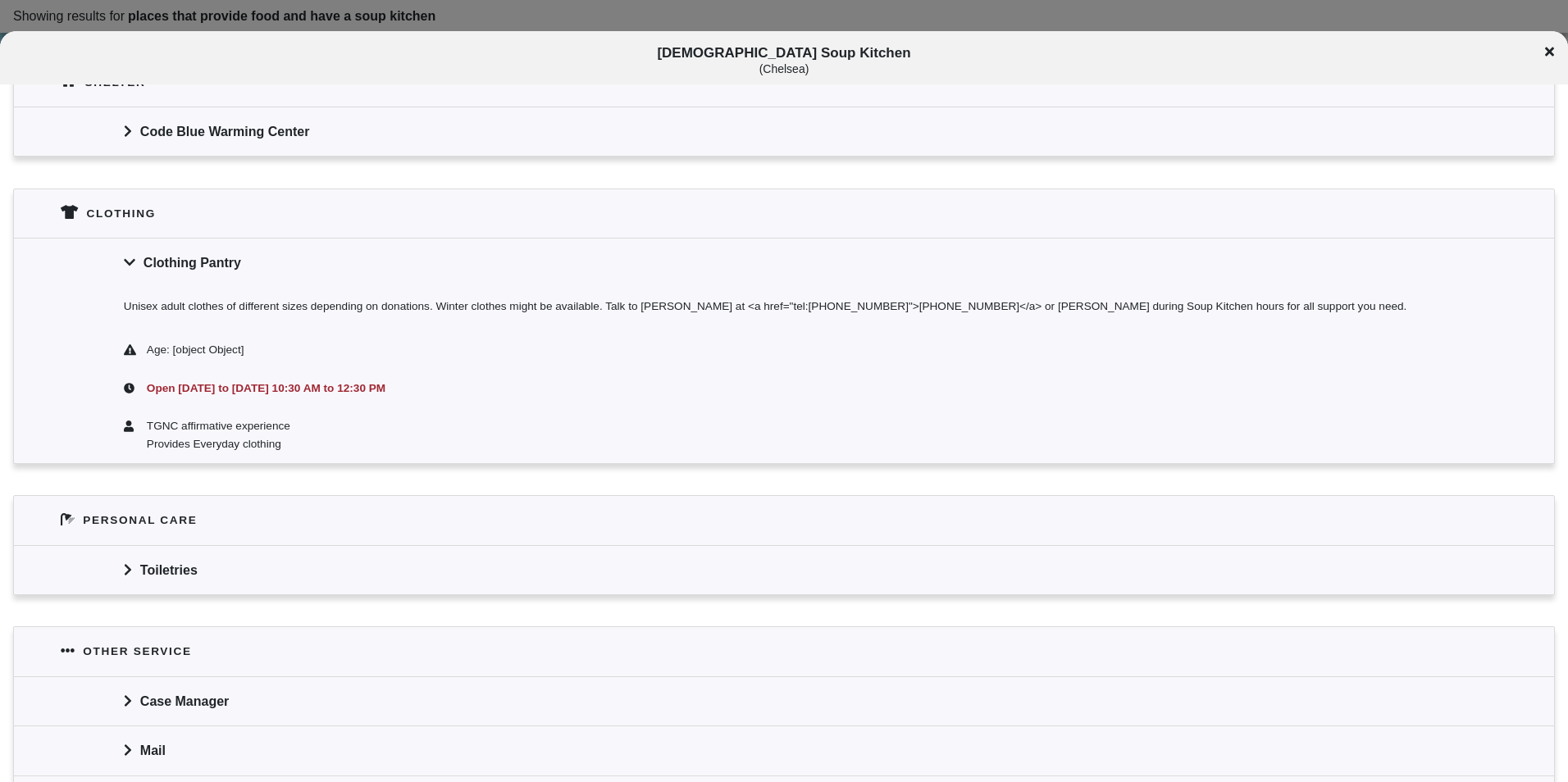
scroll to position [984, 0]
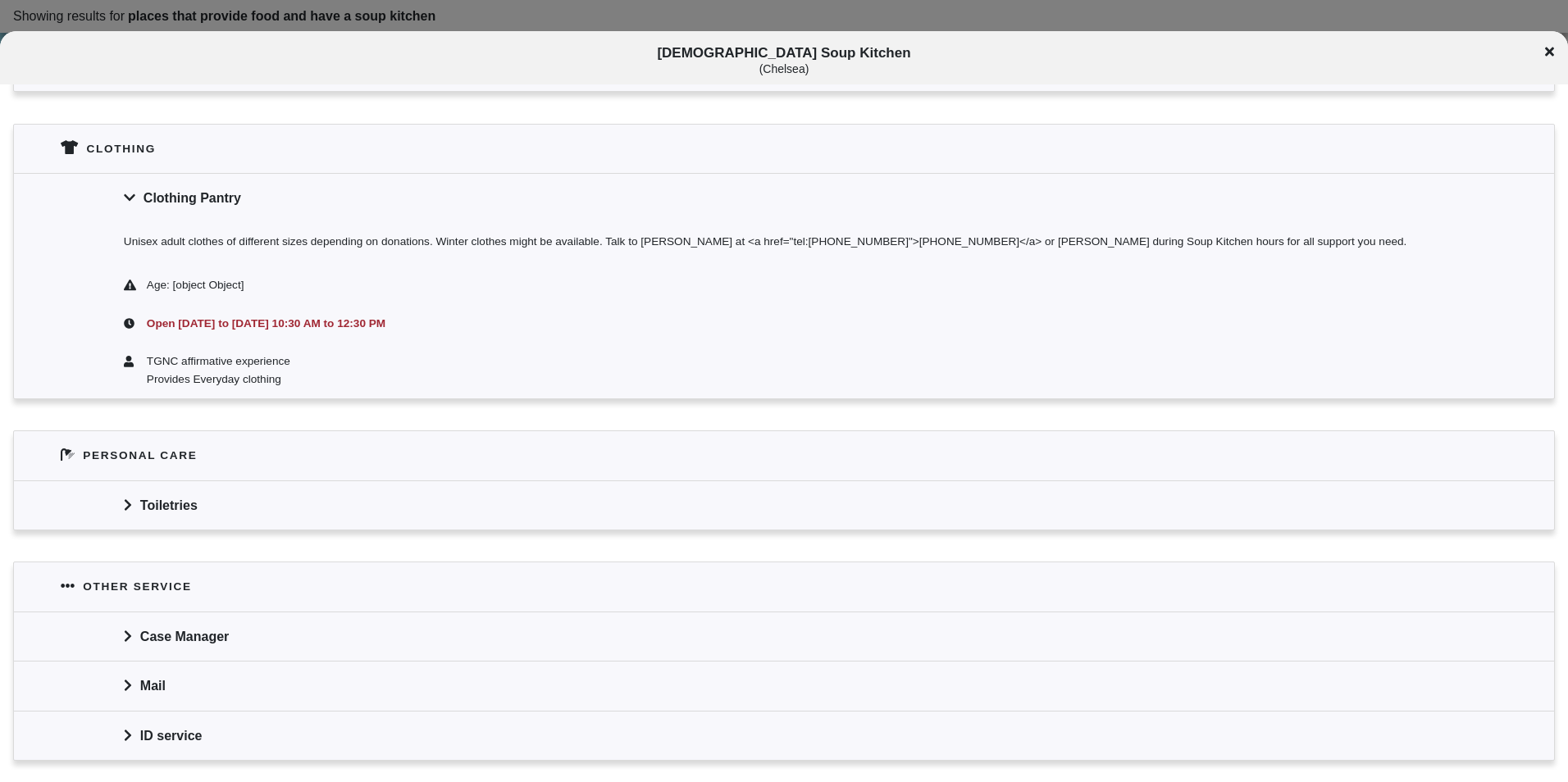
click at [986, 12] on div at bounding box center [784, 391] width 1568 height 782
click at [1545, 49] on div "Holy Apostles Soup Kitchen ( Chelsea )" at bounding box center [784, 60] width 1568 height 31
copy span "Holy Apostles Soup Kitchen"
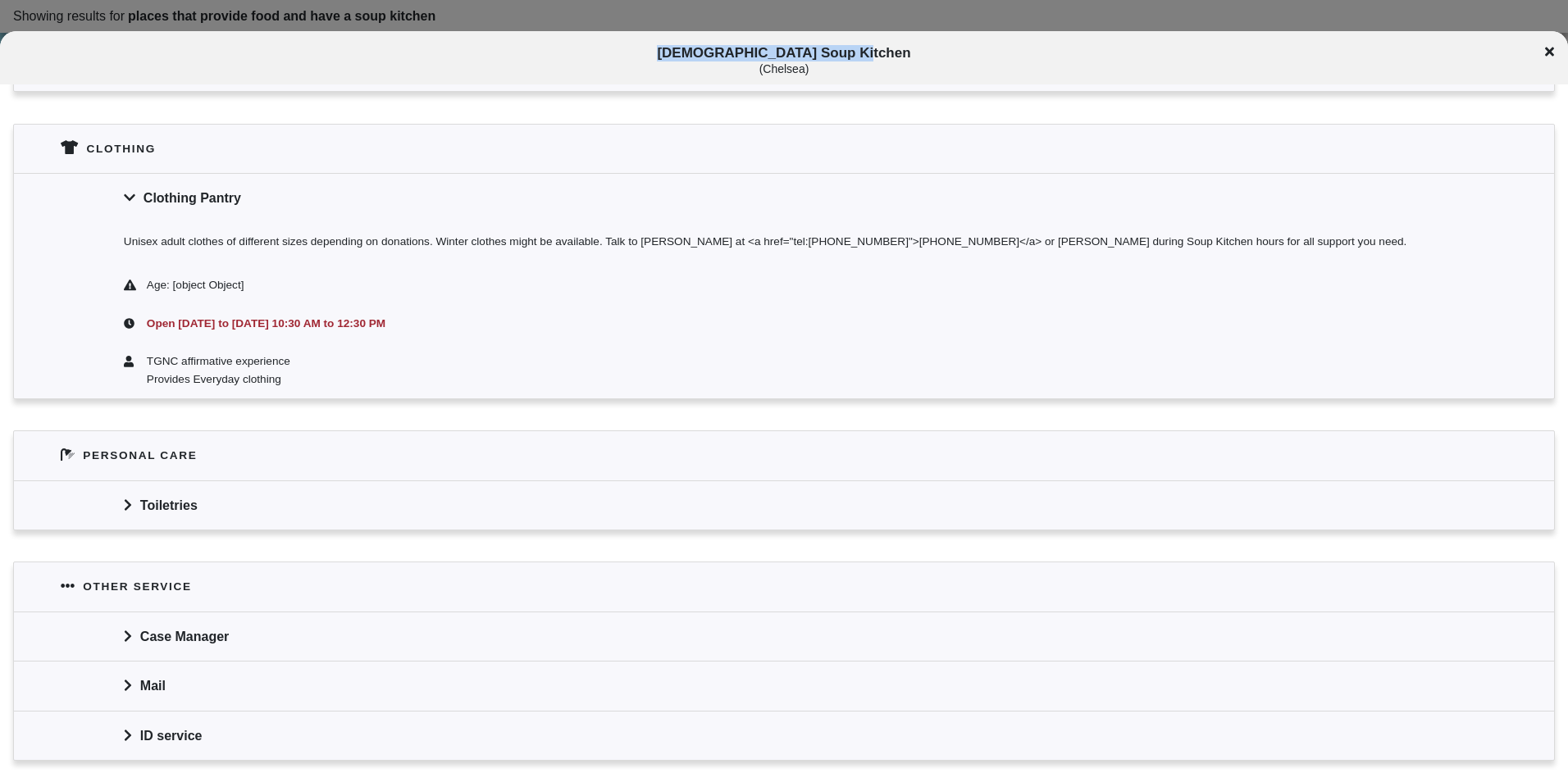
click at [1544, 51] on div "Holy Apostles Soup Kitchen ( Chelsea )" at bounding box center [784, 60] width 1568 height 31
click at [1552, 51] on icon at bounding box center [1550, 51] width 9 height 13
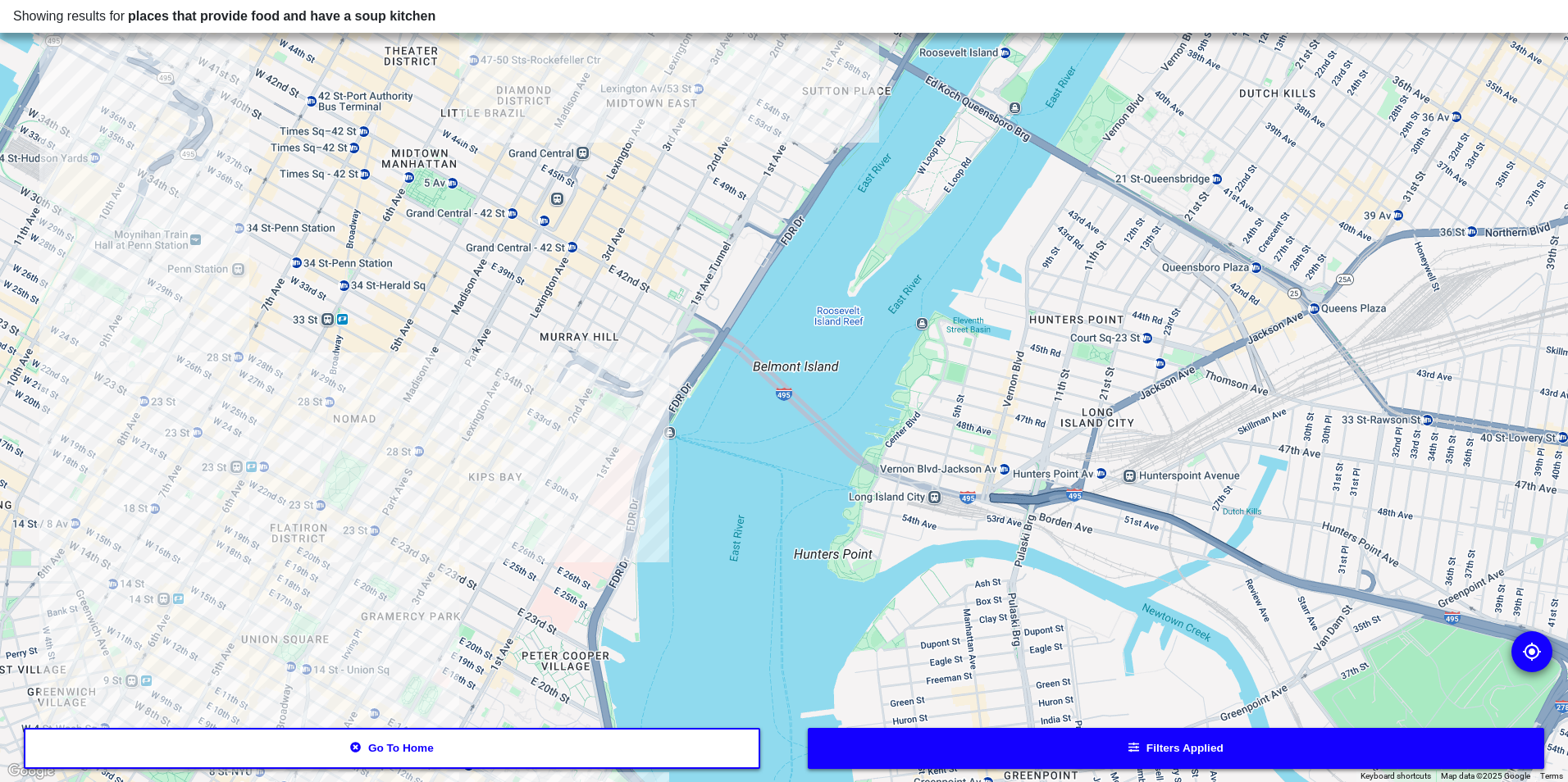
drag, startPoint x: 442, startPoint y: 286, endPoint x: 598, endPoint y: 335, distance: 163.5
click at [598, 334] on div at bounding box center [784, 391] width 1568 height 782
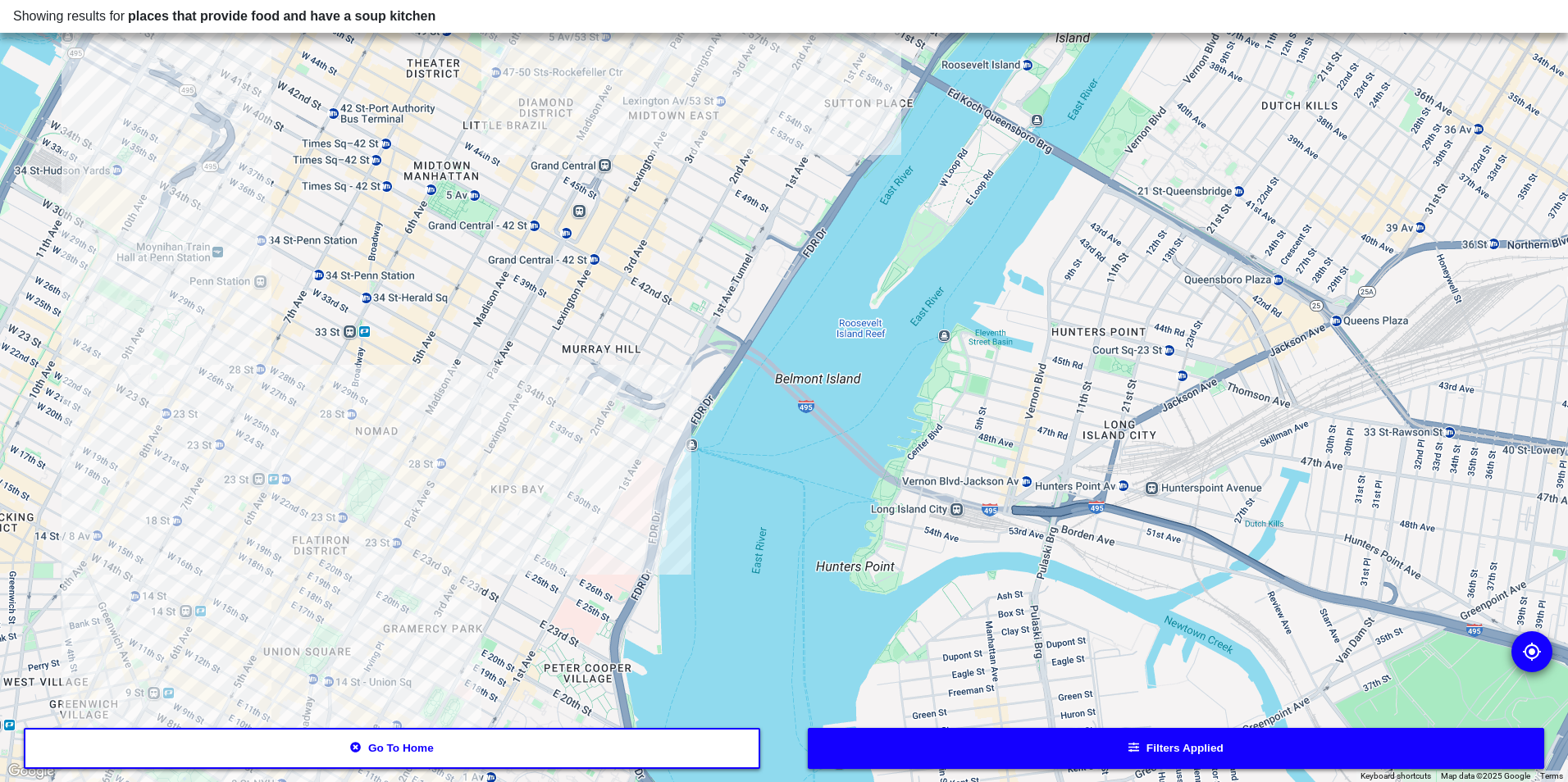
click at [180, 140] on div at bounding box center [784, 391] width 1568 height 782
click at [656, 90] on div at bounding box center [784, 391] width 1568 height 782
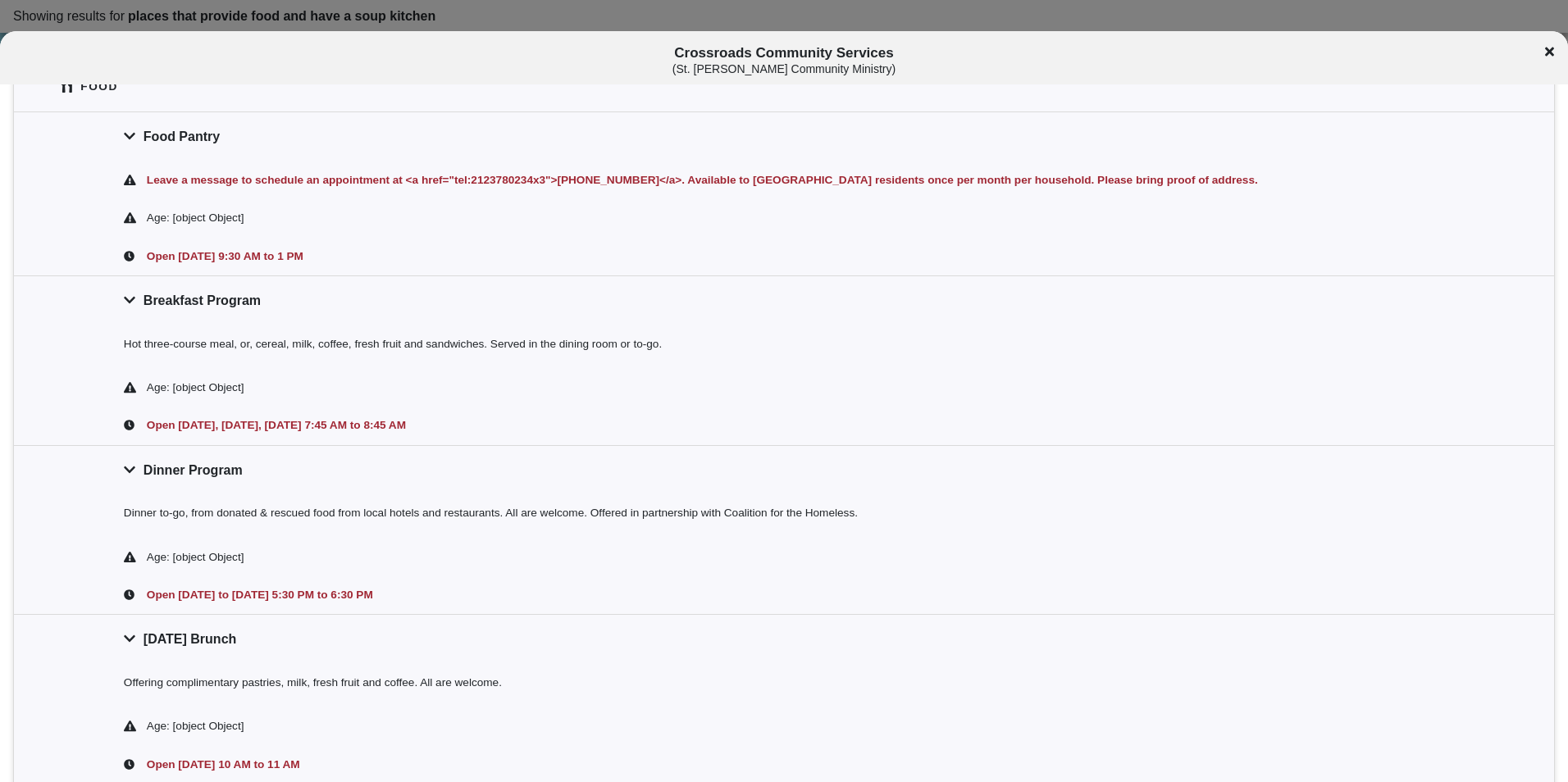
scroll to position [364, 0]
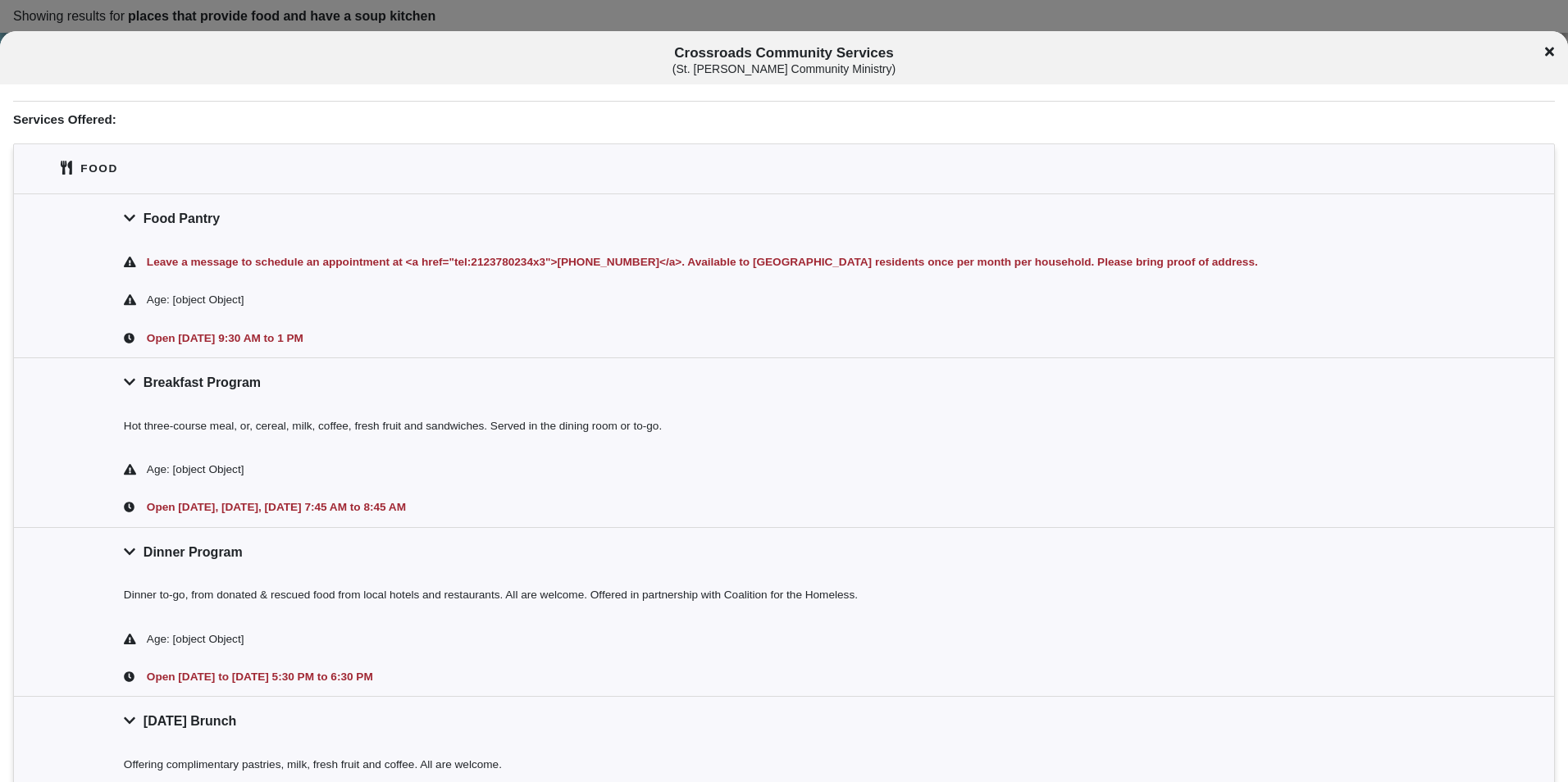
click at [635, 225] on div "Food Pantry" at bounding box center [784, 218] width 1540 height 49
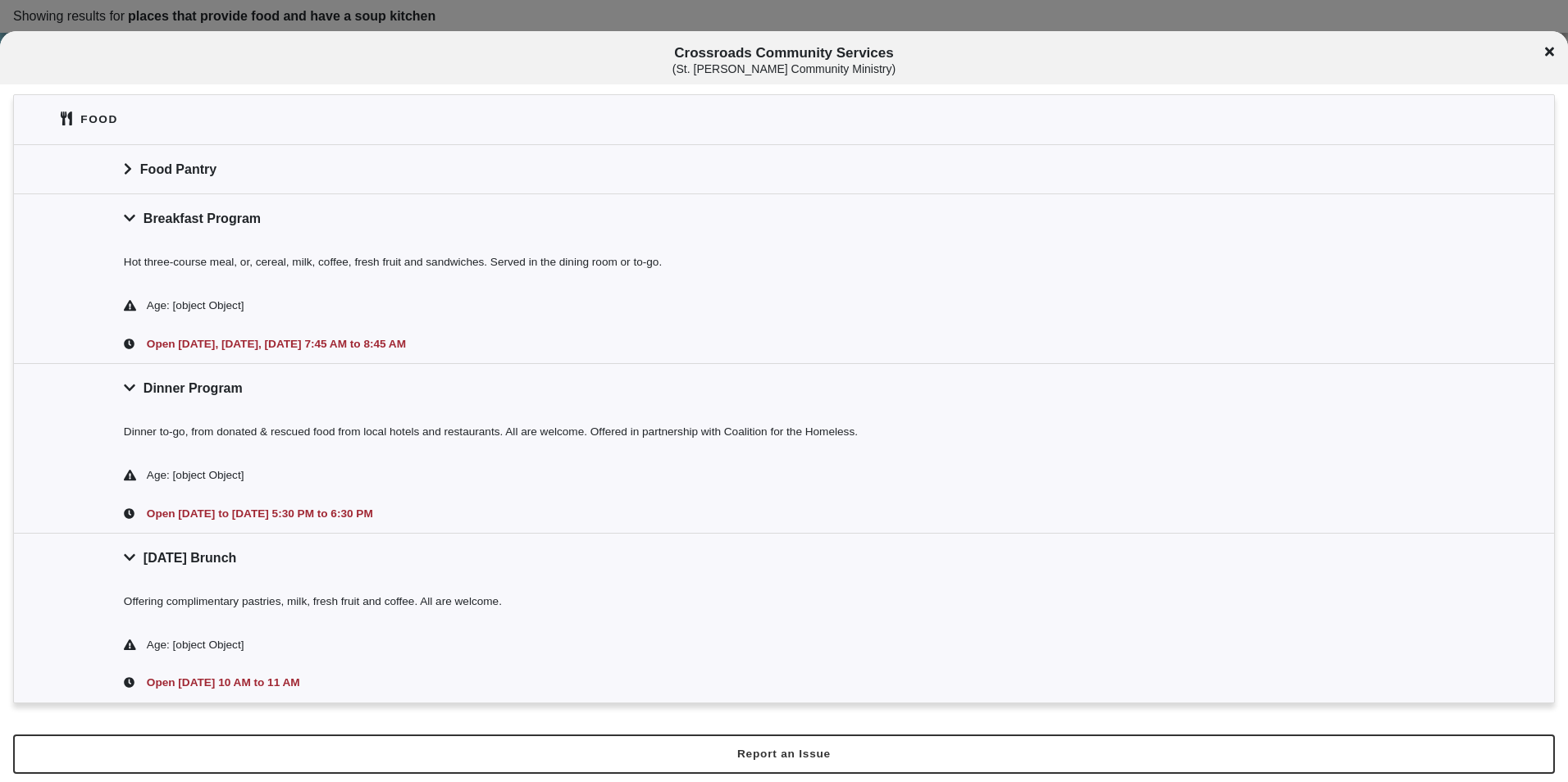
scroll to position [0, 0]
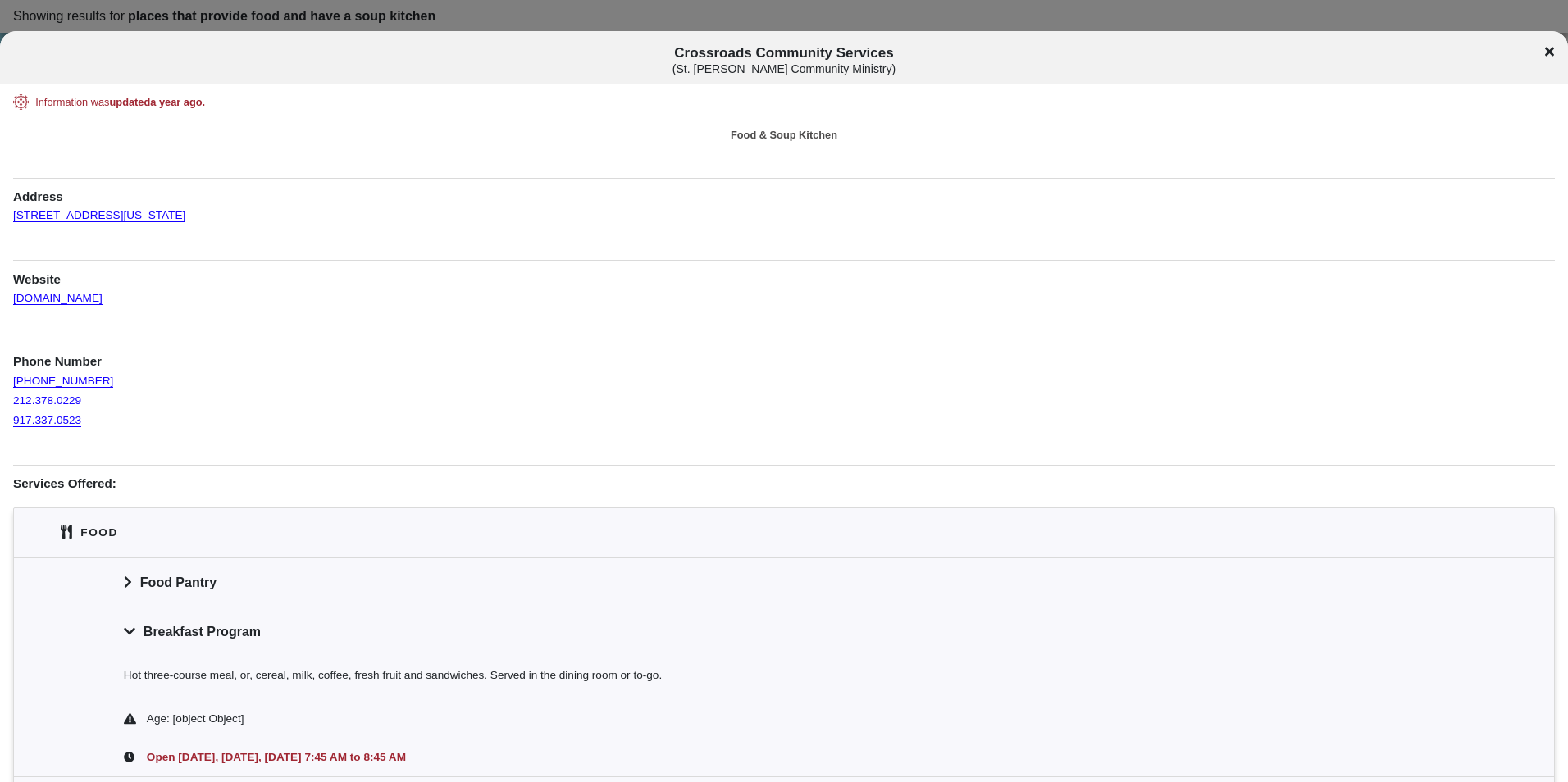
click at [594, 23] on div at bounding box center [784, 391] width 1568 height 782
click at [618, 10] on div at bounding box center [784, 391] width 1568 height 782
click at [618, 17] on div at bounding box center [784, 391] width 1568 height 782
drag, startPoint x: 620, startPoint y: 18, endPoint x: 1084, endPoint y: 63, distance: 466.2
click at [623, 20] on div at bounding box center [784, 391] width 1568 height 782
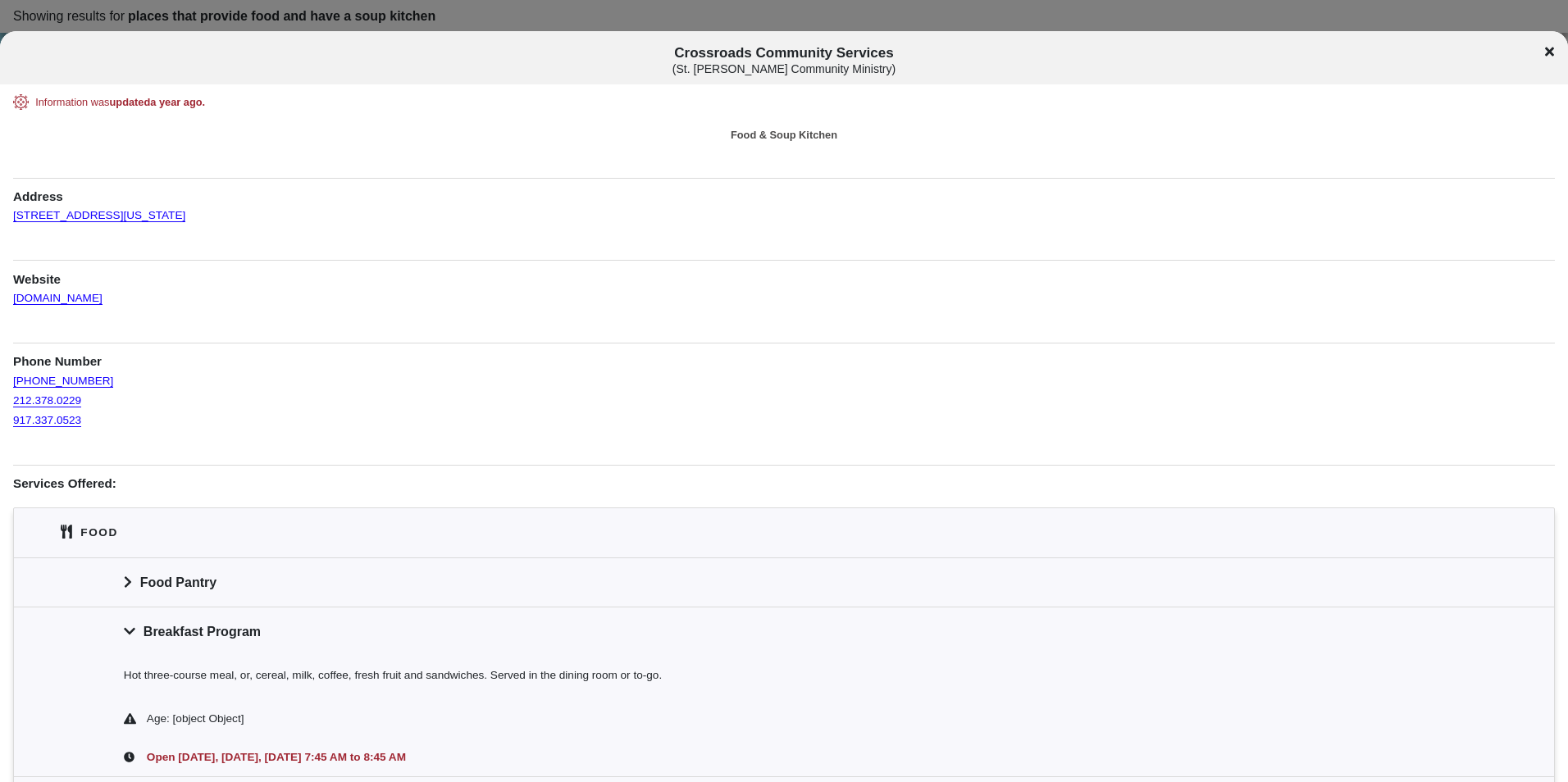
click at [1551, 49] on icon at bounding box center [1550, 51] width 9 height 13
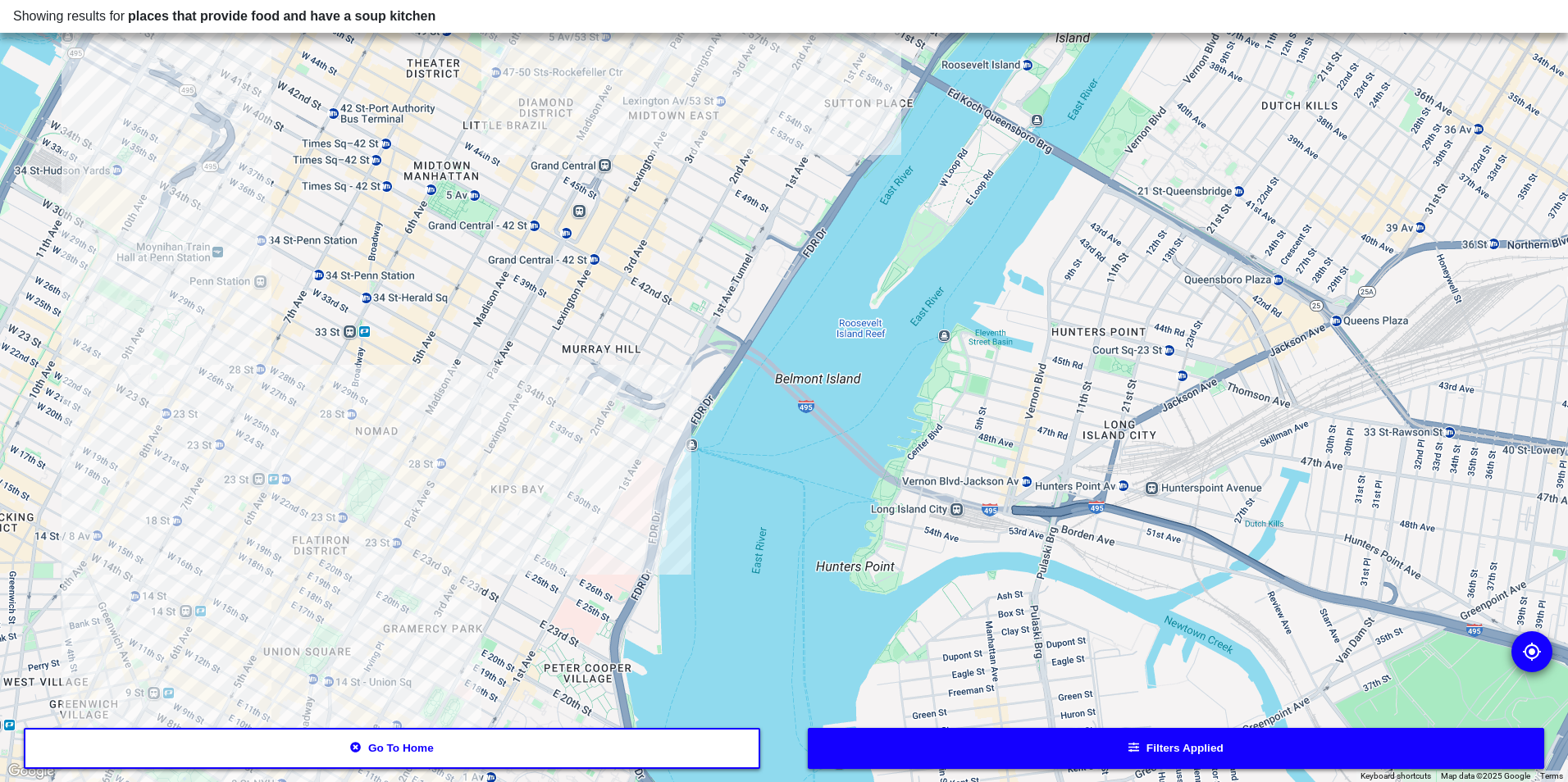
click at [507, 740] on button "Go to home" at bounding box center [392, 748] width 738 height 41
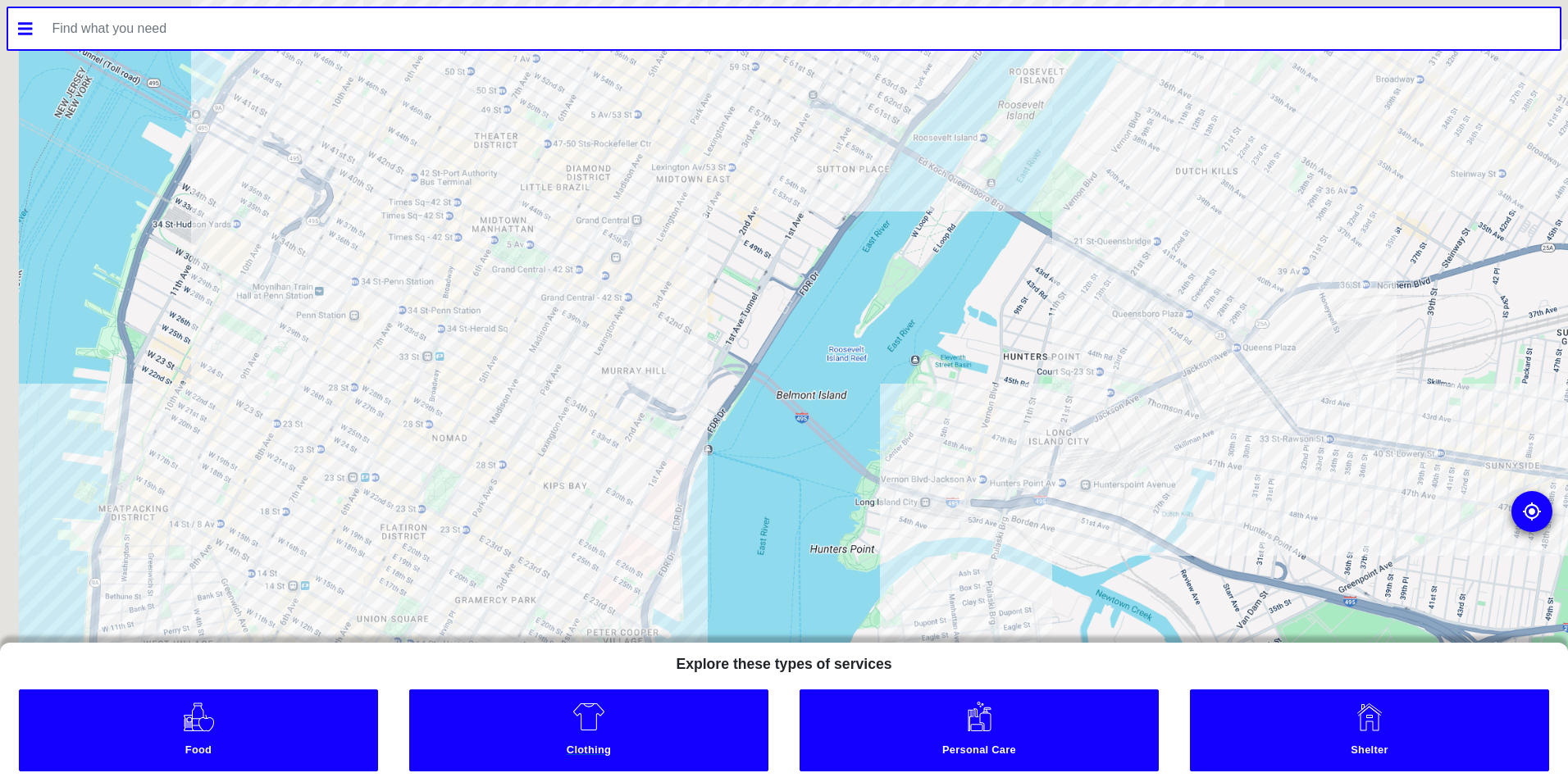
click at [503, 736] on link "Clothing" at bounding box center [589, 731] width 359 height 82
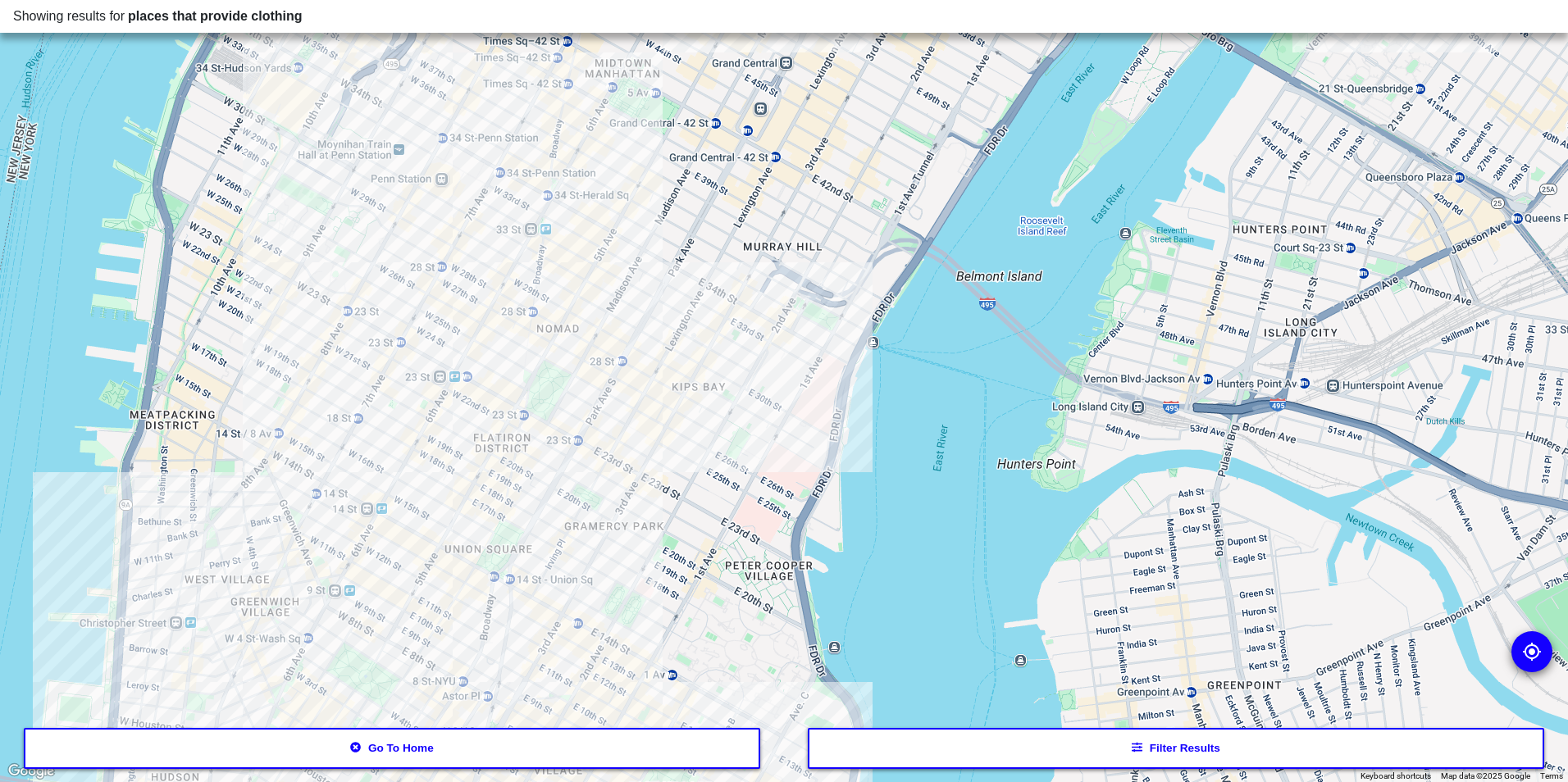
click at [670, 289] on div at bounding box center [784, 391] width 1568 height 782
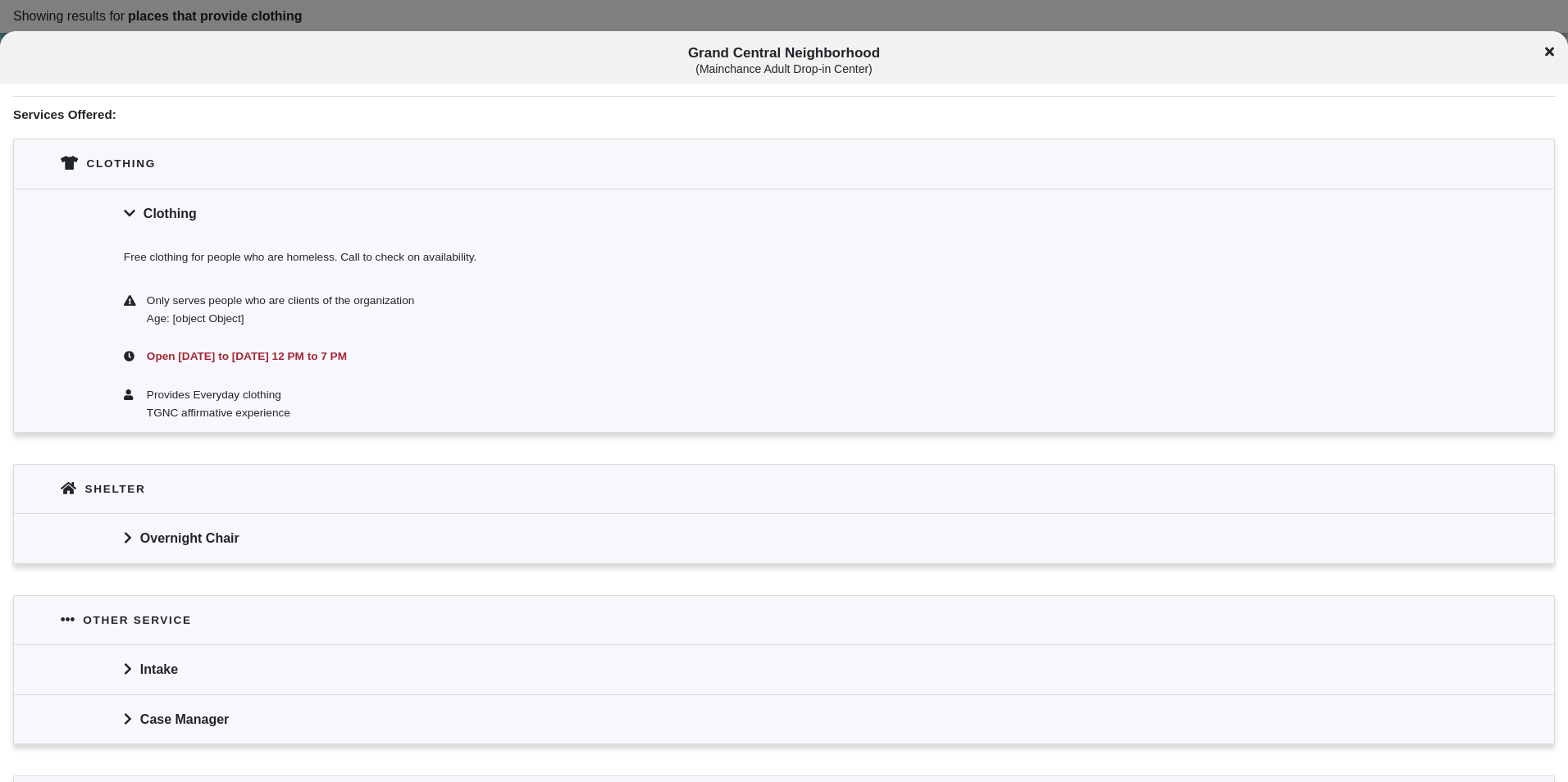
scroll to position [410, 0]
click at [623, 14] on div at bounding box center [784, 391] width 1568 height 782
click at [1555, 41] on div "Grand Central Neighborhood ( Mainchance Adult Drop-in Center )" at bounding box center [784, 58] width 1568 height 53
click at [1553, 48] on icon at bounding box center [1550, 52] width 9 height 9
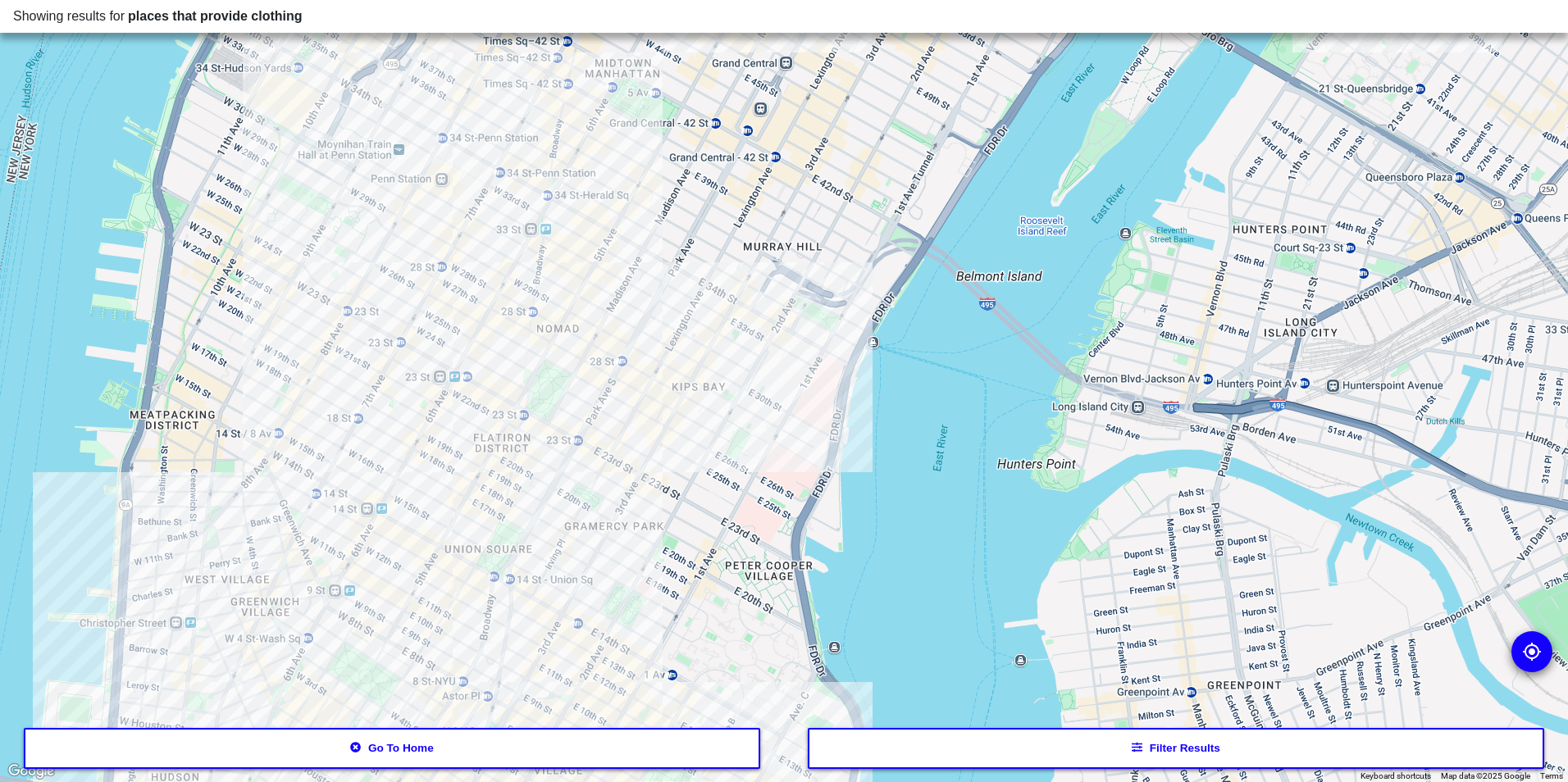
click at [622, 286] on div at bounding box center [784, 391] width 1568 height 782
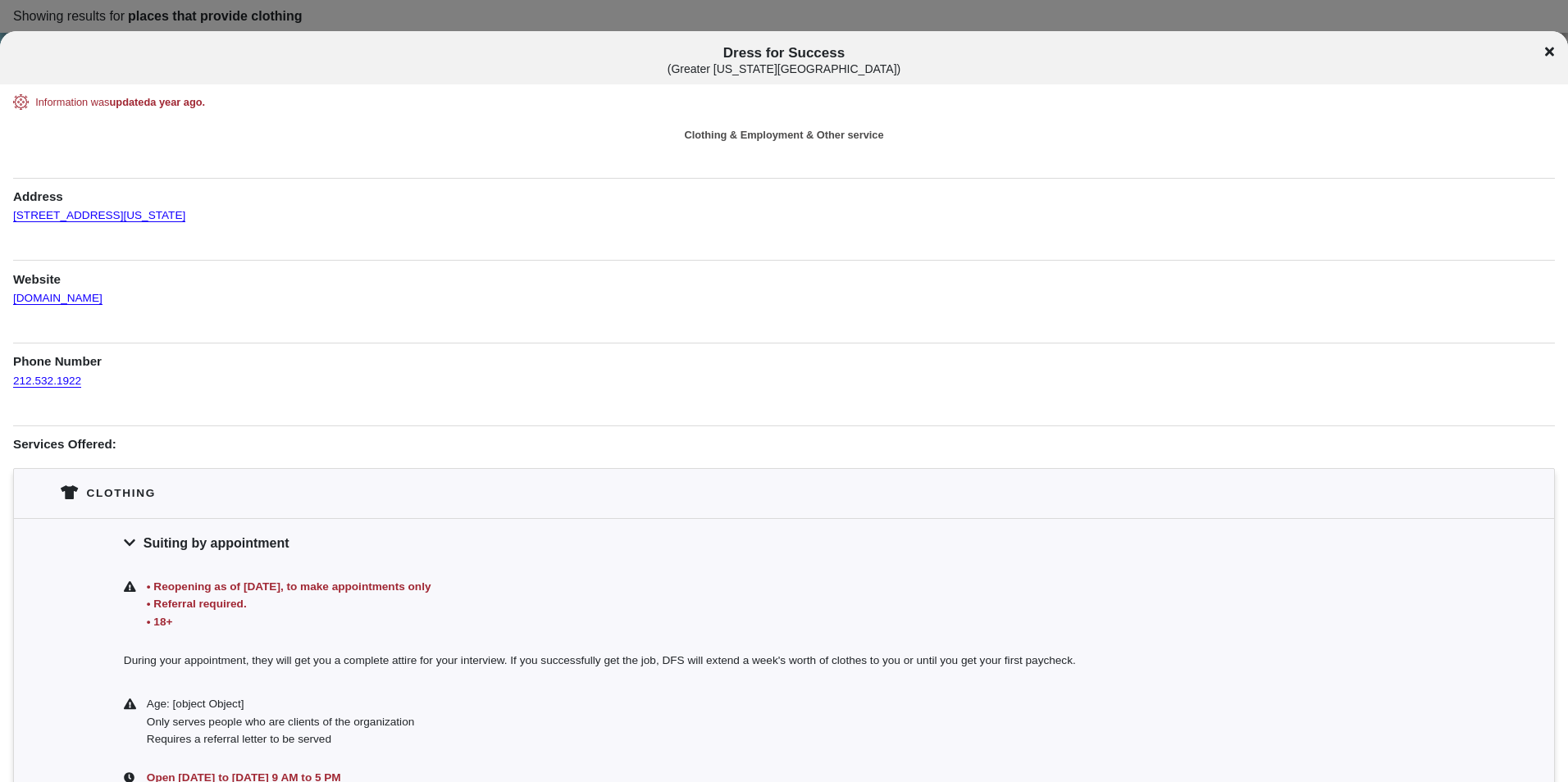
click at [709, 17] on div at bounding box center [784, 391] width 1568 height 782
click at [1538, 48] on div "Dress for Success ( Greater New York City )" at bounding box center [784, 60] width 1568 height 31
click at [1553, 48] on icon at bounding box center [1550, 52] width 9 height 9
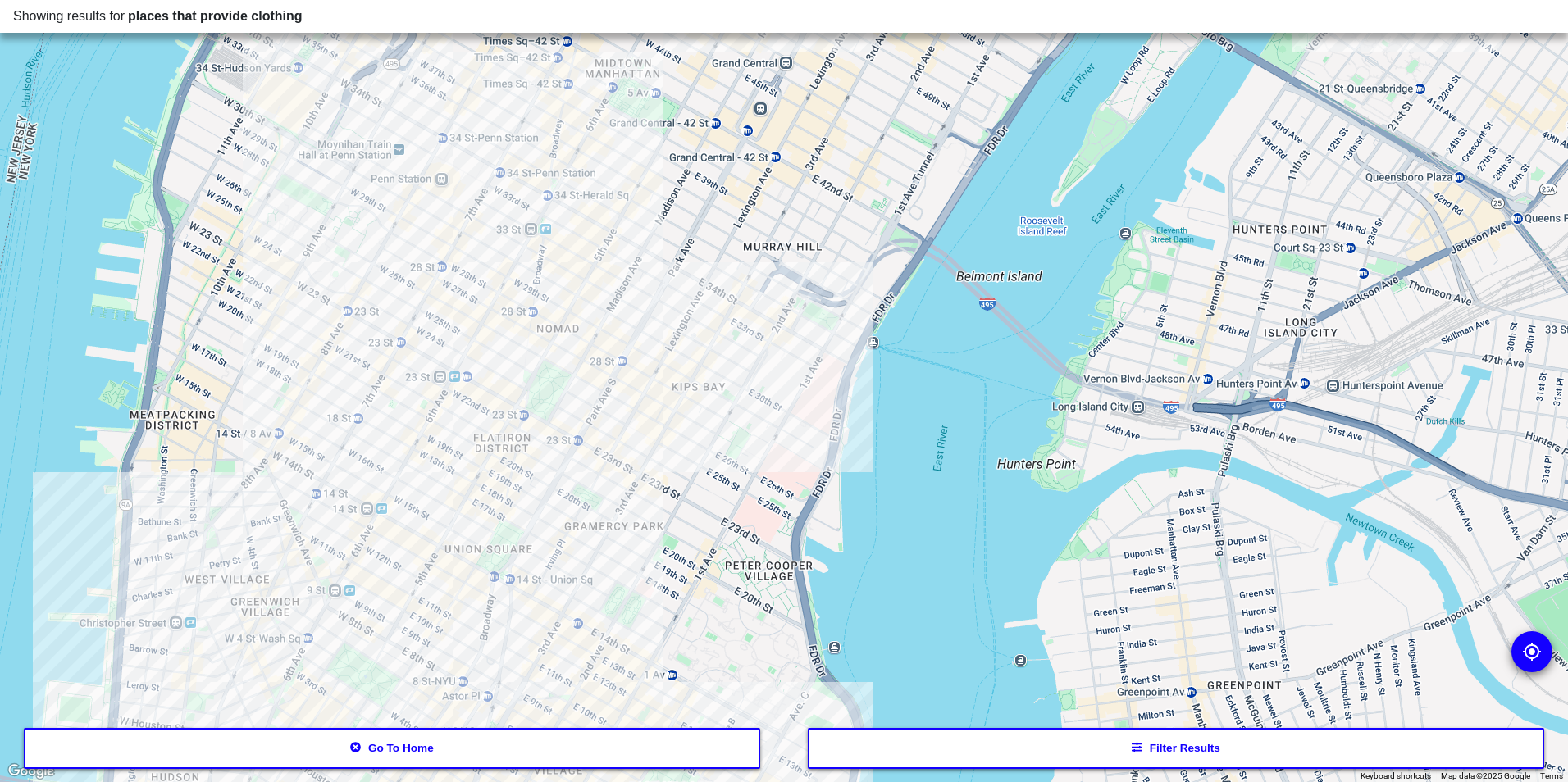
click at [522, 255] on div at bounding box center [784, 391] width 1568 height 782
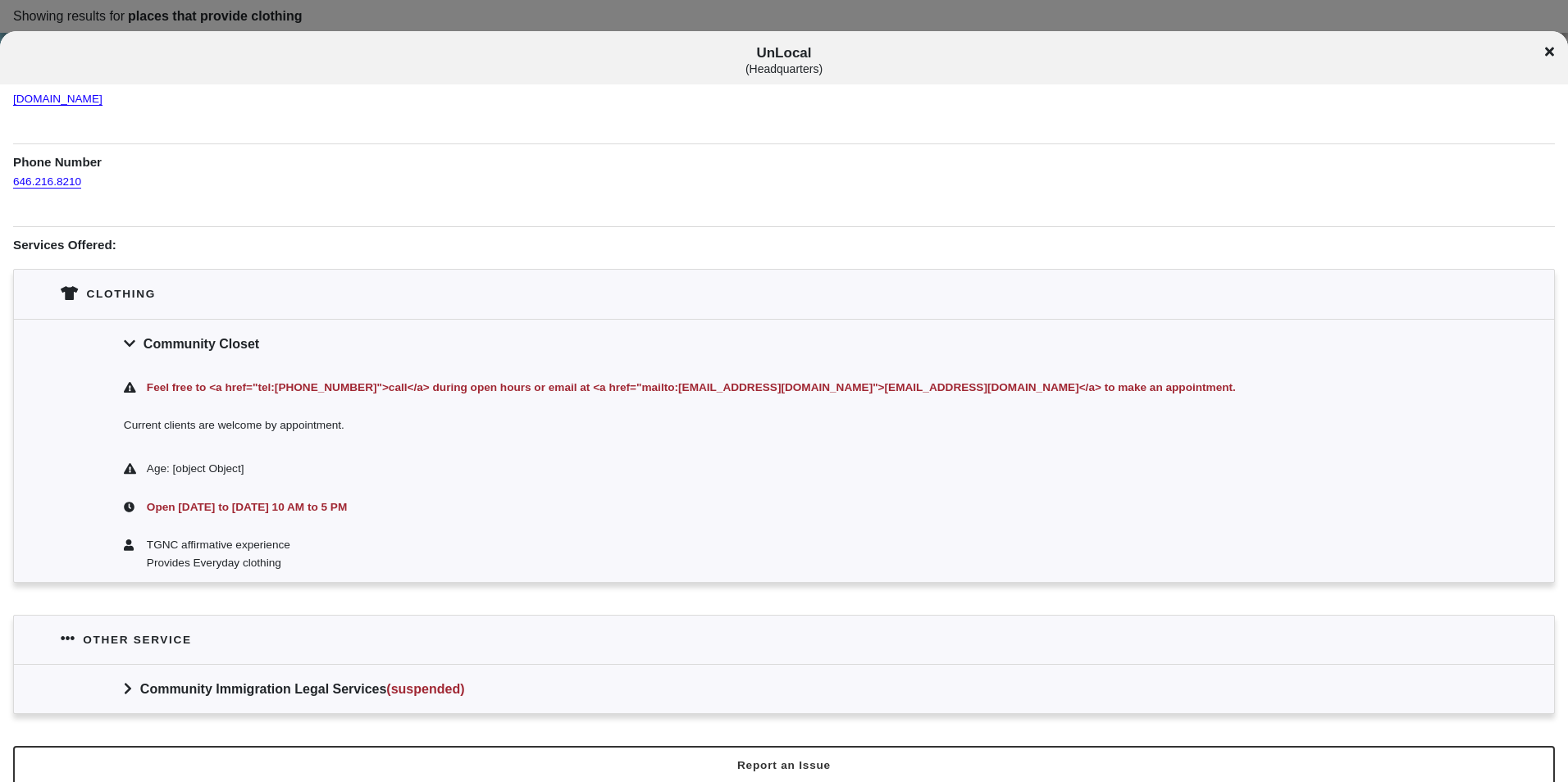
scroll to position [211, 0]
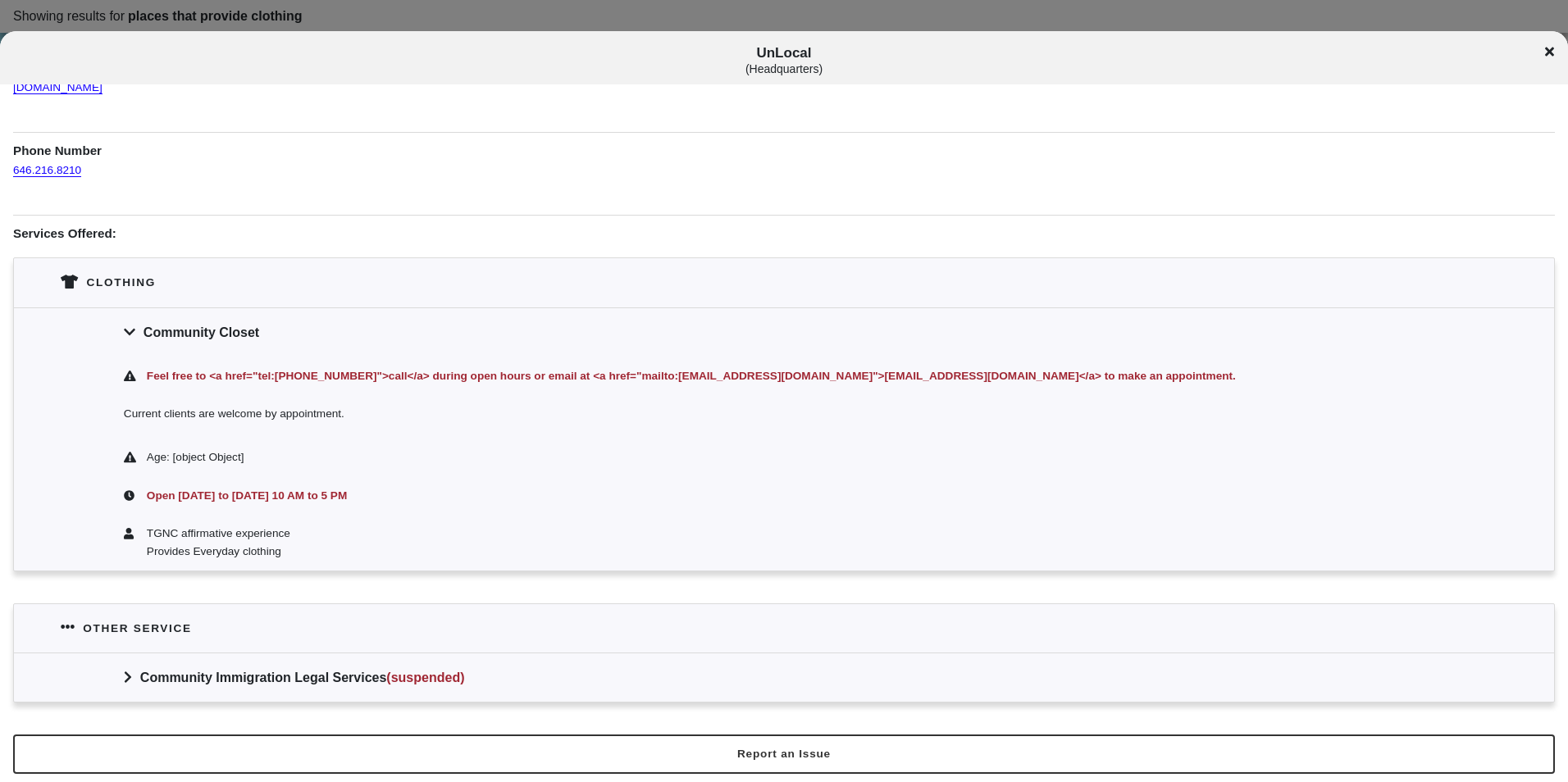
click at [441, 28] on div at bounding box center [784, 391] width 1568 height 782
click at [1546, 48] on icon at bounding box center [1550, 51] width 9 height 13
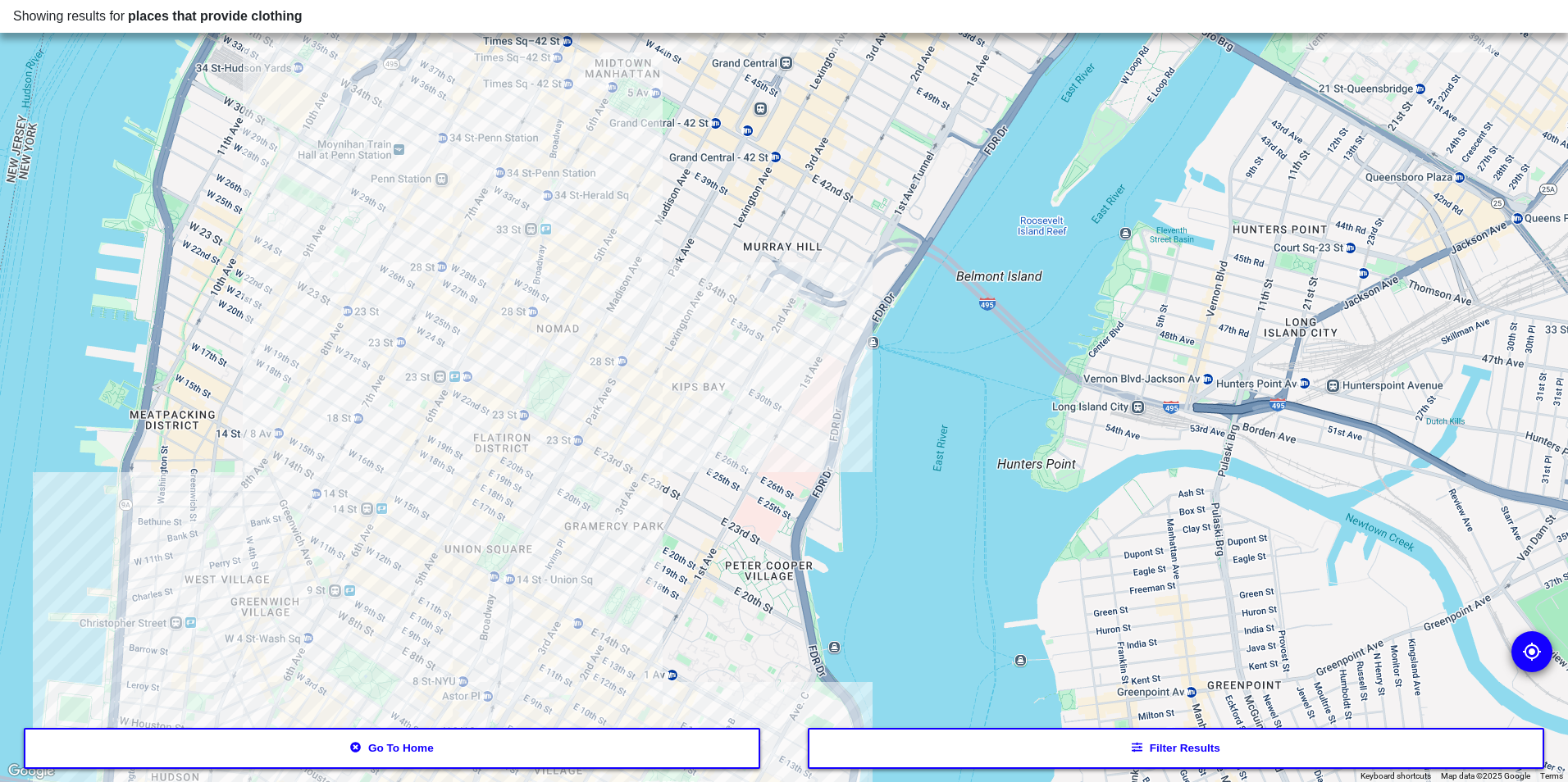
click at [431, 747] on button "Go to home" at bounding box center [392, 748] width 738 height 41
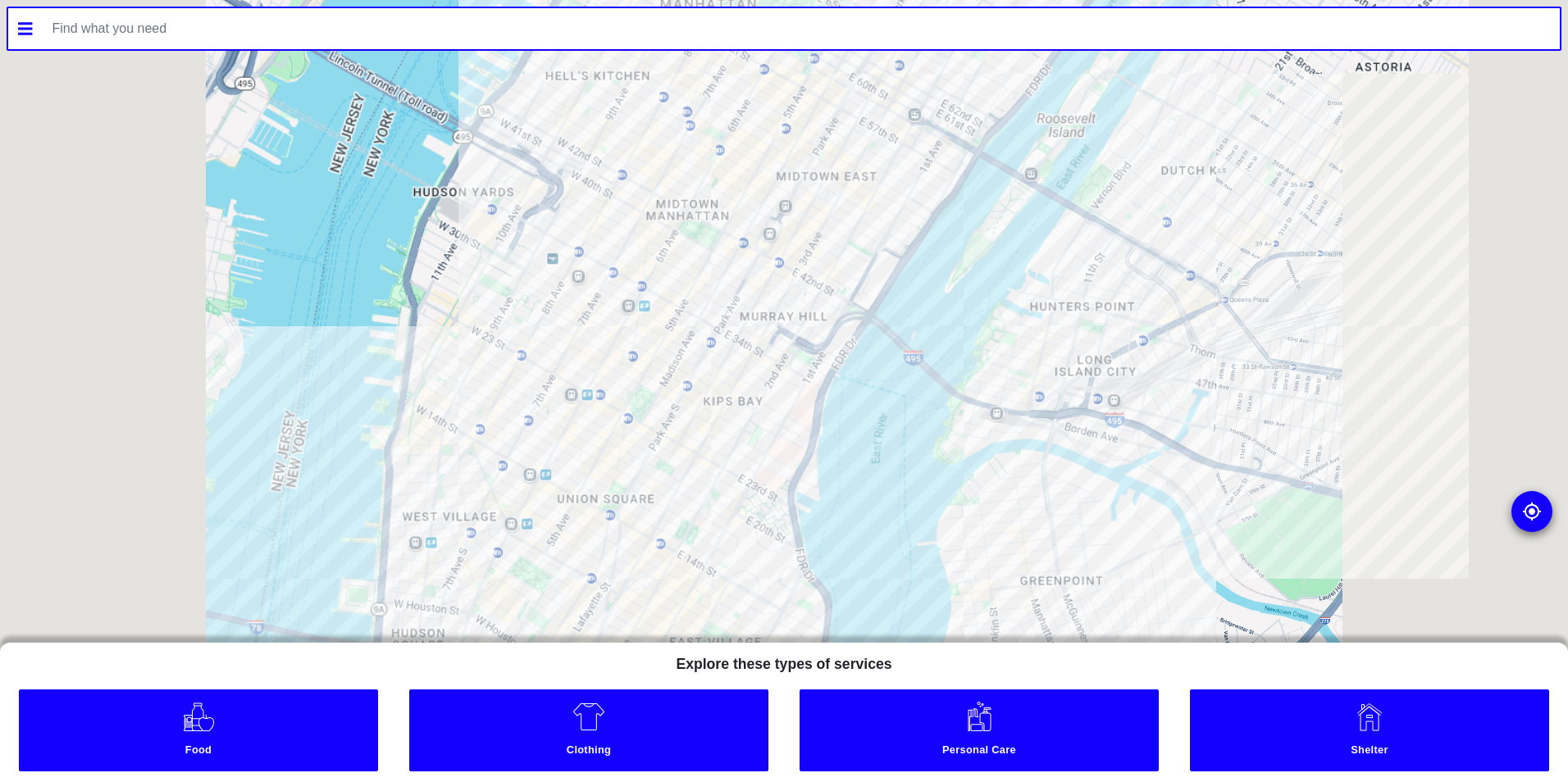
drag, startPoint x: 304, startPoint y: 730, endPoint x: 307, endPoint y: 694, distance: 36.1
click at [304, 730] on link "Food" at bounding box center [199, 731] width 359 height 82
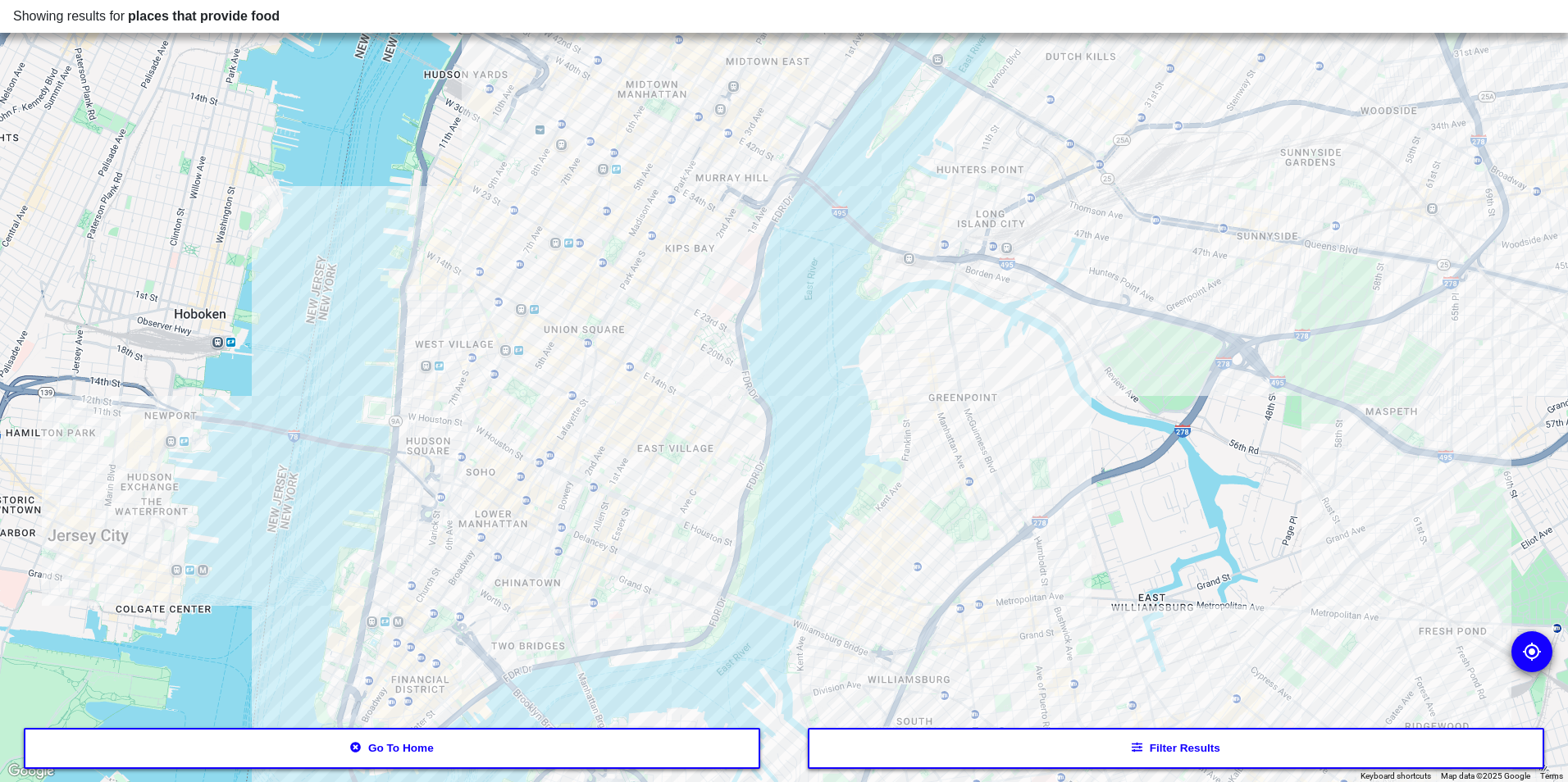
drag, startPoint x: 553, startPoint y: 466, endPoint x: 534, endPoint y: 406, distance: 62.9
click at [534, 406] on div at bounding box center [784, 391] width 1568 height 782
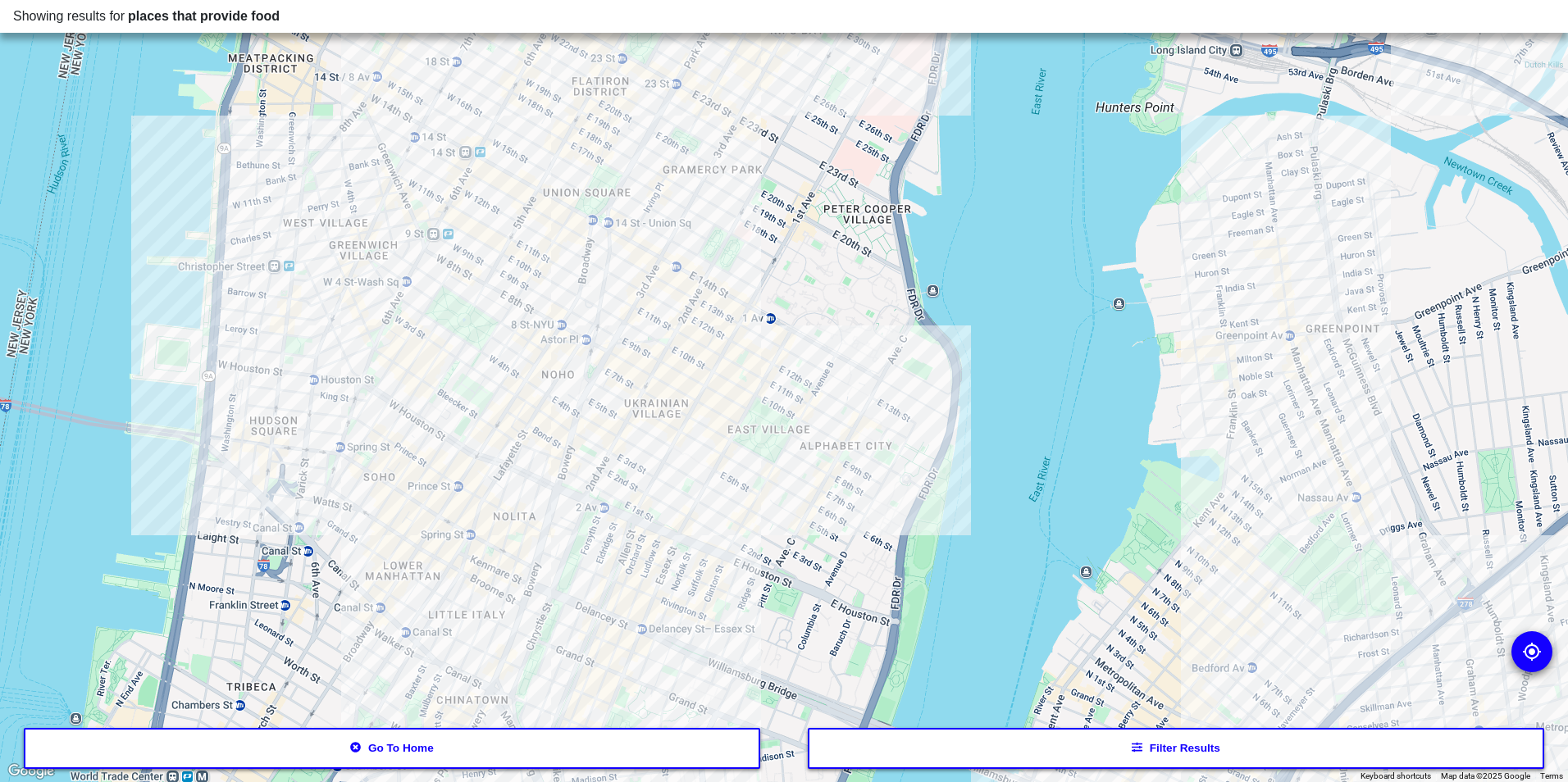
click at [656, 730] on button "Go to home" at bounding box center [392, 748] width 738 height 41
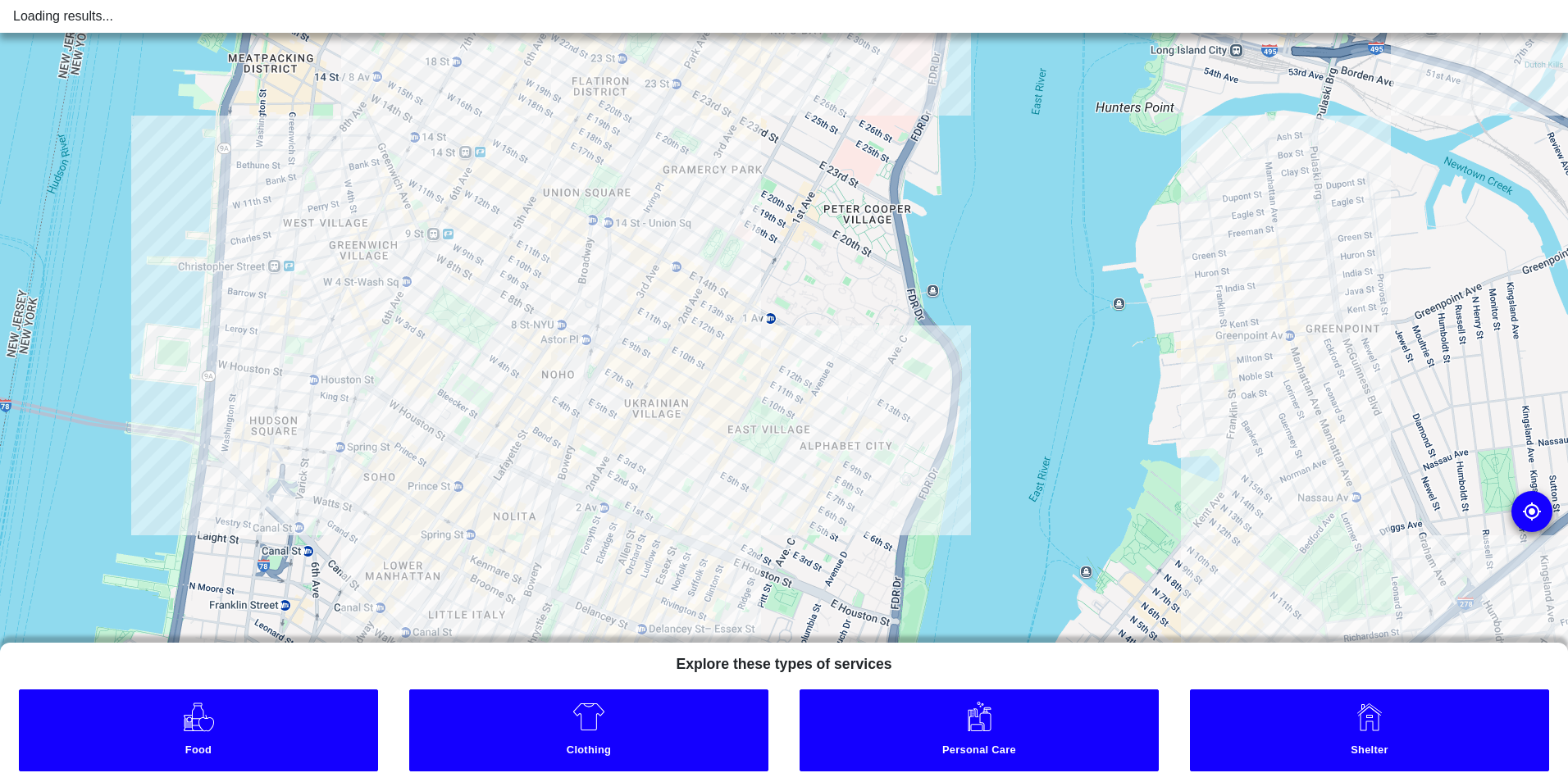
click at [571, 716] on link "Clothing" at bounding box center [589, 731] width 359 height 82
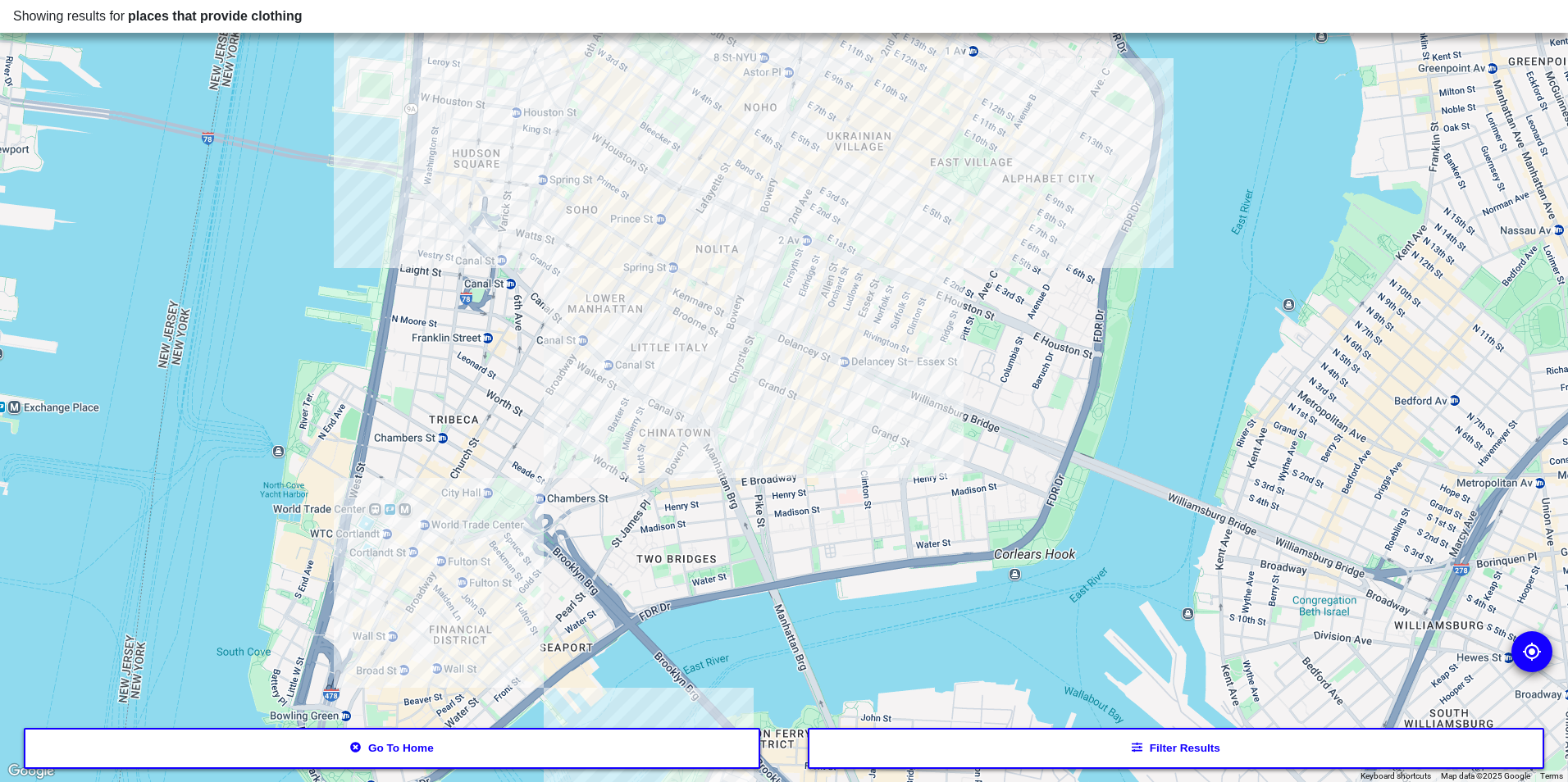
drag, startPoint x: 1084, startPoint y: 279, endPoint x: 1019, endPoint y: 415, distance: 150.7
click at [1019, 415] on div at bounding box center [784, 391] width 1568 height 782
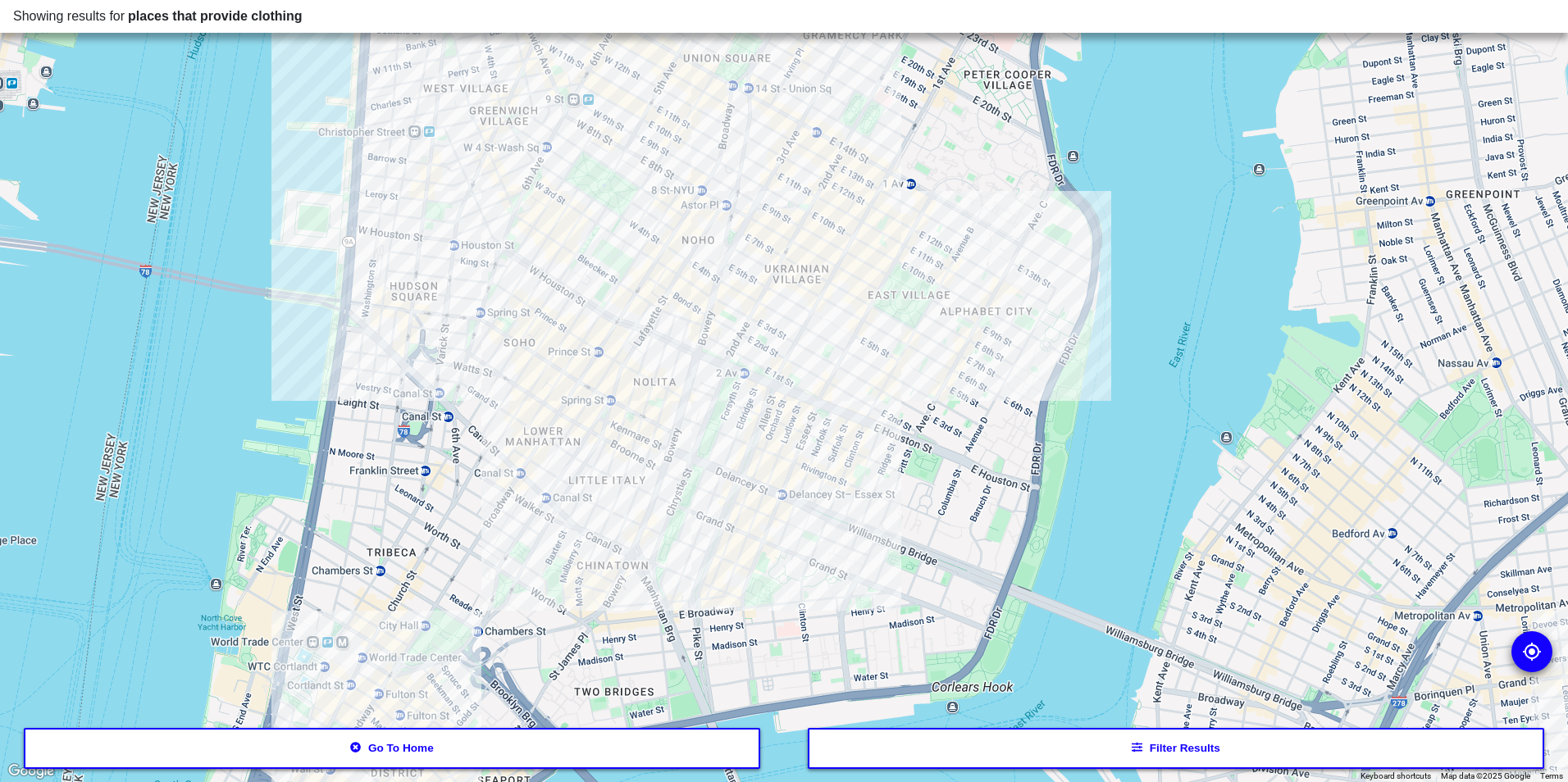
click at [817, 357] on div at bounding box center [784, 391] width 1568 height 782
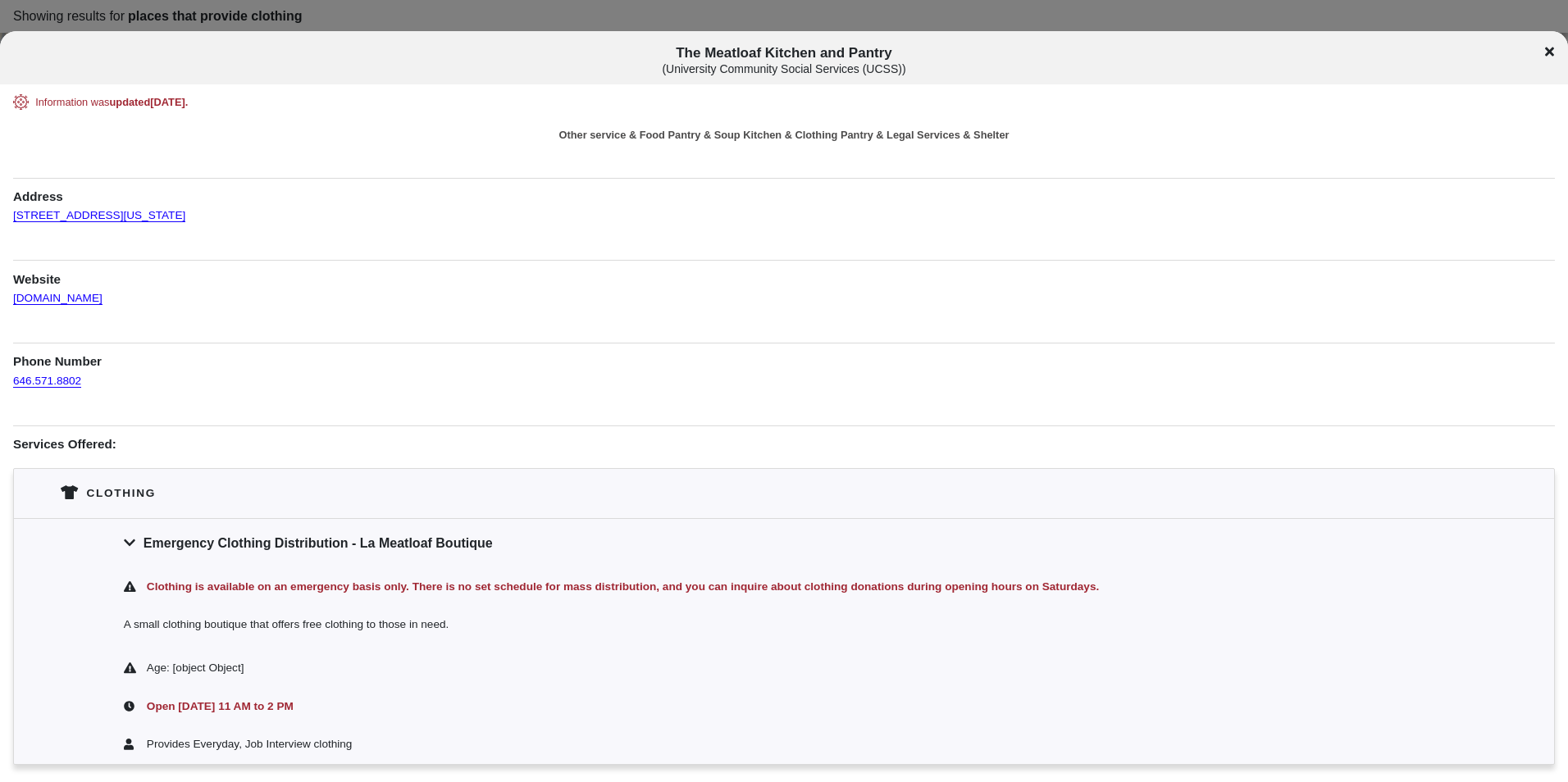
click at [769, 111] on div "Information was updated 9 months ago . Other service & Food Pantry & Soup Kitch…" at bounding box center [784, 725] width 1542 height 1262
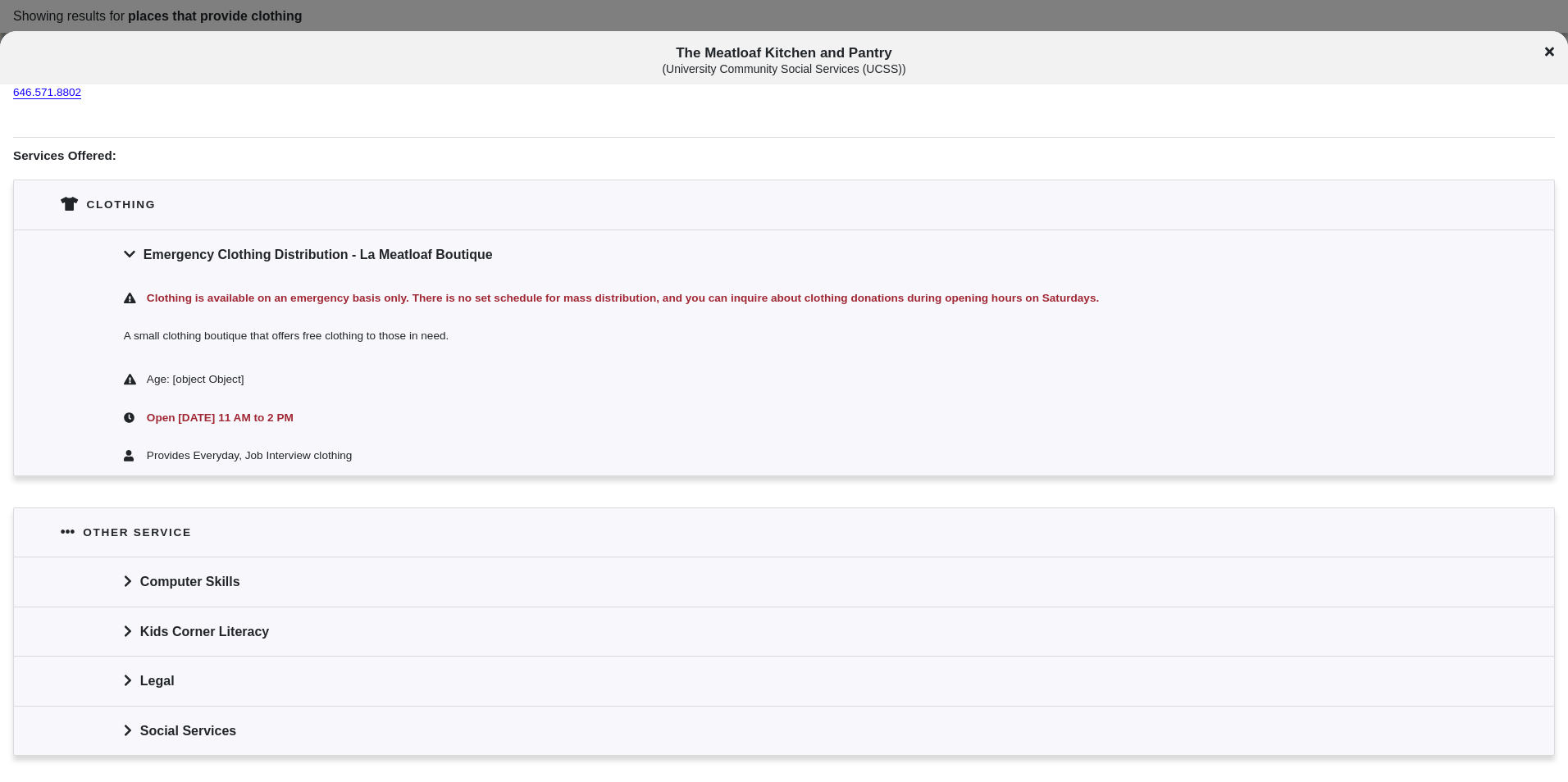
scroll to position [164, 0]
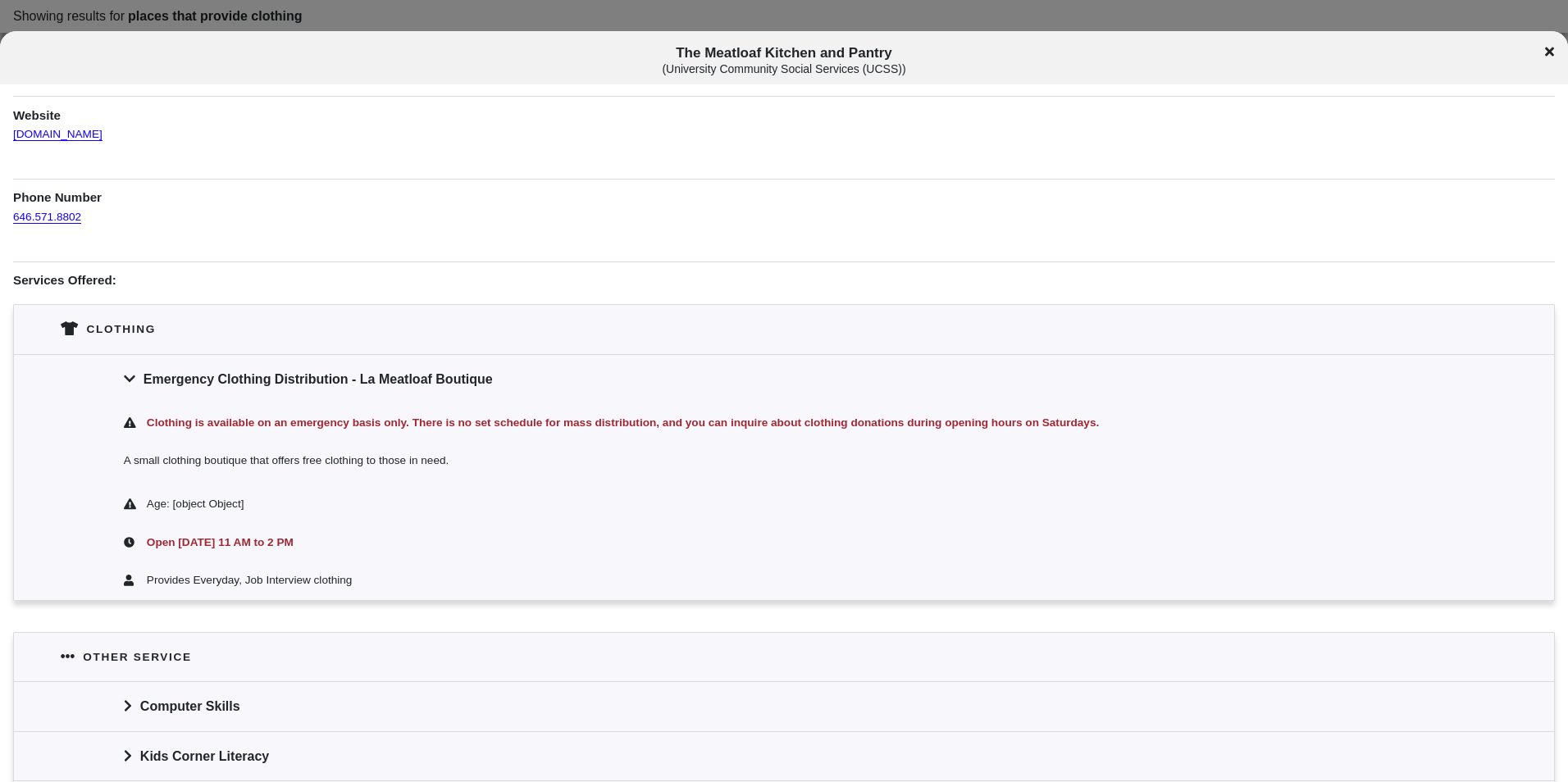
drag, startPoint x: 396, startPoint y: 416, endPoint x: 1129, endPoint y: 427, distance: 733.1
click at [1129, 427] on div "Clothing is available on an emergency basis only. There is no set schedule for …" at bounding box center [794, 423] width 1301 height 18
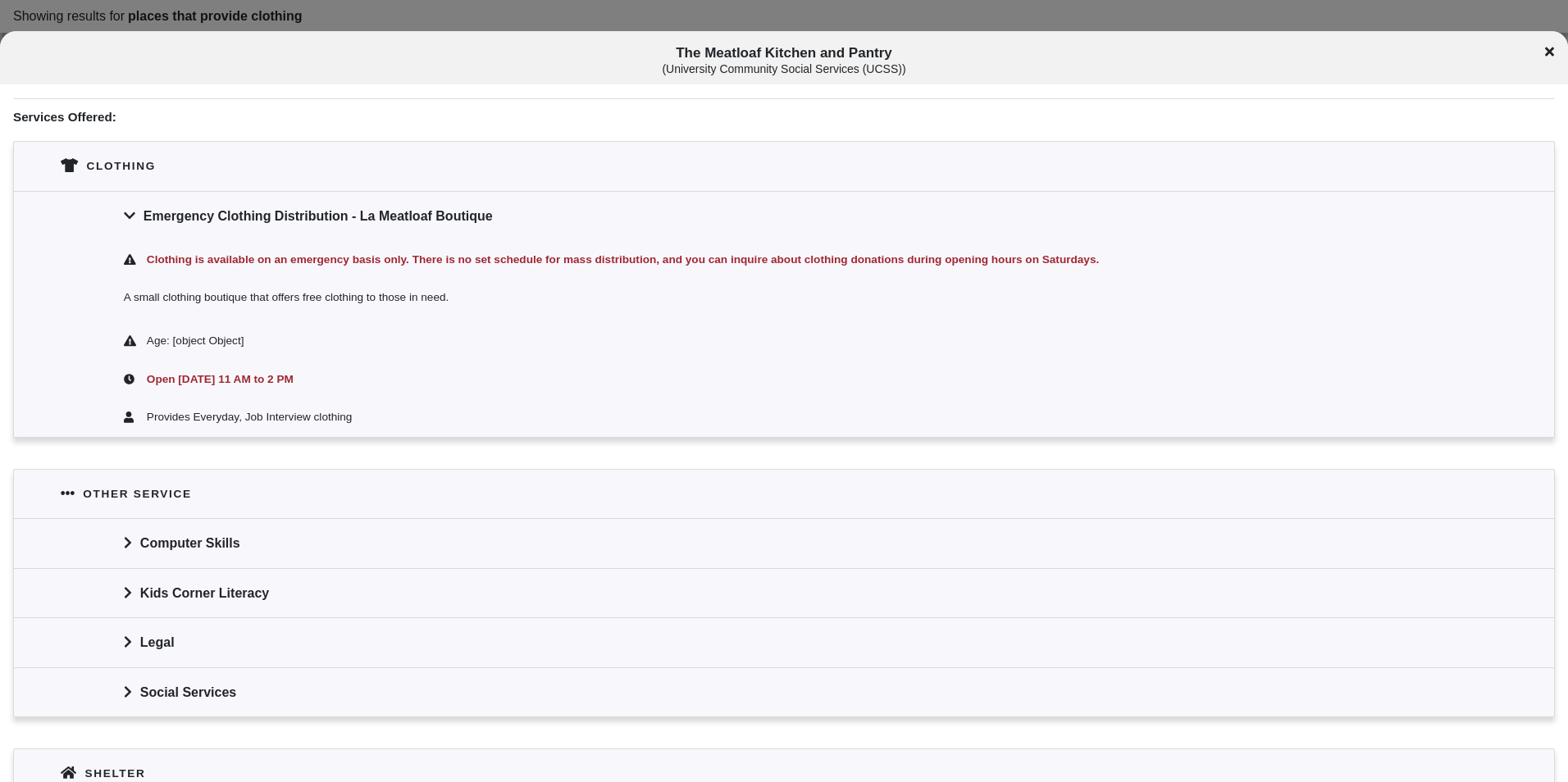
scroll to position [492, 0]
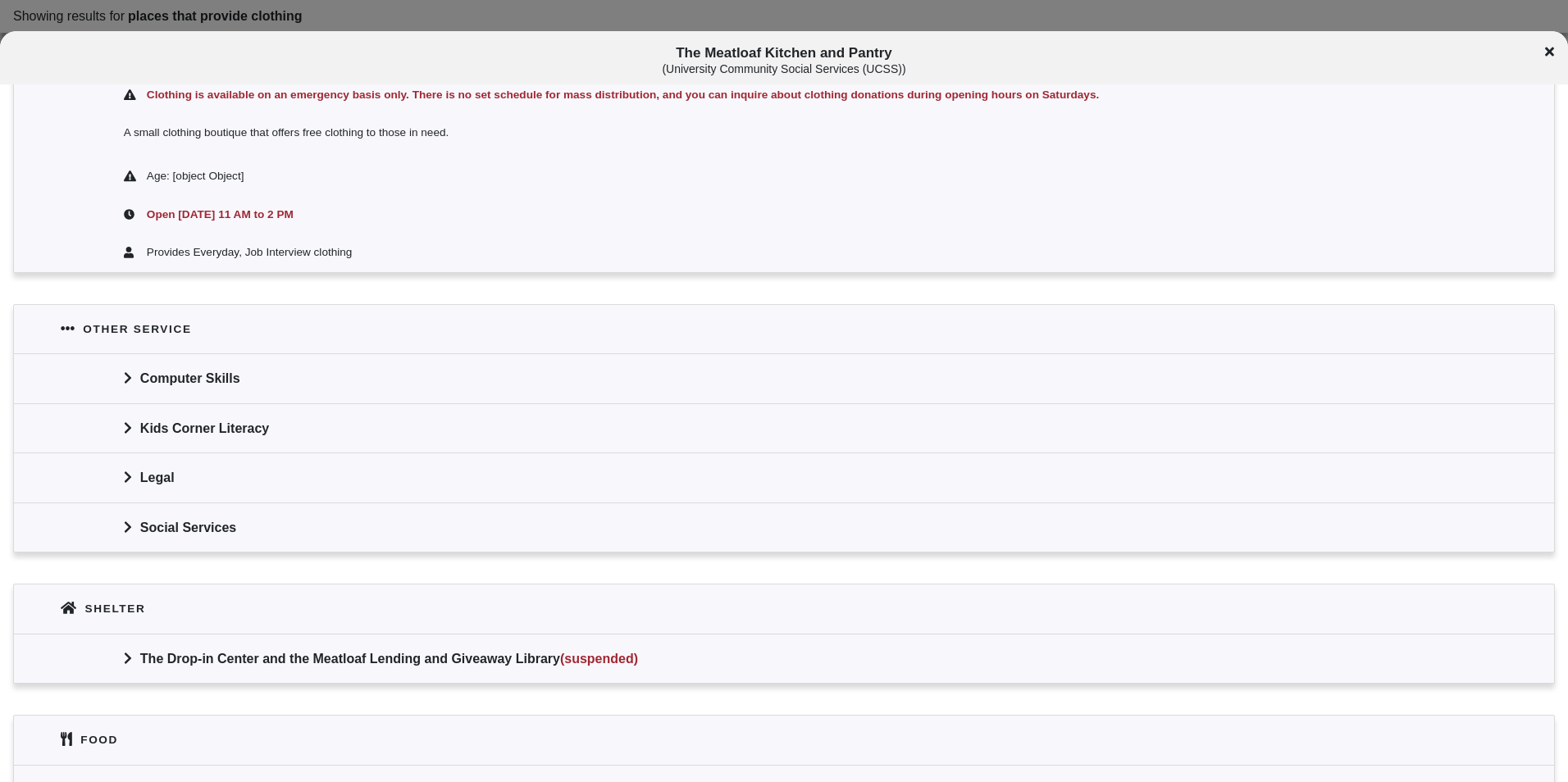
click at [1219, 328] on div "Other service" at bounding box center [784, 329] width 1540 height 48
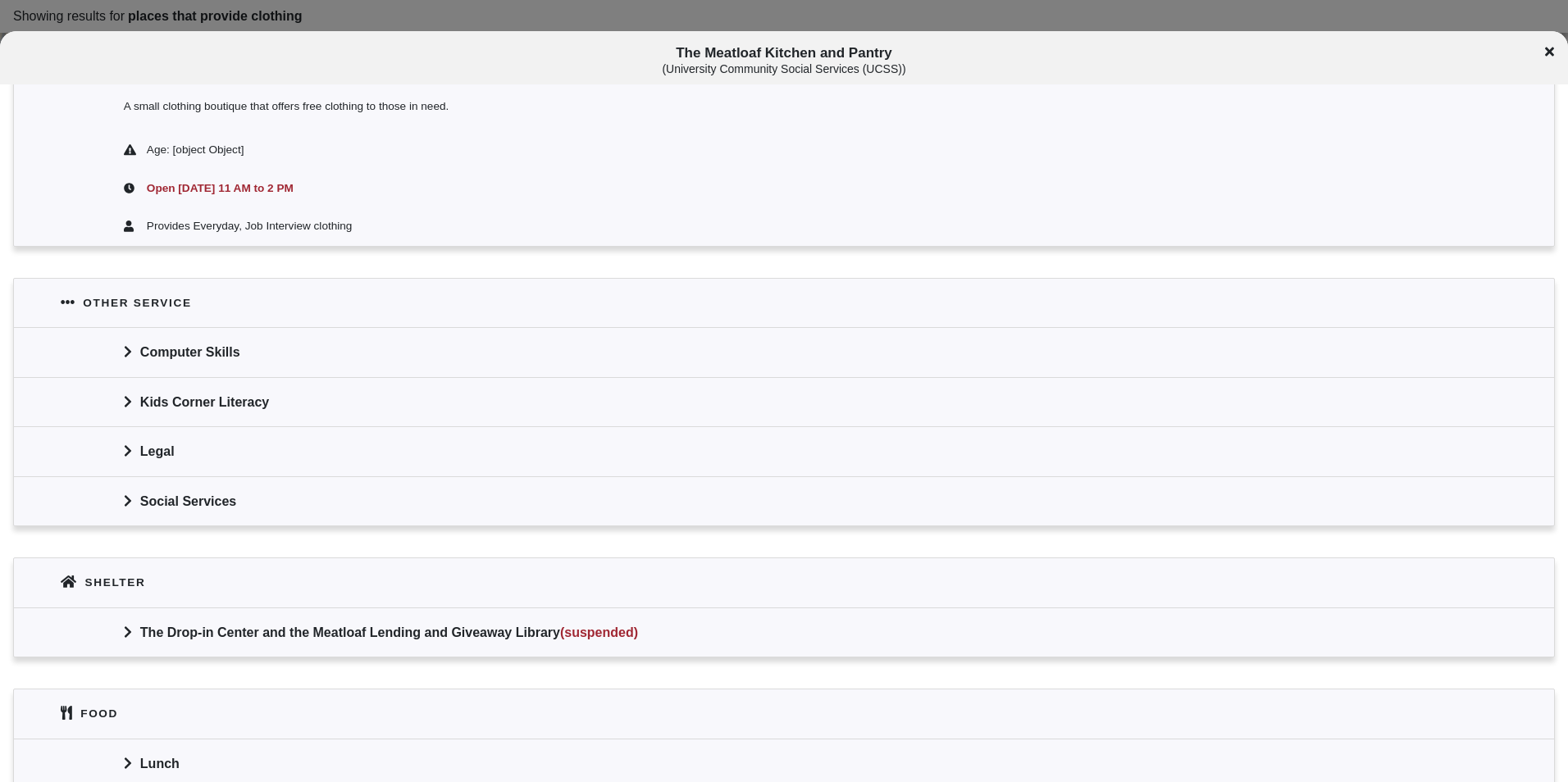
scroll to position [654, 0]
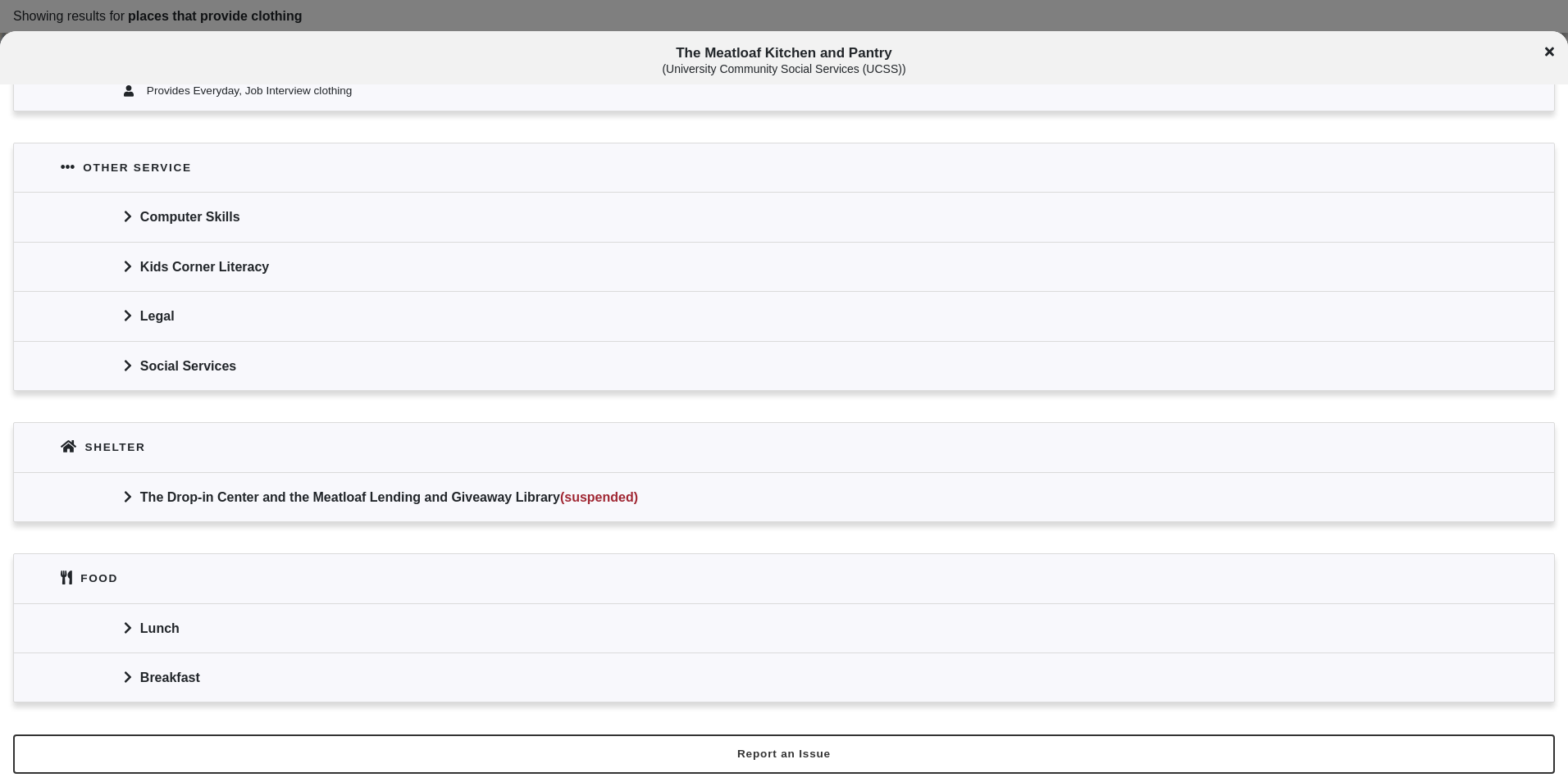
click at [504, 496] on div "The Drop-in Center and the Meatloaf Lending and Giveaway Library (suspended)" at bounding box center [784, 497] width 1540 height 49
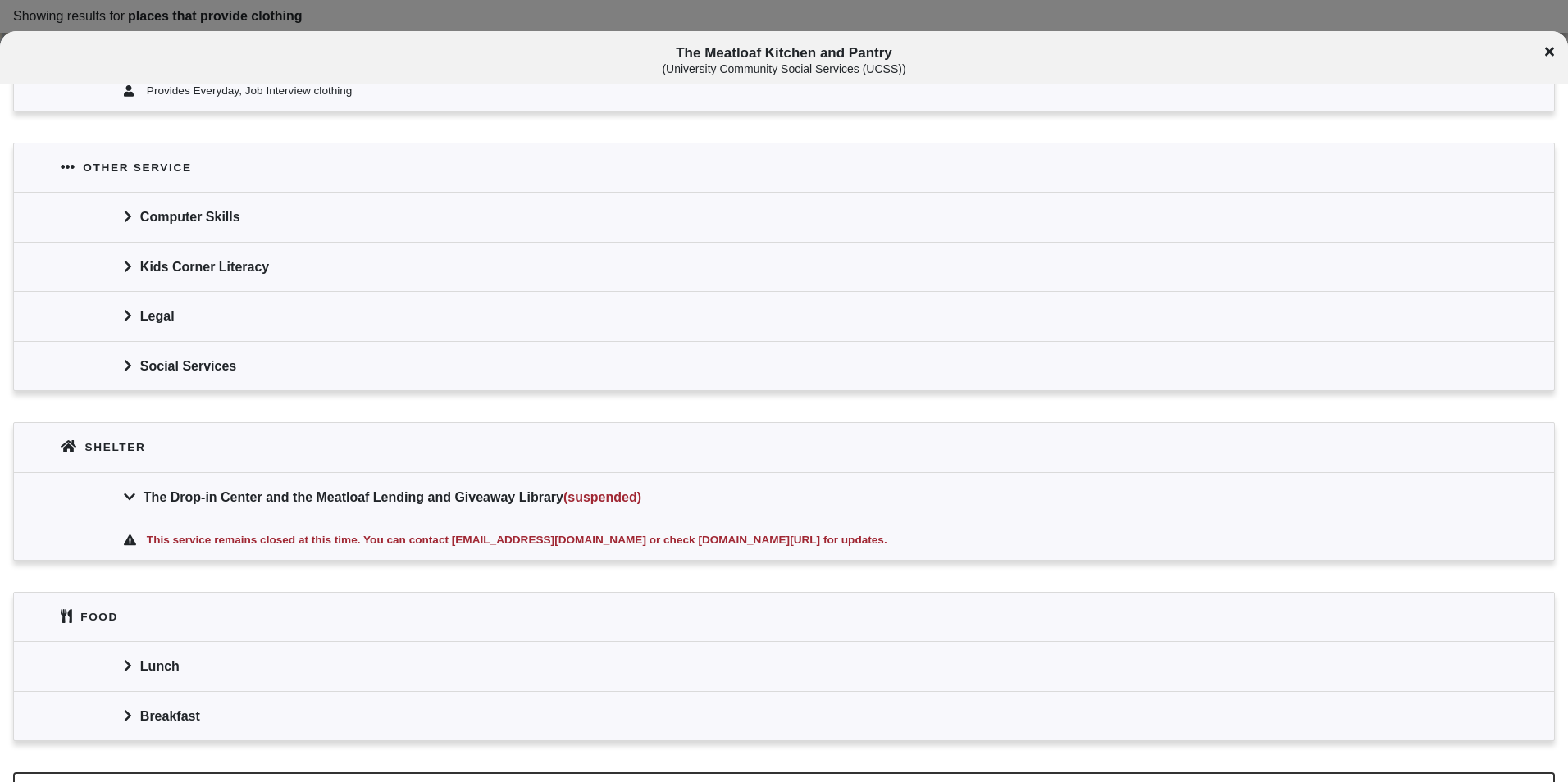
click at [475, 485] on div "The Drop-in Center and the Meatloaf Lending and Giveaway Library (suspended)" at bounding box center [784, 497] width 1540 height 49
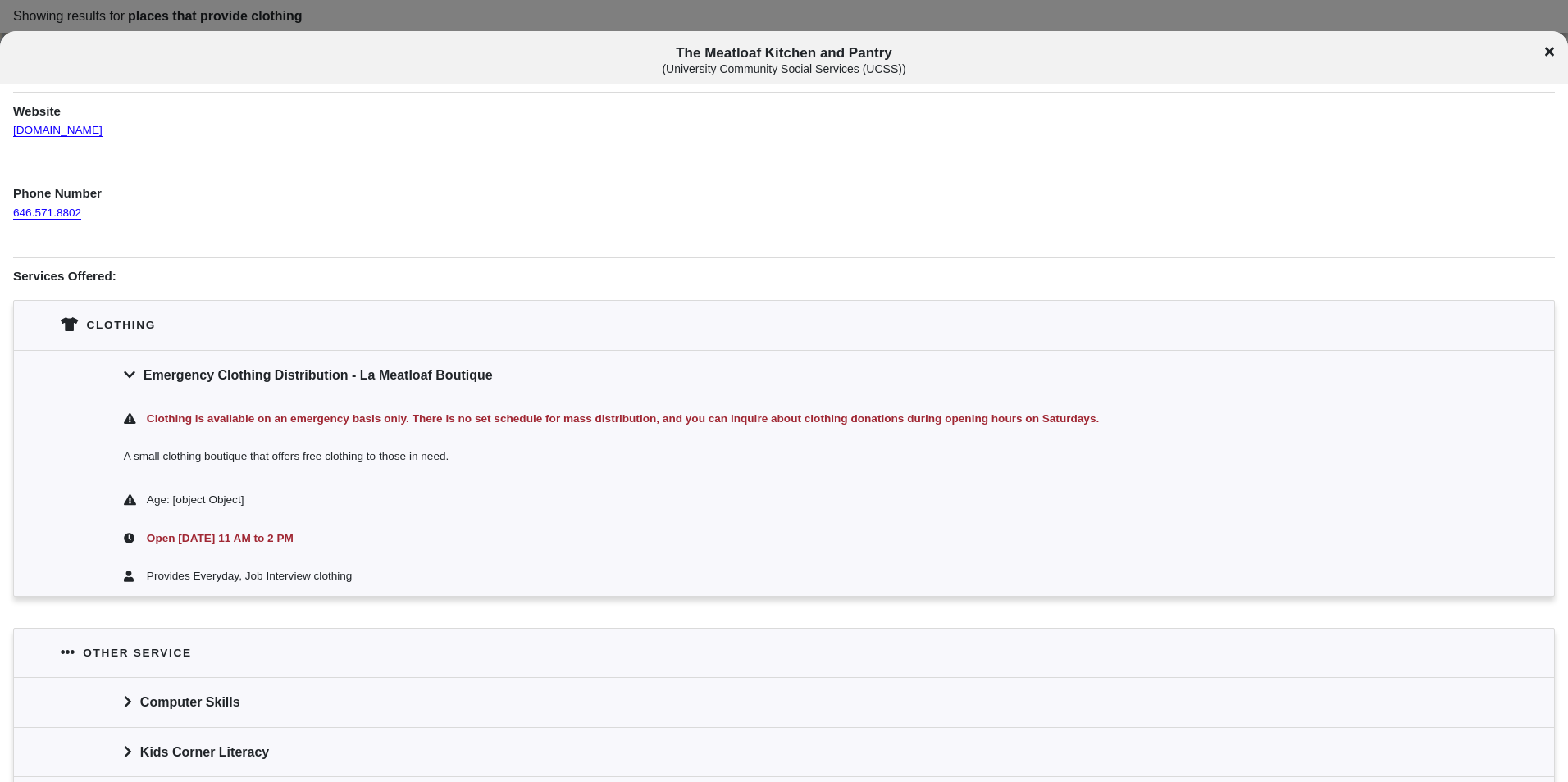
scroll to position [161, 0]
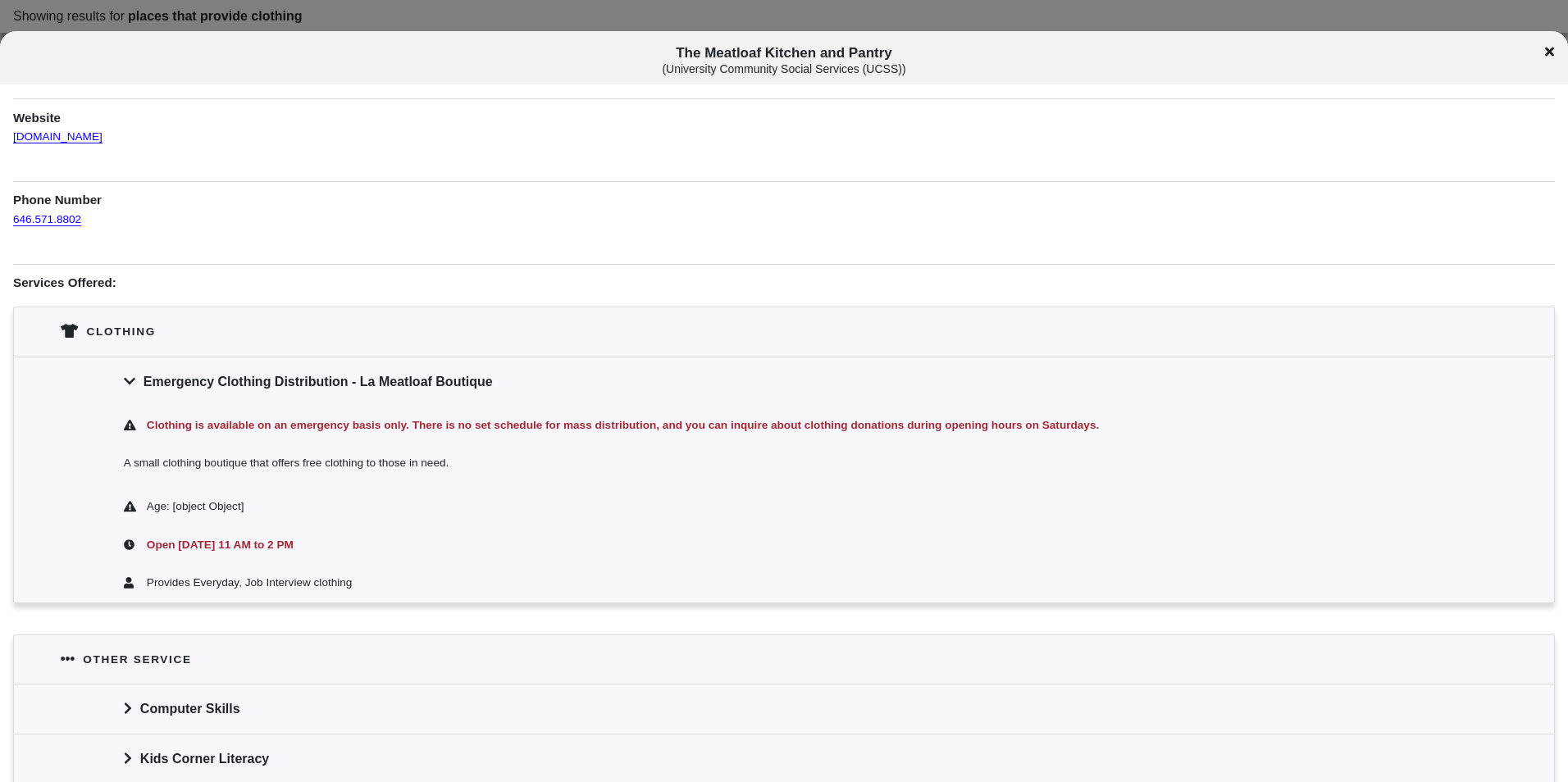
click at [433, 16] on div at bounding box center [784, 391] width 1568 height 782
click at [1550, 48] on icon at bounding box center [1550, 51] width 9 height 13
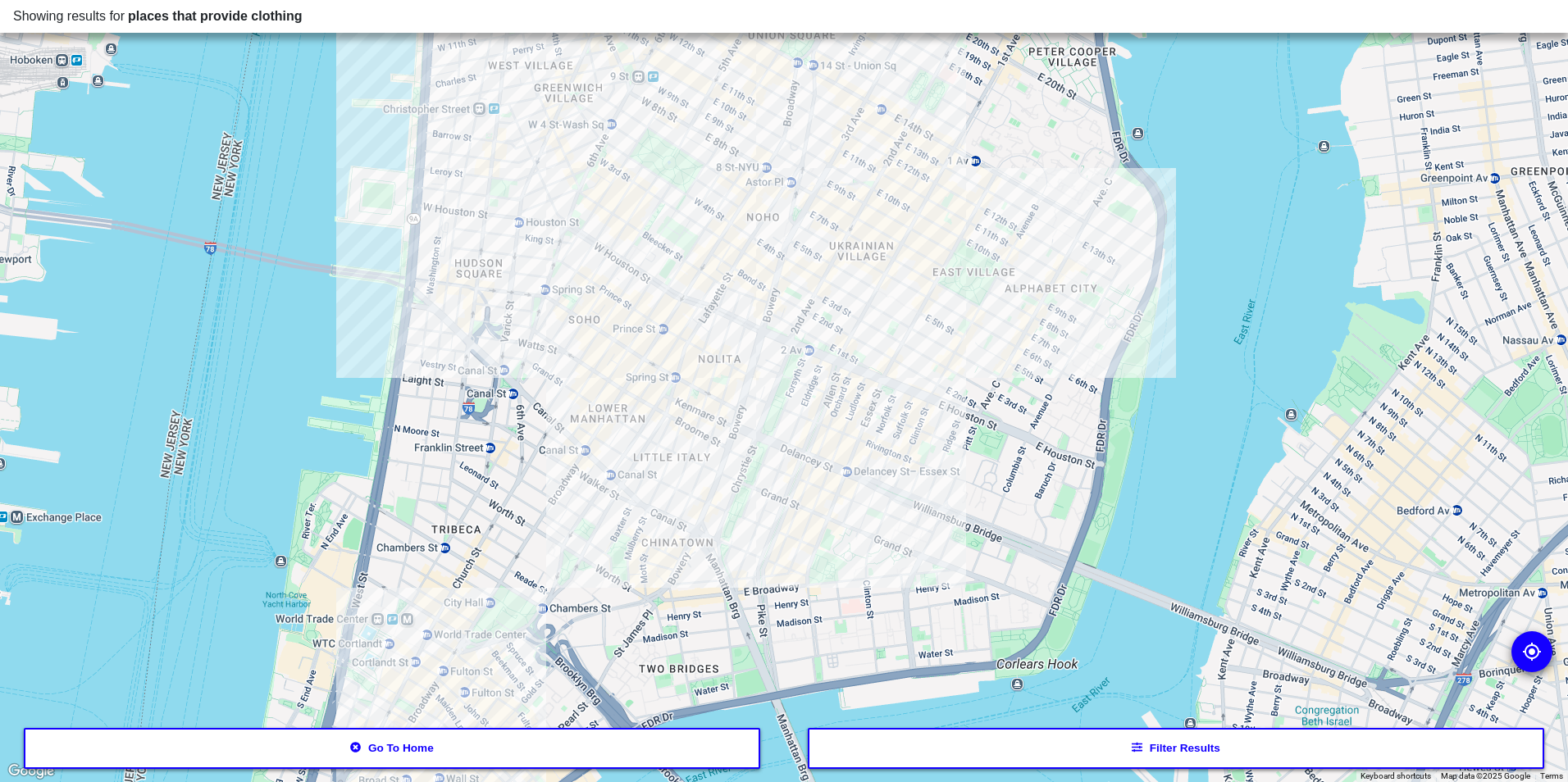
drag, startPoint x: 723, startPoint y: 434, endPoint x: 794, endPoint y: 407, distance: 76.0
click at [794, 407] on div at bounding box center [784, 391] width 1568 height 782
click at [812, 305] on div at bounding box center [784, 391] width 1568 height 782
click at [814, 316] on div at bounding box center [784, 391] width 1568 height 782
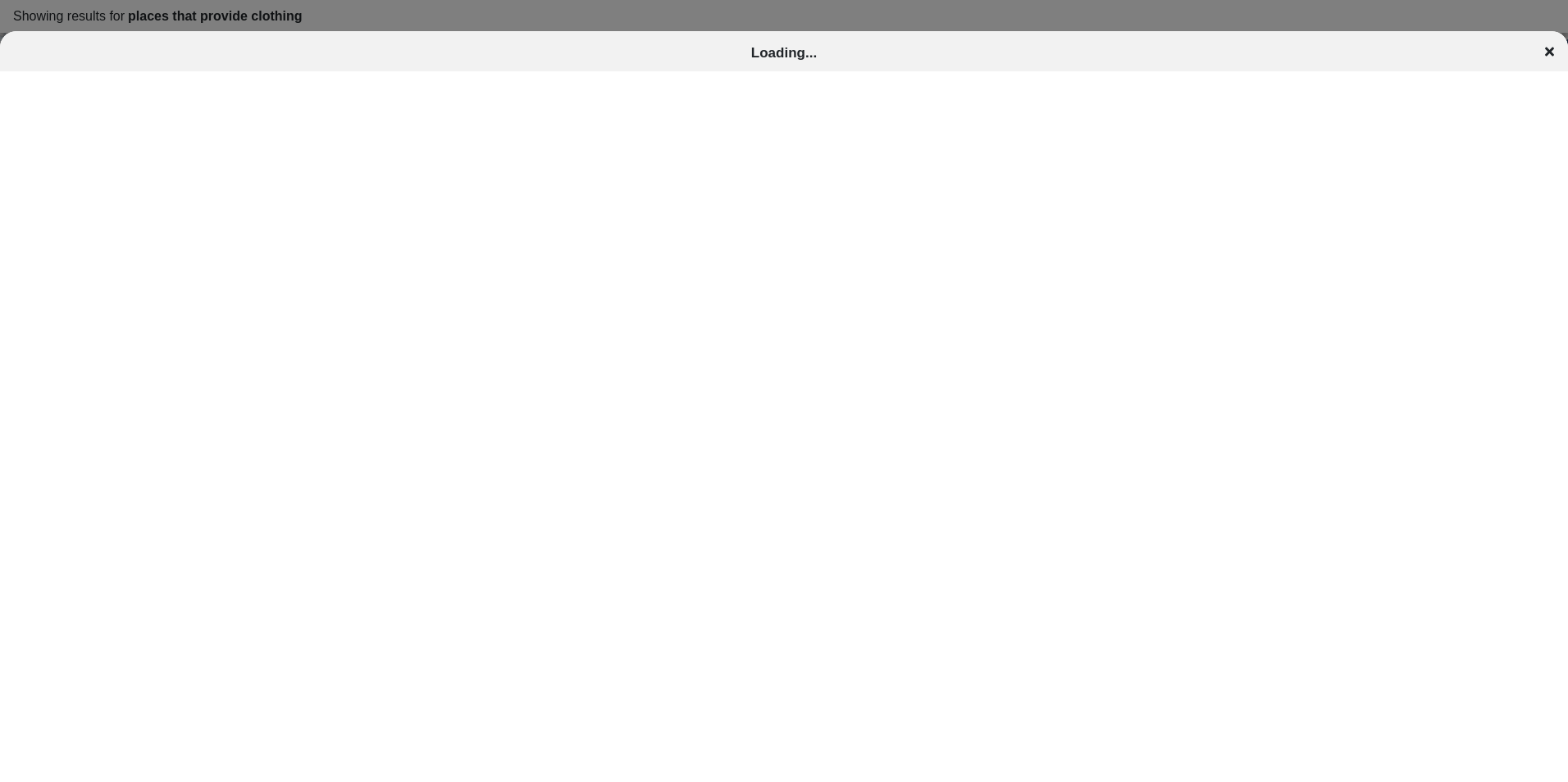
drag, startPoint x: 709, startPoint y: 17, endPoint x: 685, endPoint y: 8, distance: 25.6
click at [710, 17] on div at bounding box center [784, 391] width 1568 height 782
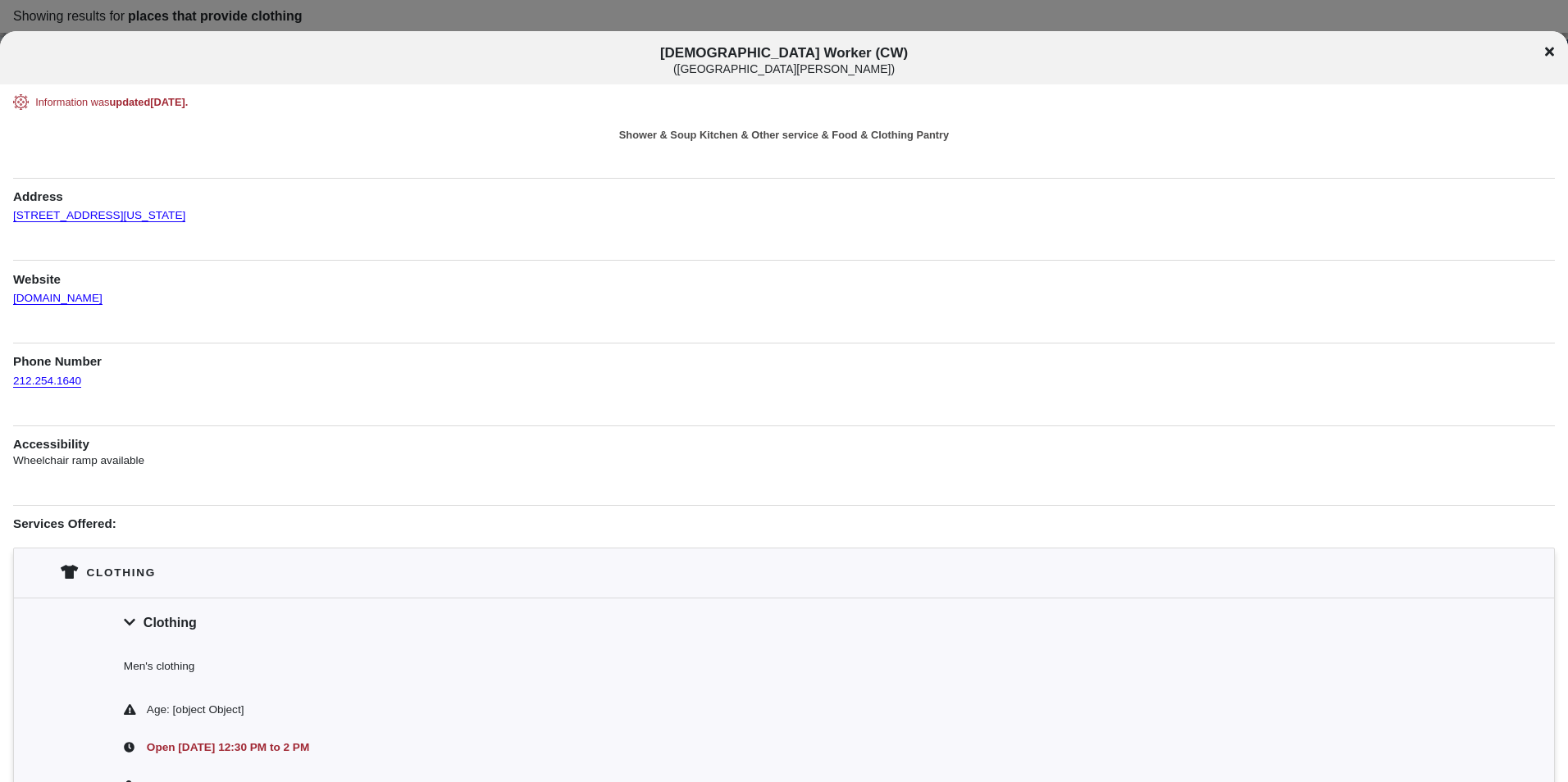
click at [774, 2] on div at bounding box center [784, 391] width 1568 height 782
drag, startPoint x: 1517, startPoint y: 358, endPoint x: 1533, endPoint y: 357, distance: 16.0
click at [1519, 358] on h1 "Phone Number" at bounding box center [784, 357] width 1542 height 28
